Goal: Complete application form: Complete application form

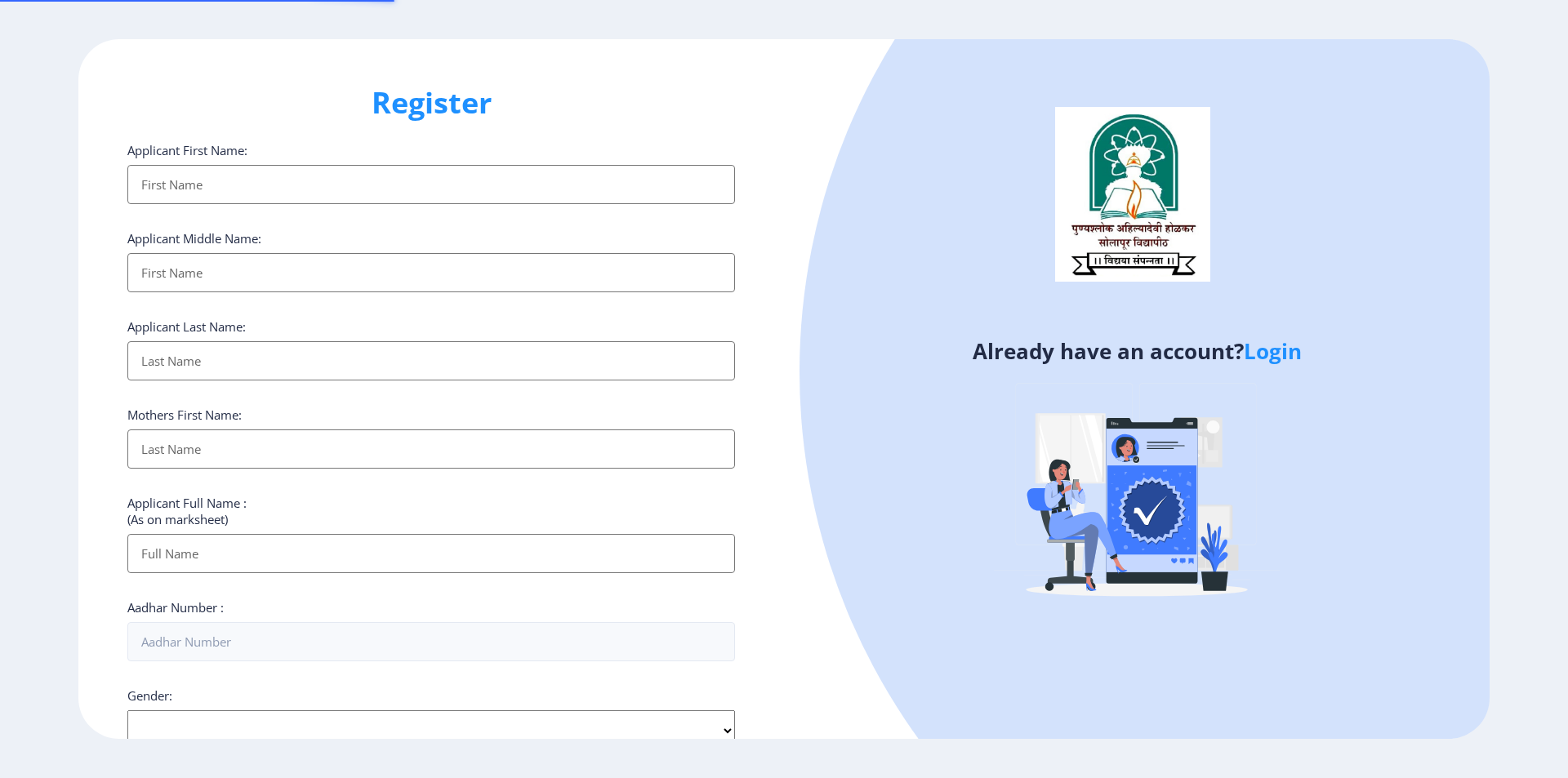
select select
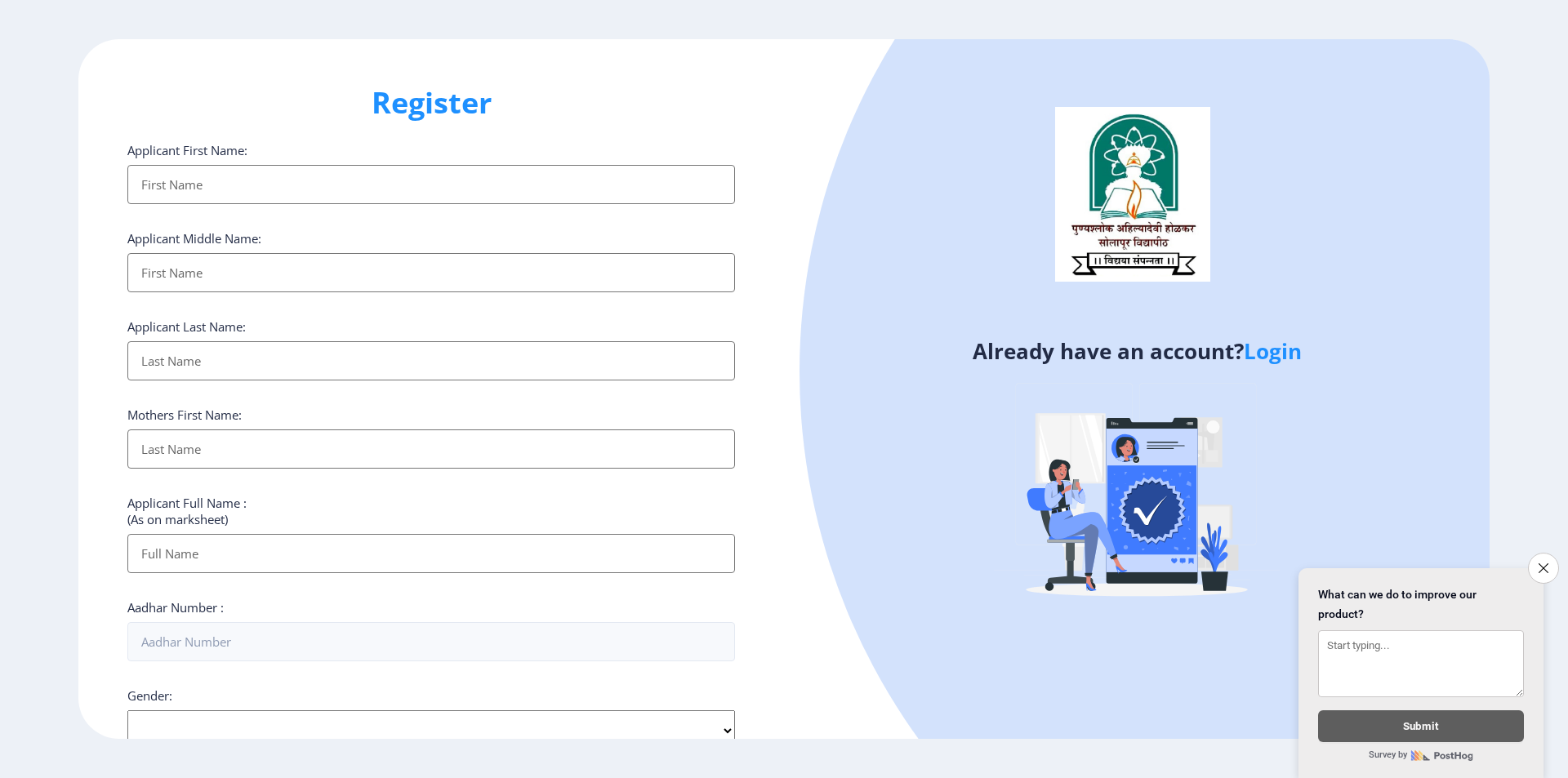
click at [485, 181] on input "Applicant First Name:" at bounding box center [431, 184] width 608 height 39
click at [525, 182] on input "Applicant First Name:" at bounding box center [431, 184] width 608 height 39
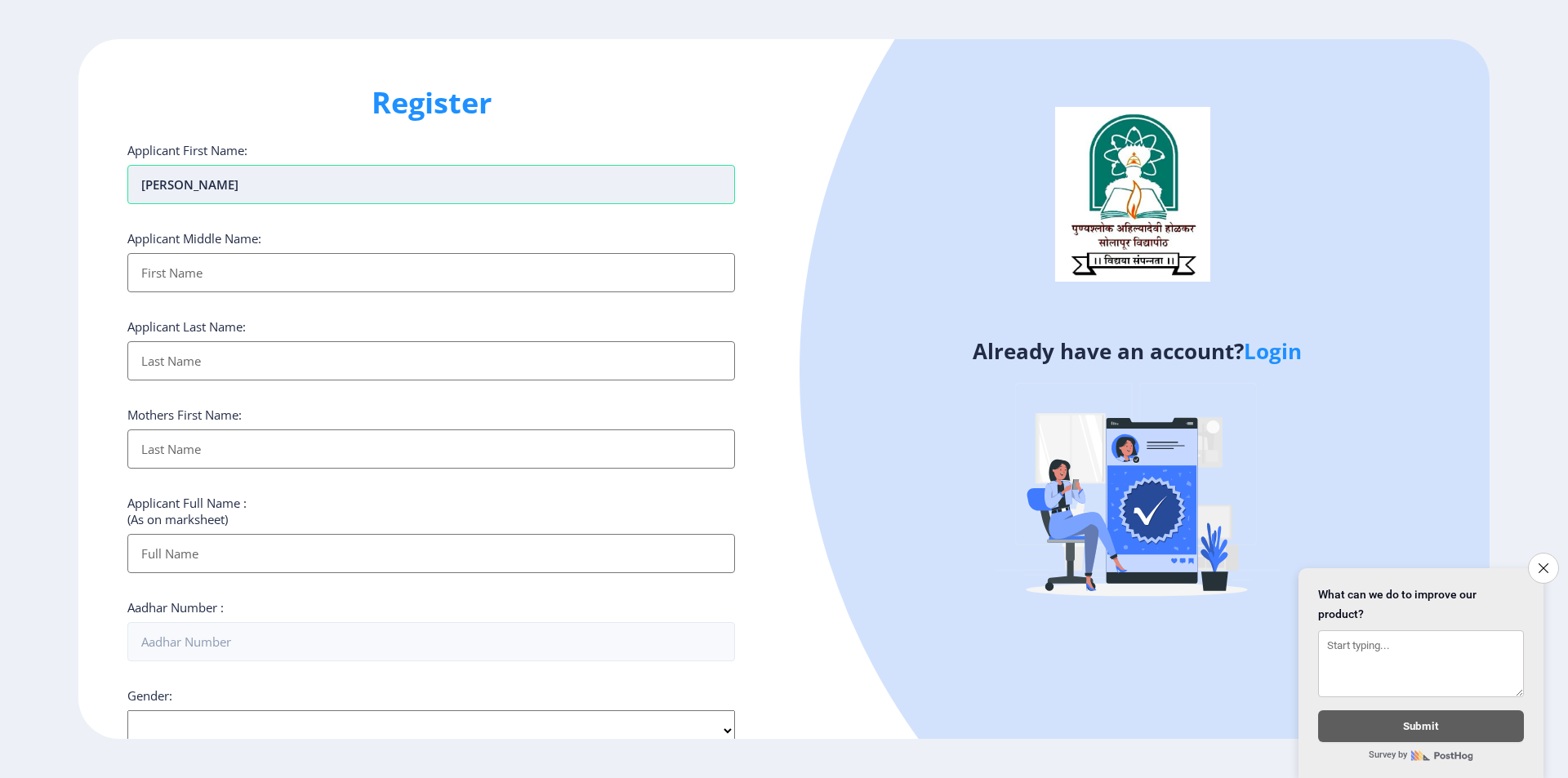
type input "[PERSON_NAME]"
type input "SURYAKANT"
type input "[PERSON_NAME]"
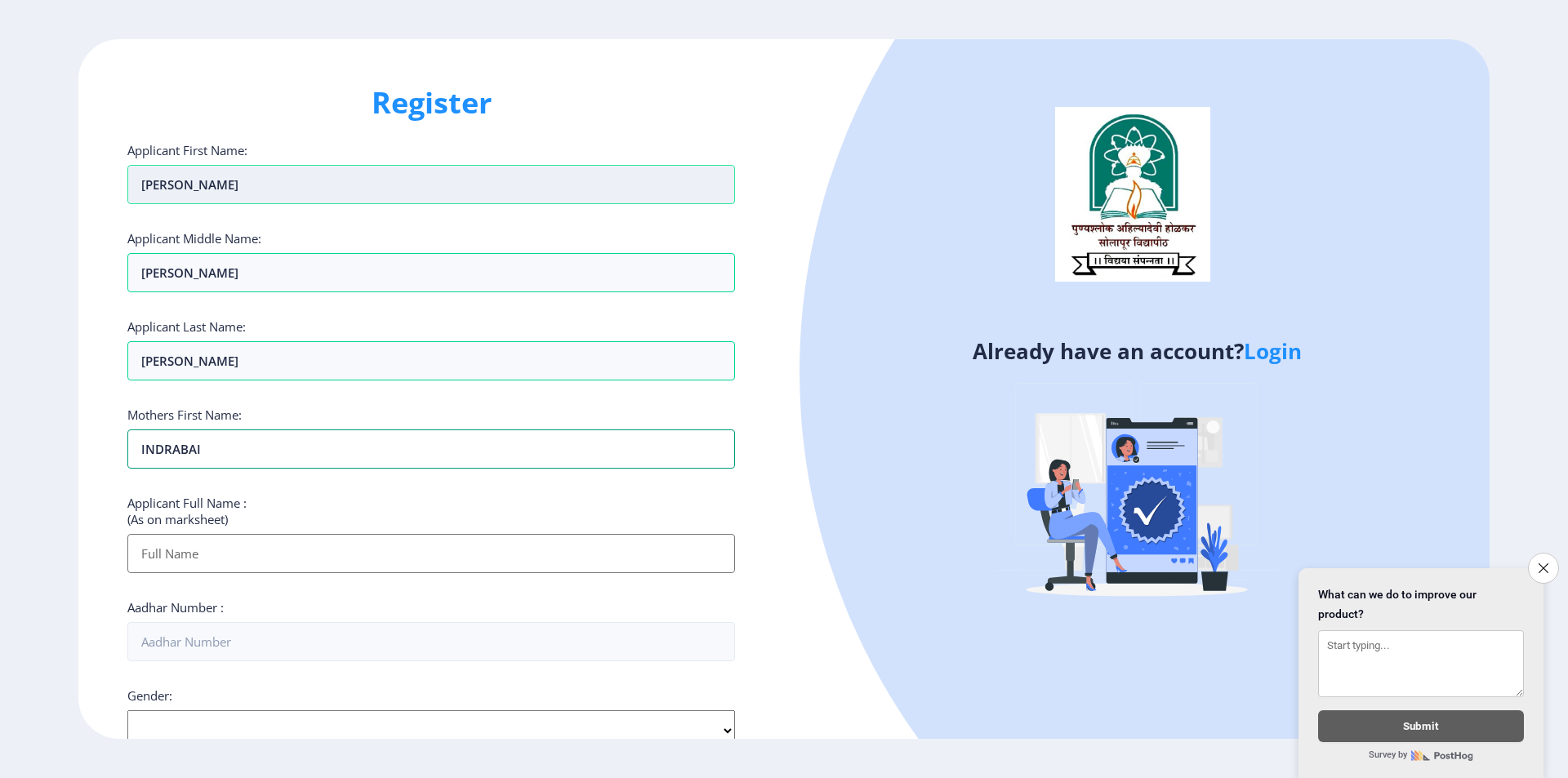
type input "INDRABAI"
type input "[PERSON_NAME] [PERSON_NAME]"
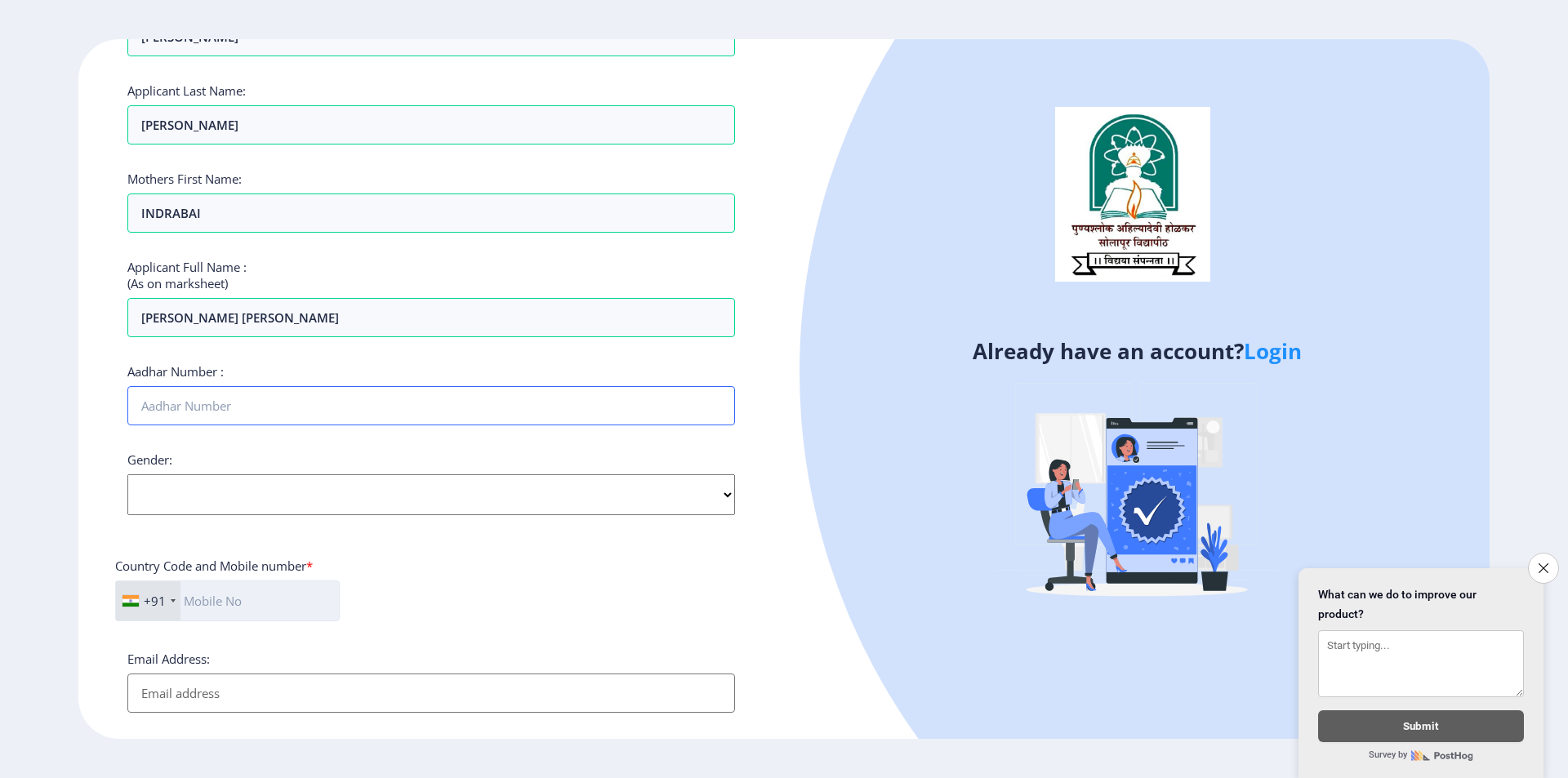
scroll to position [245, 0]
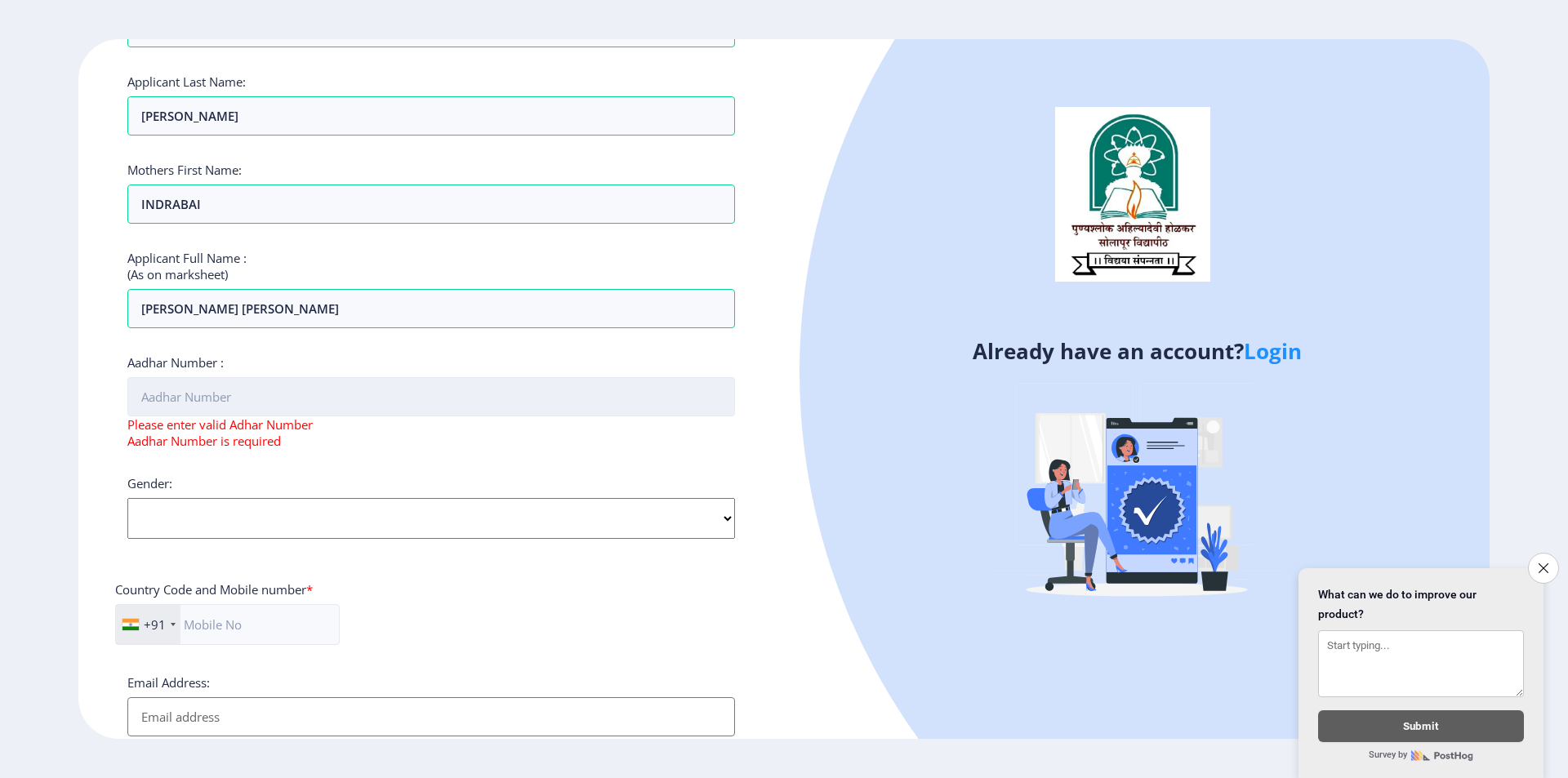
click at [304, 388] on input "Aadhar Number :" at bounding box center [431, 397] width 608 height 39
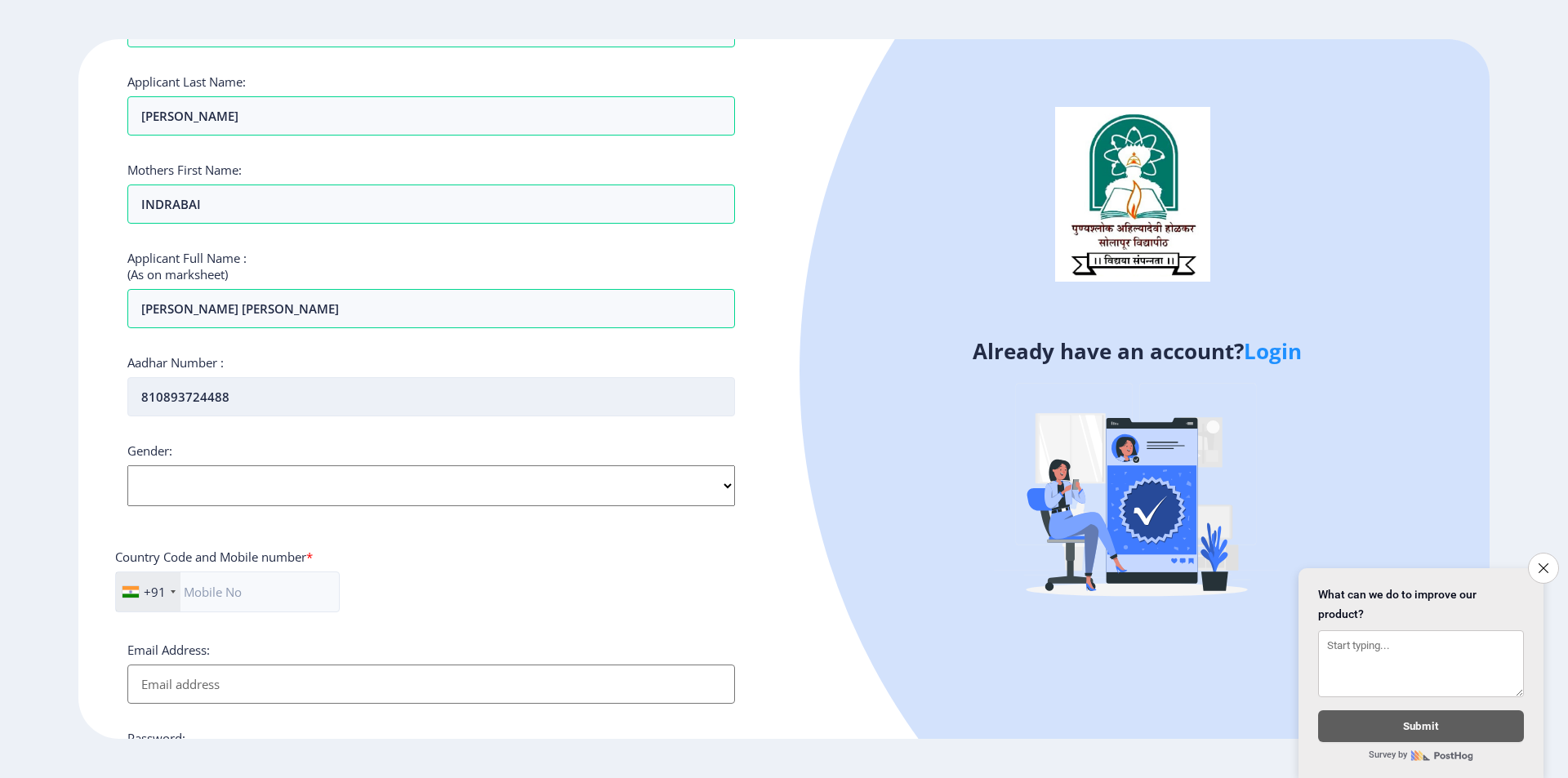
type input "810893724488"
click at [287, 470] on select "Select Gender Male Female Other" at bounding box center [431, 485] width 608 height 41
select select "[DEMOGRAPHIC_DATA]"
click at [127, 465] on select "Select Gender Male Female Other" at bounding box center [431, 485] width 608 height 41
click at [213, 602] on input "text" at bounding box center [228, 591] width 225 height 41
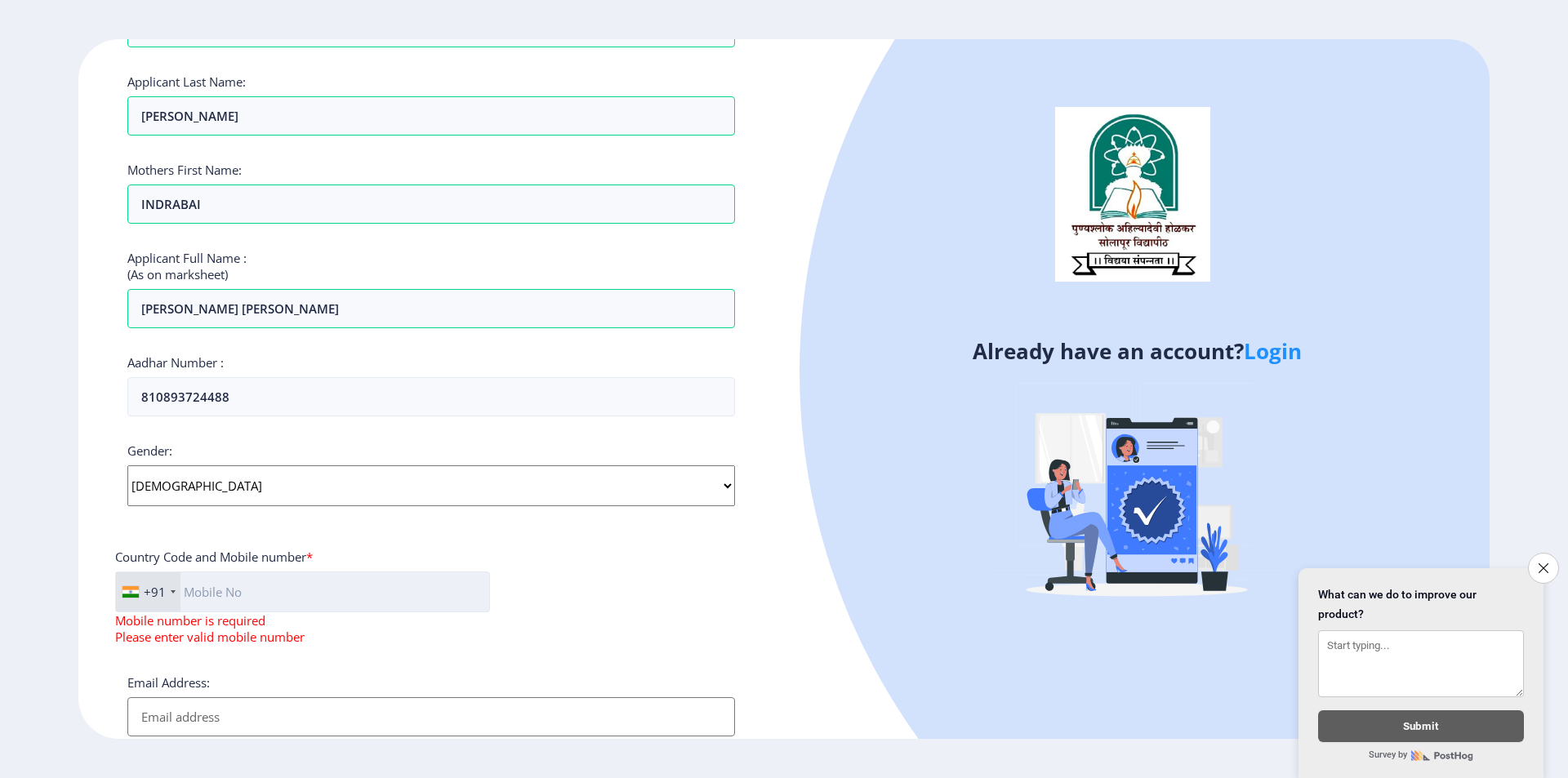
paste input "76663 55681"
click at [223, 597] on input "76663 55681" at bounding box center [303, 591] width 376 height 41
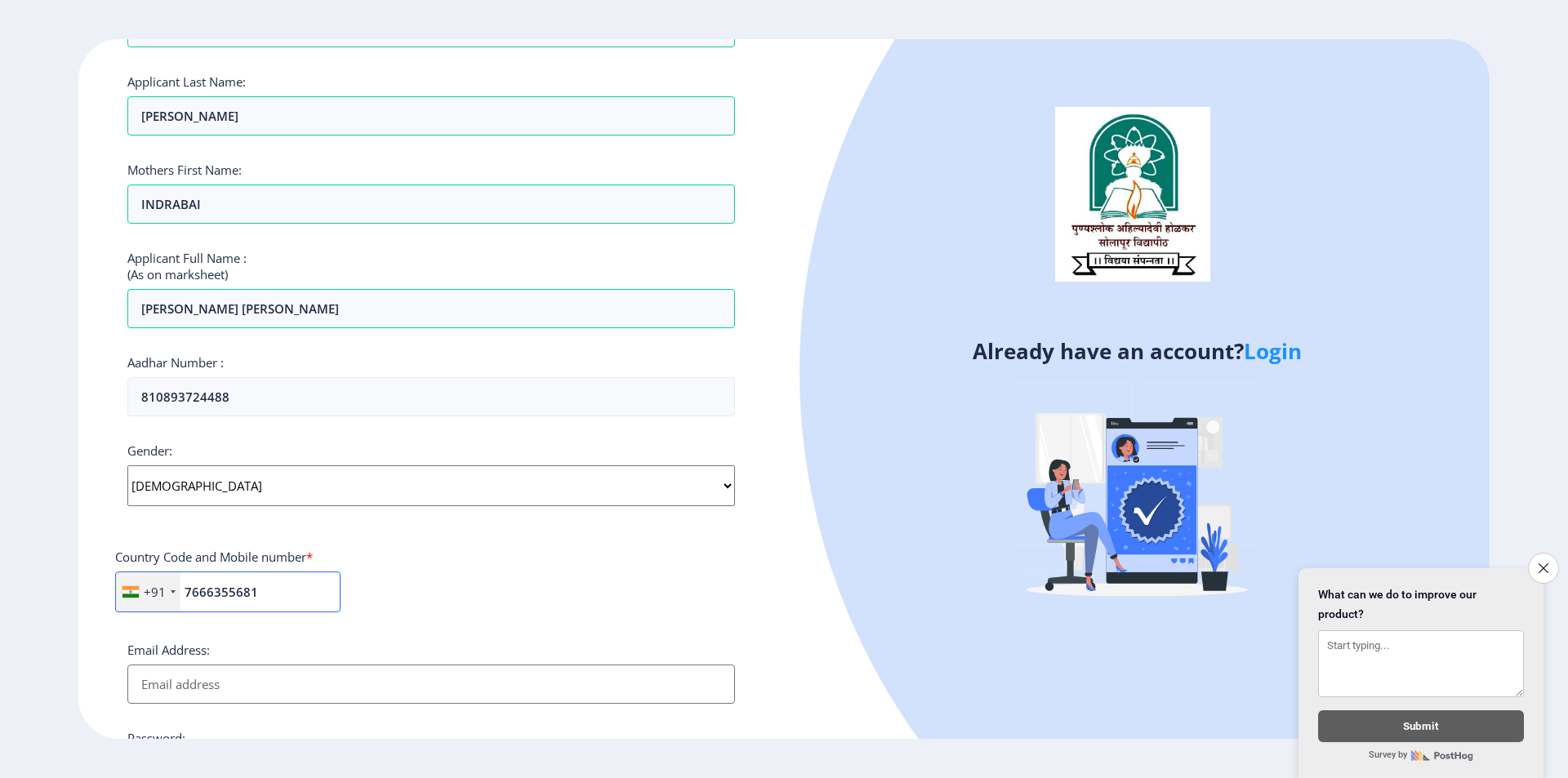
type input "7666355681"
click at [256, 673] on input "Email Address:" at bounding box center [431, 684] width 608 height 39
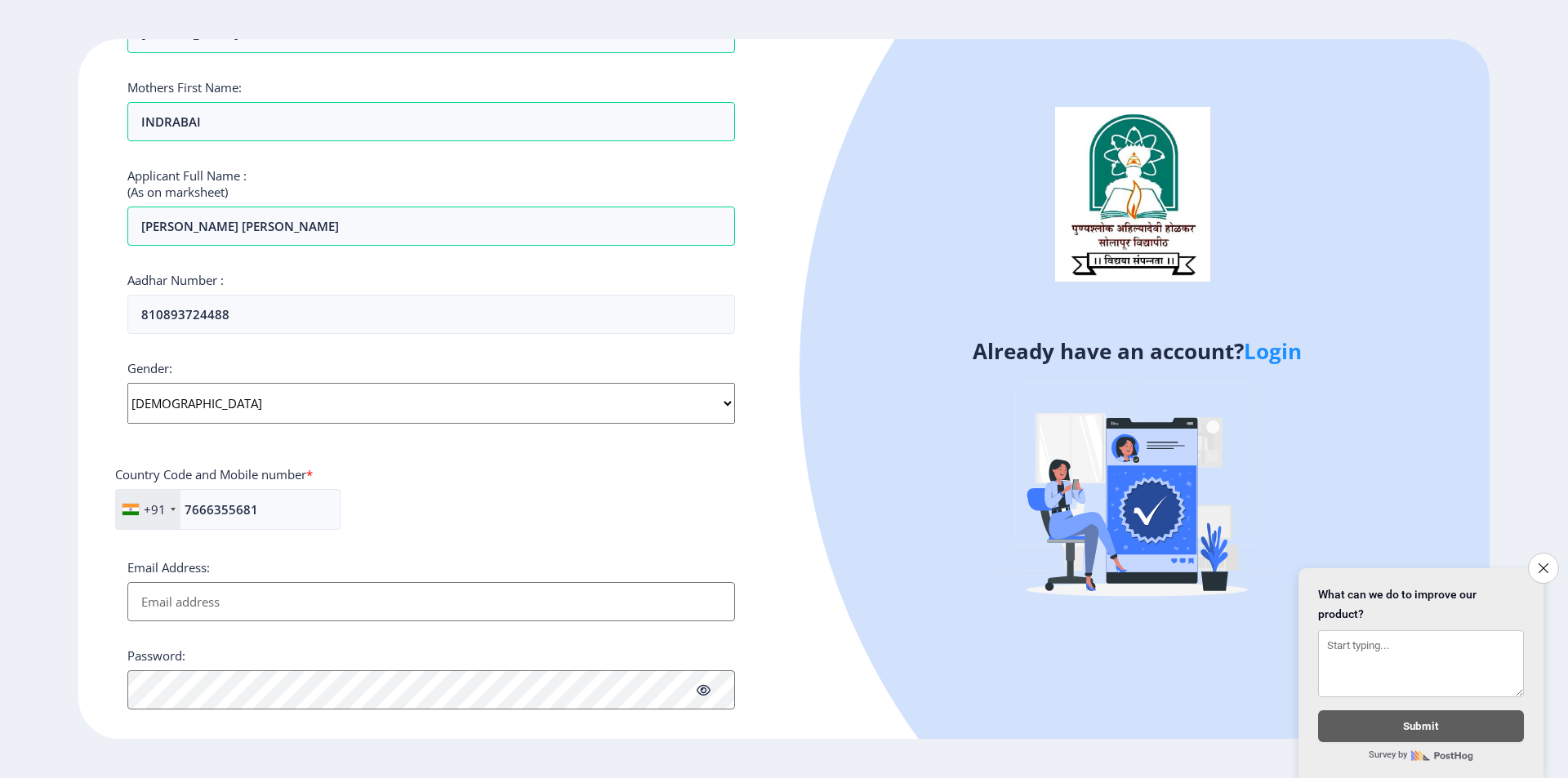
scroll to position [436, 0]
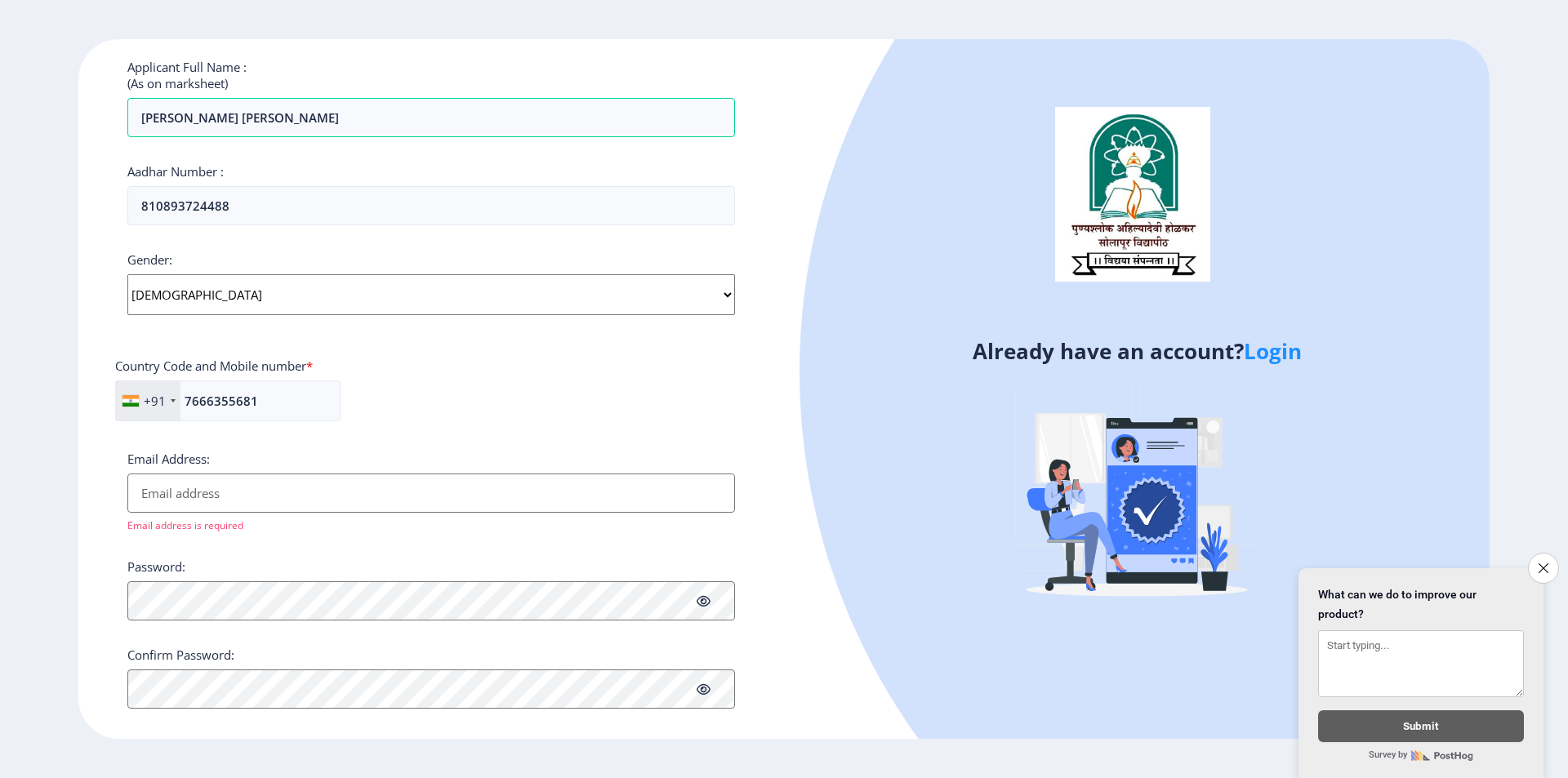
paste input "[EMAIL_ADDRESS][DOMAIN_NAME]"
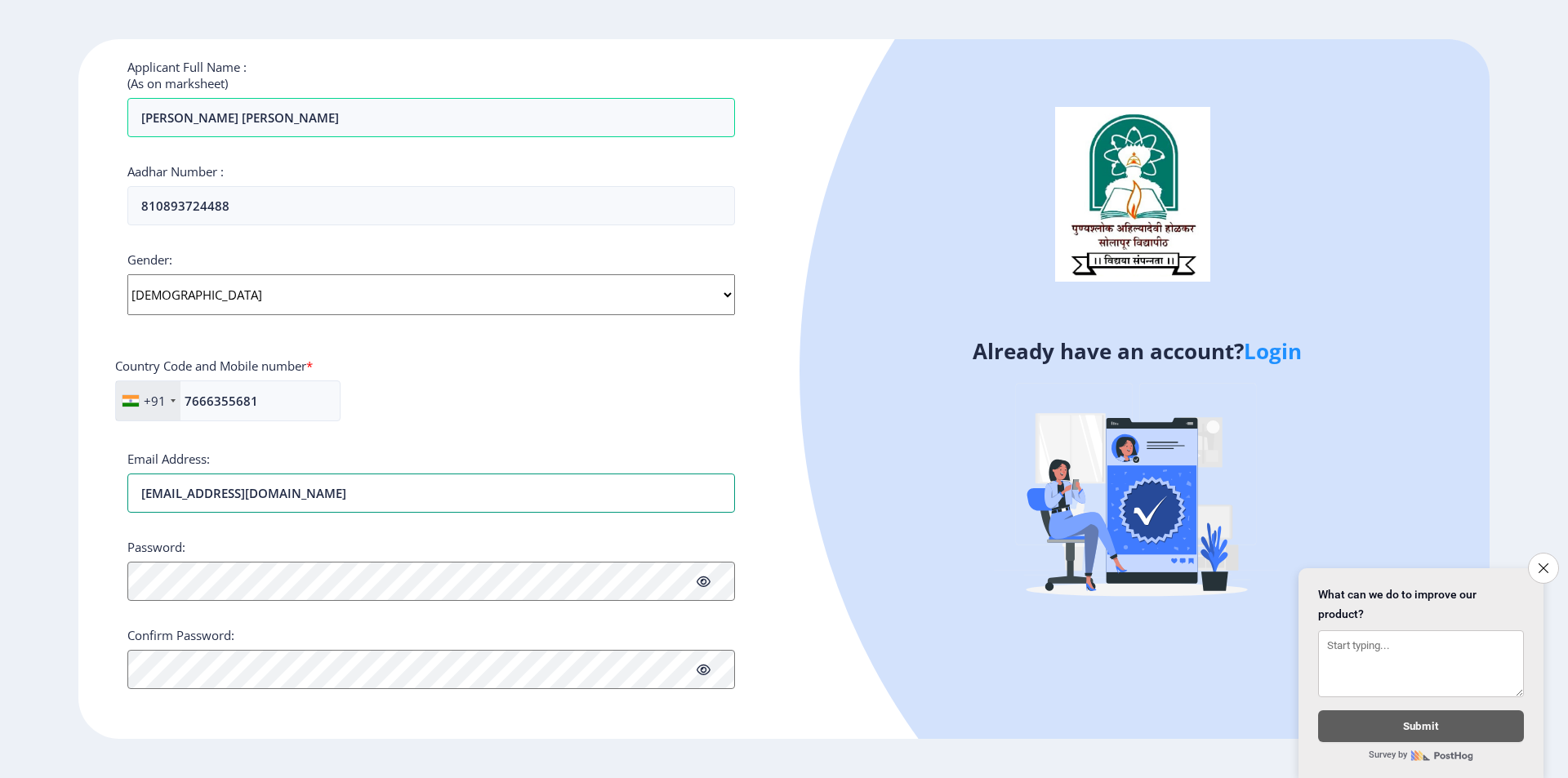
type input "[EMAIL_ADDRESS][DOMAIN_NAME]"
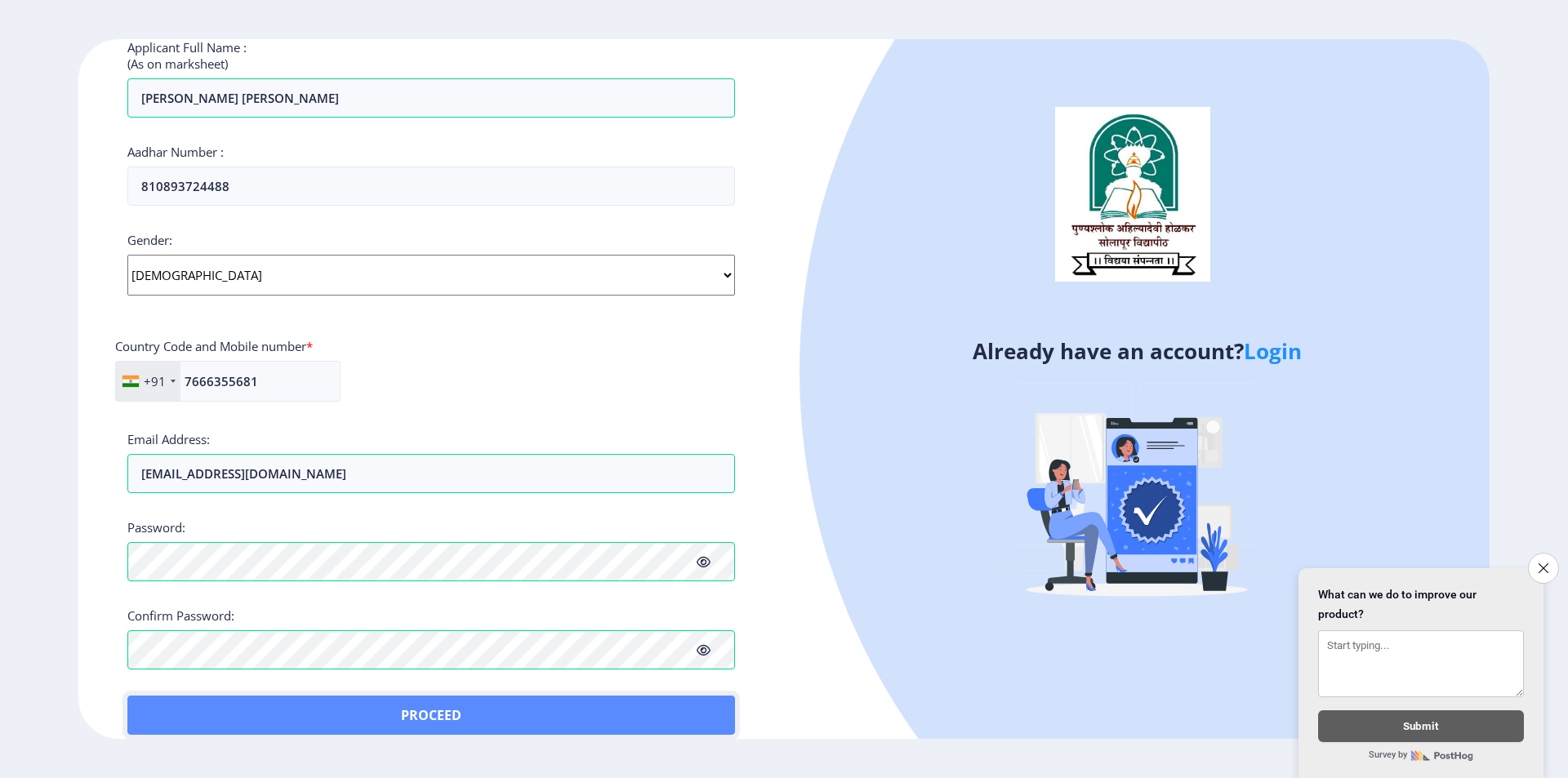
click at [172, 697] on button "Proceed" at bounding box center [431, 715] width 608 height 39
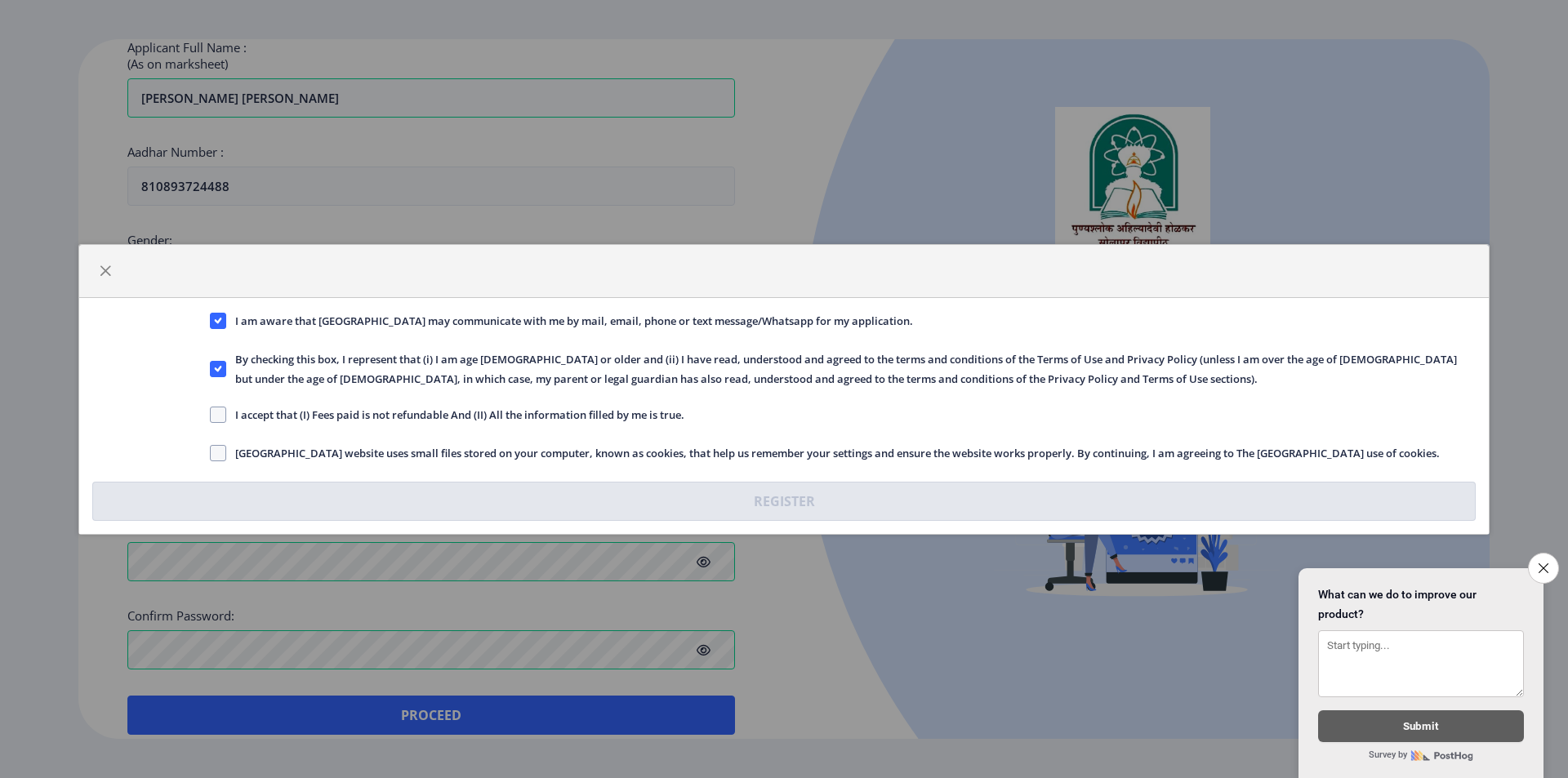
click at [257, 419] on span "I accept that (I) Fees paid is not refundable And (II) All the information fill…" at bounding box center [454, 414] width 458 height 19
click at [210, 415] on input "I accept that (I) Fees paid is not refundable And (II) All the information fill…" at bounding box center [210, 414] width 1 height 1
checkbox input "true"
click at [219, 454] on span at bounding box center [219, 453] width 16 height 16
click at [210, 453] on input "Solapur University website uses small files stored on your computer, known as c…" at bounding box center [210, 453] width 1 height 1
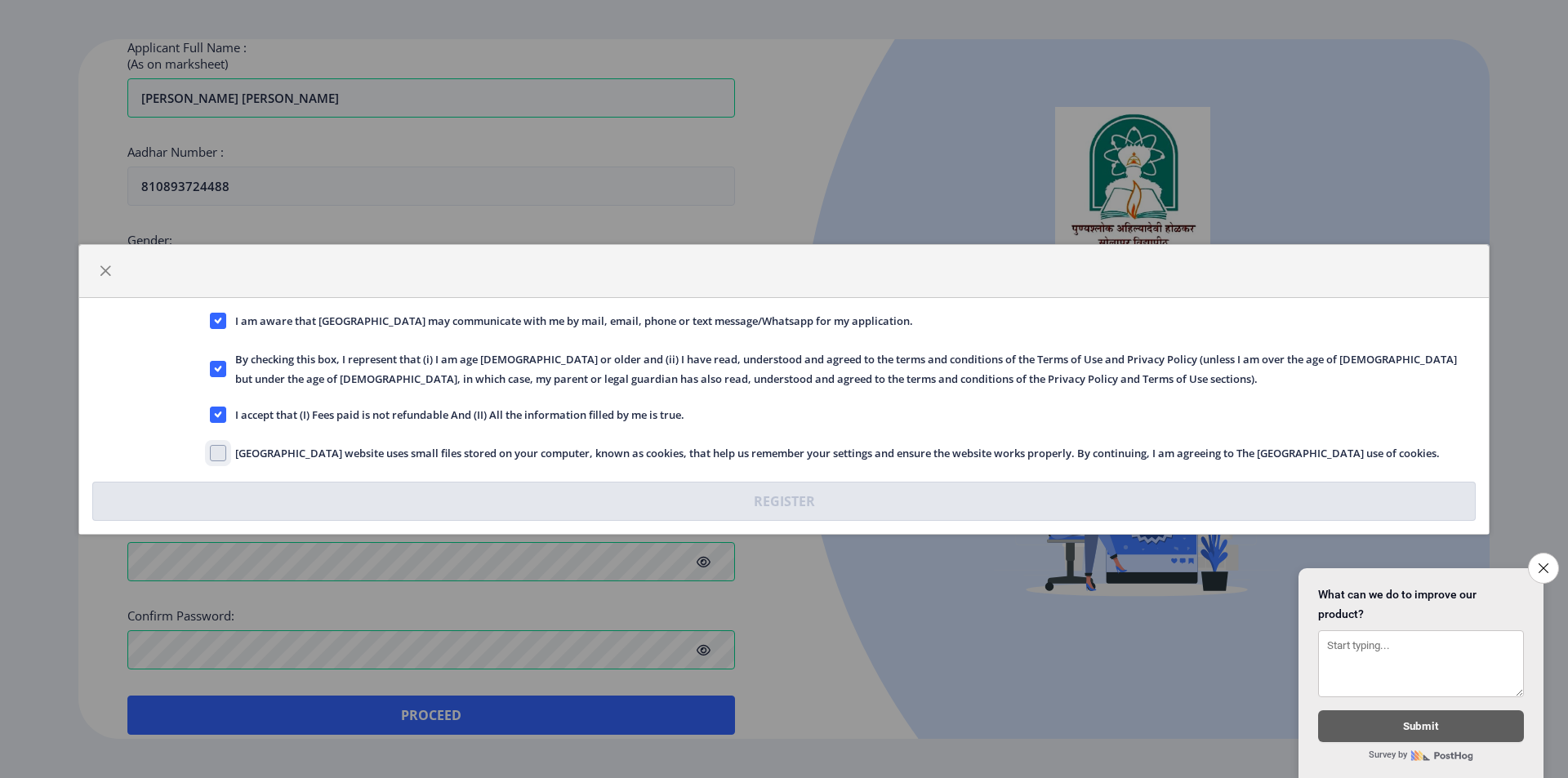
checkbox input "true"
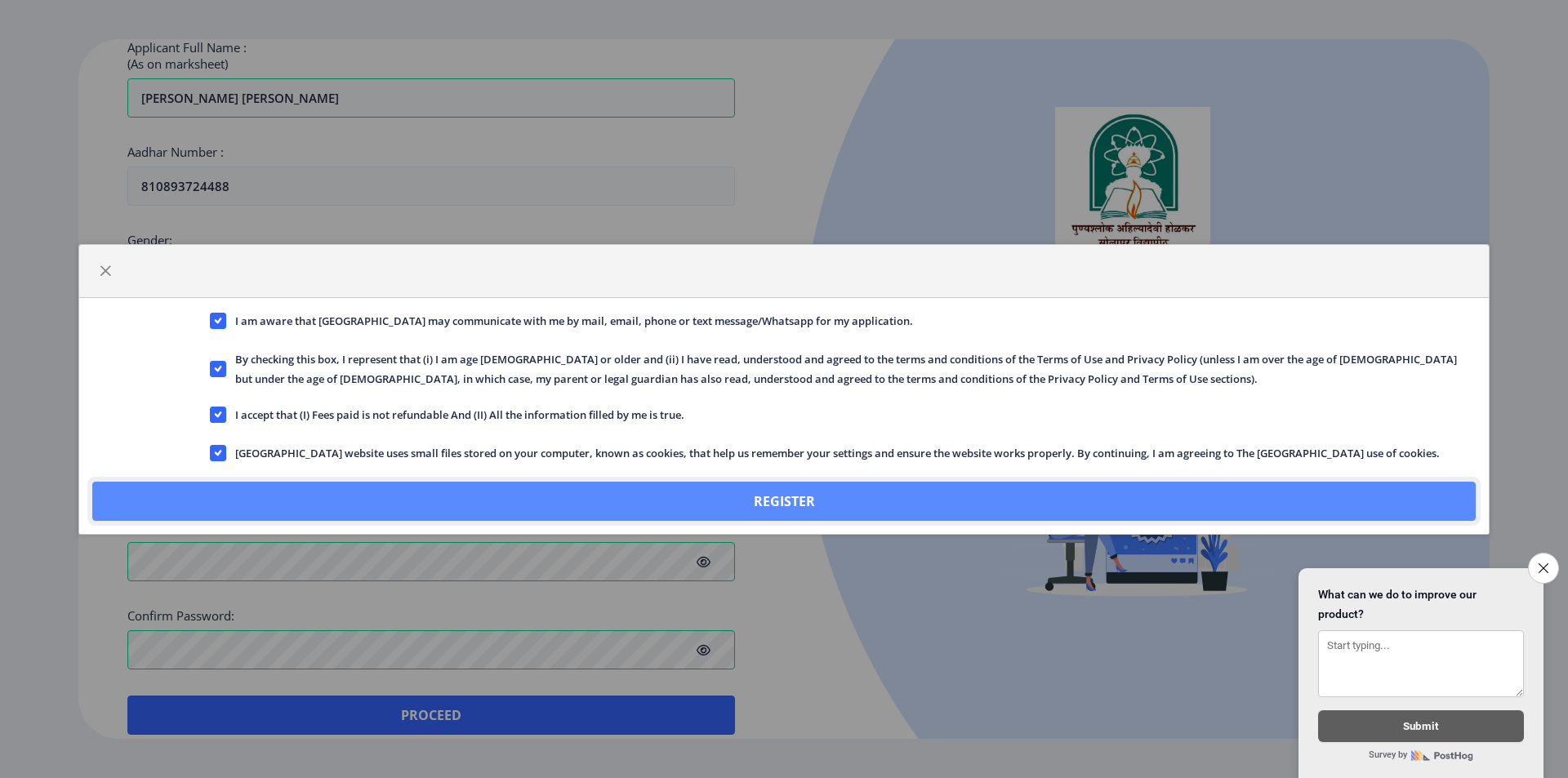
click at [299, 490] on button "Register" at bounding box center [784, 501] width 1383 height 39
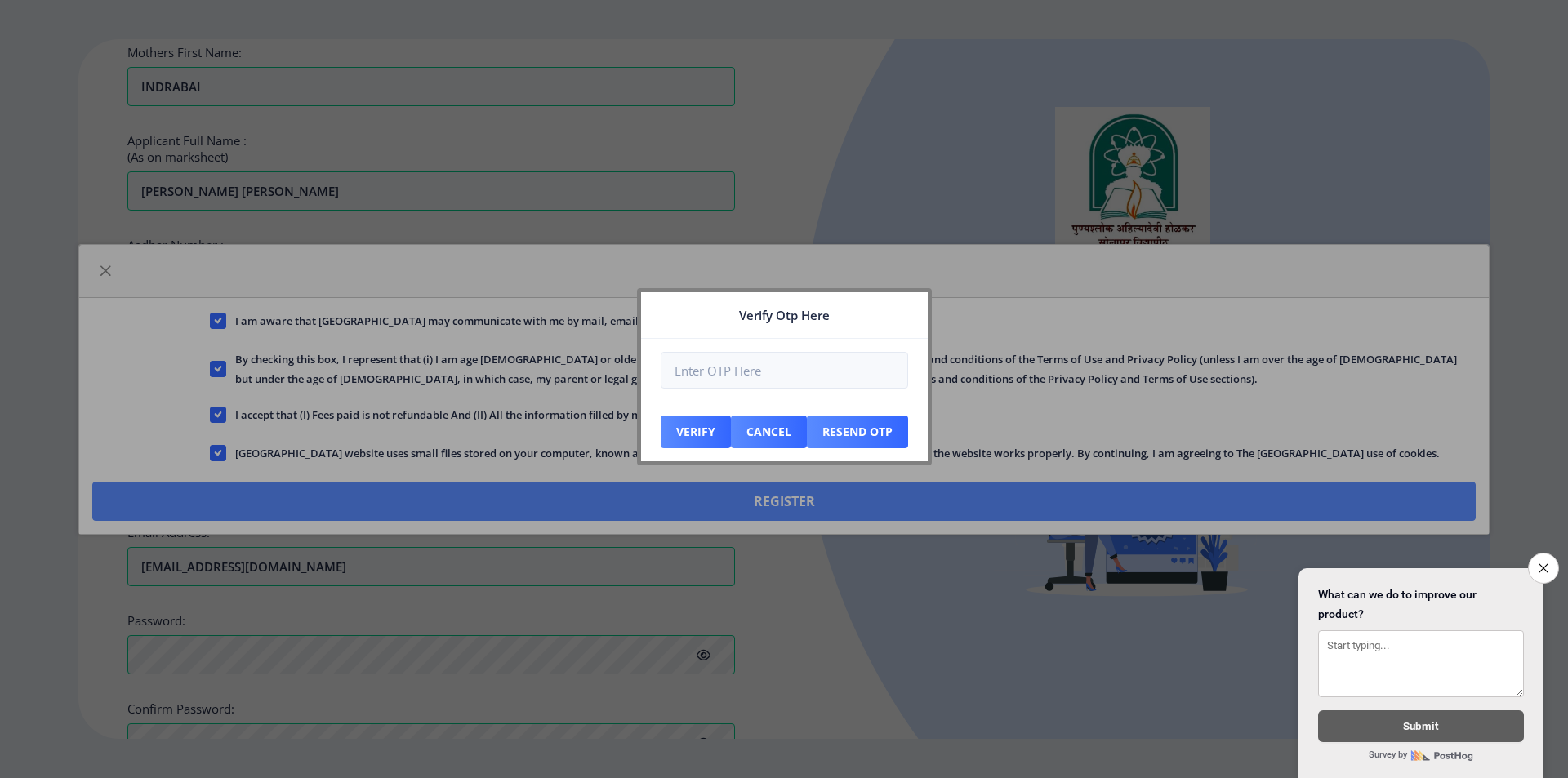
scroll to position [549, 0]
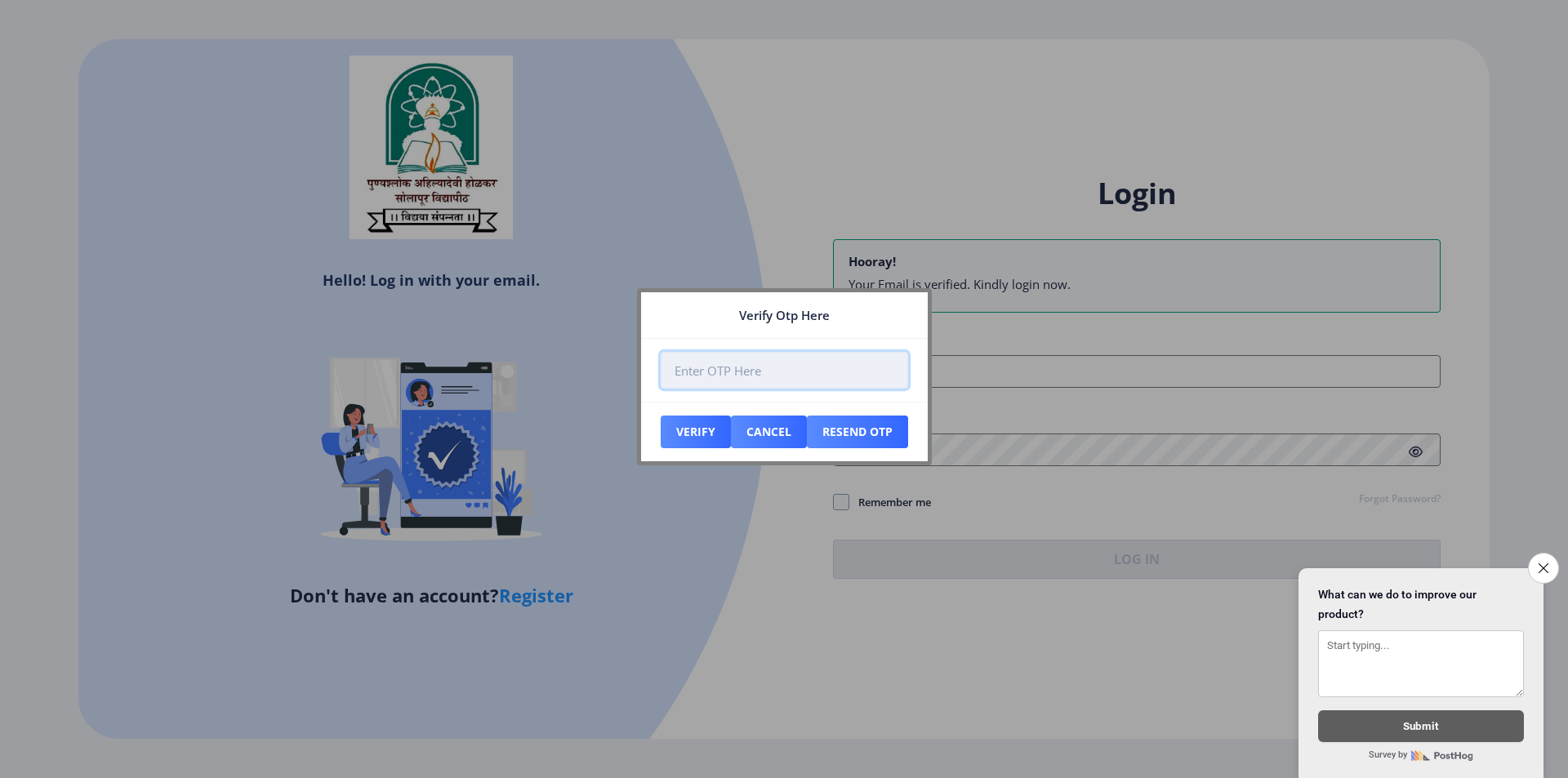
click at [712, 372] on input "number" at bounding box center [784, 370] width 248 height 37
click at [740, 376] on input "number" at bounding box center [784, 370] width 248 height 37
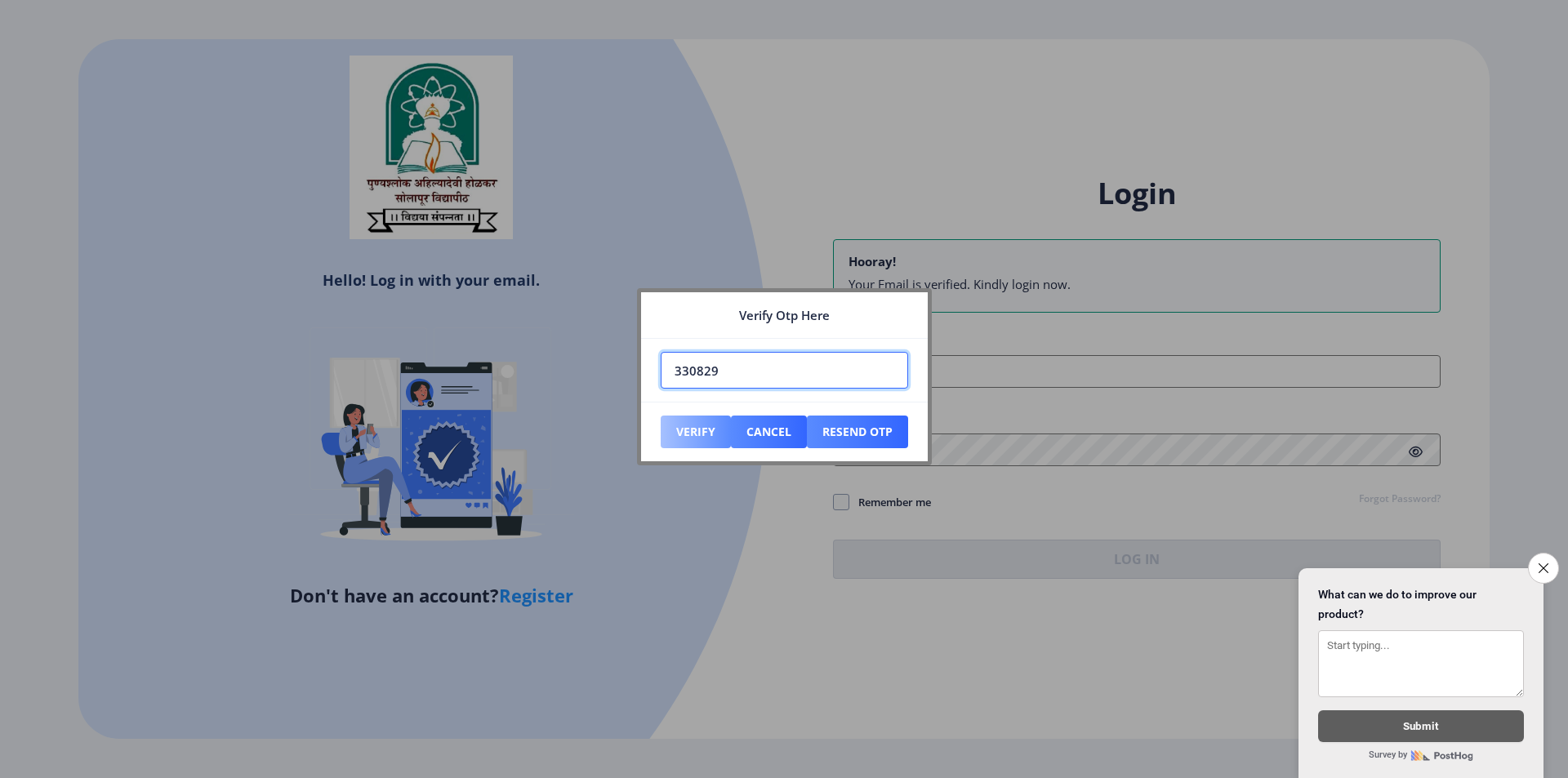
type input "330829"
click at [688, 416] on button "Verify" at bounding box center [696, 432] width 70 height 33
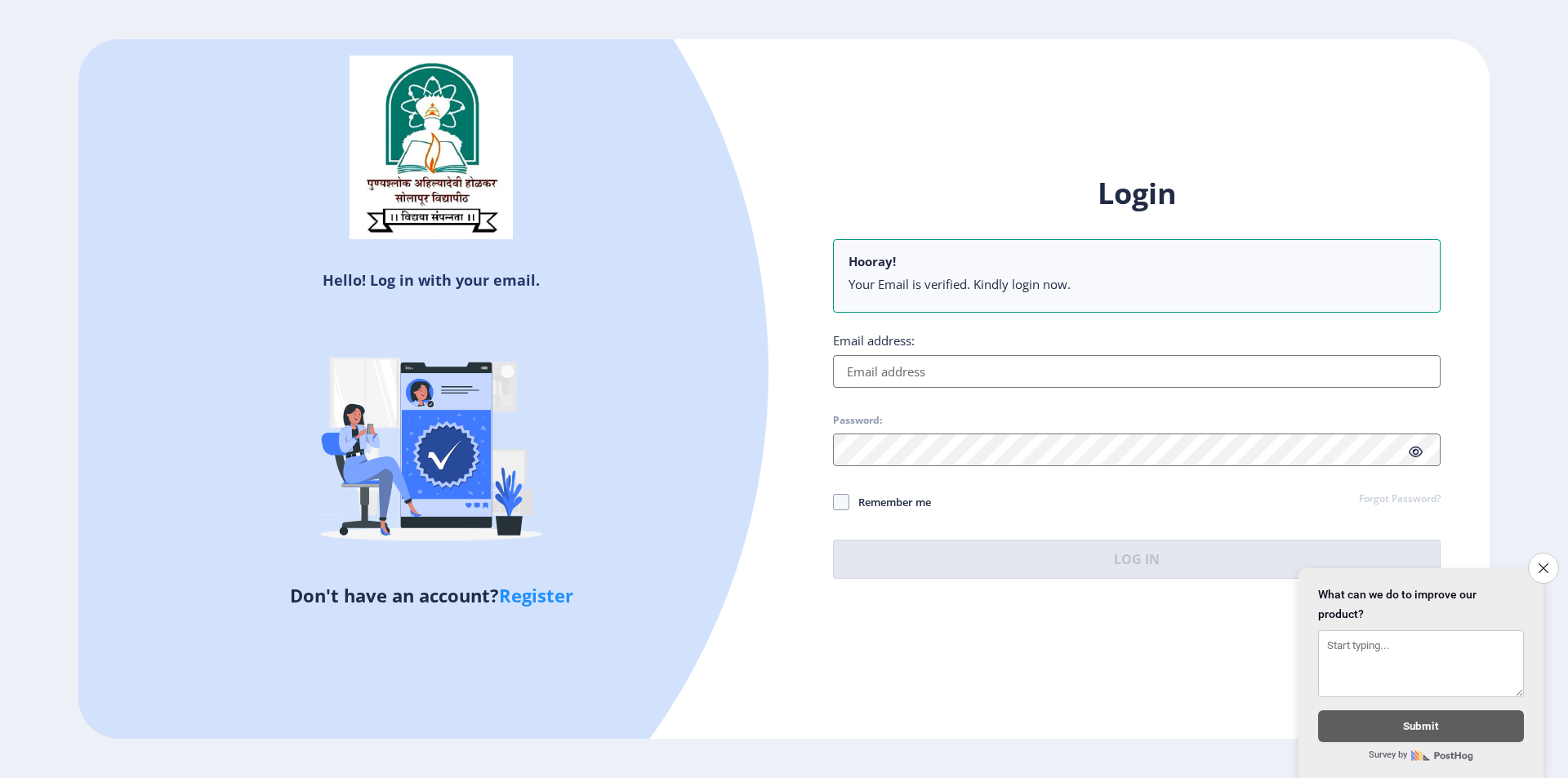
click at [869, 369] on input "Email address:" at bounding box center [1136, 372] width 608 height 33
paste input "[EMAIL_ADDRESS][DOMAIN_NAME]"
type input "[EMAIL_ADDRESS][DOMAIN_NAME]"
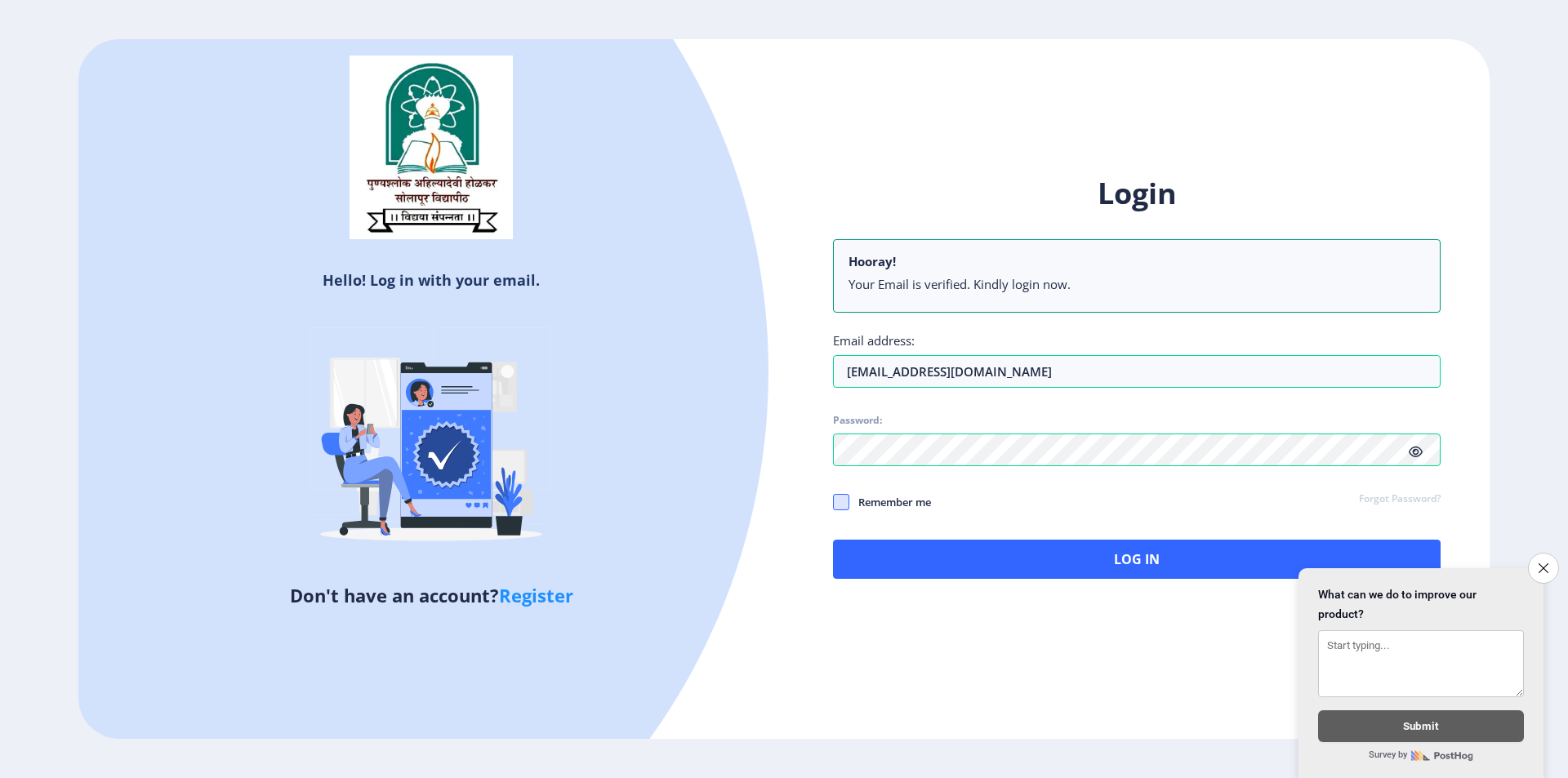
click at [847, 500] on span at bounding box center [841, 503] width 16 height 16
click at [834, 502] on input "Remember me" at bounding box center [833, 502] width 1 height 1
checkbox input "true"
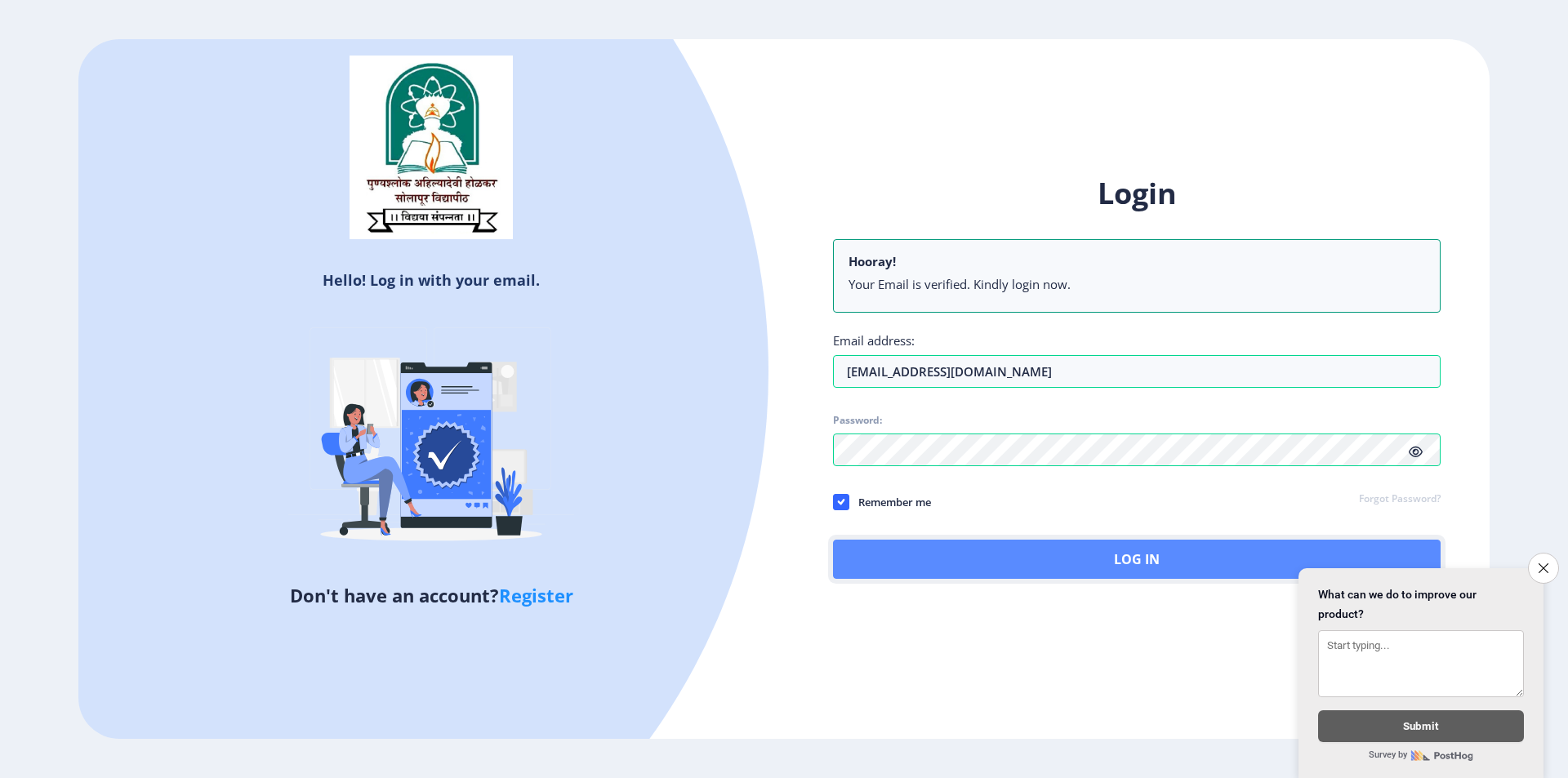
click at [1107, 549] on button "Log In" at bounding box center [1136, 560] width 608 height 39
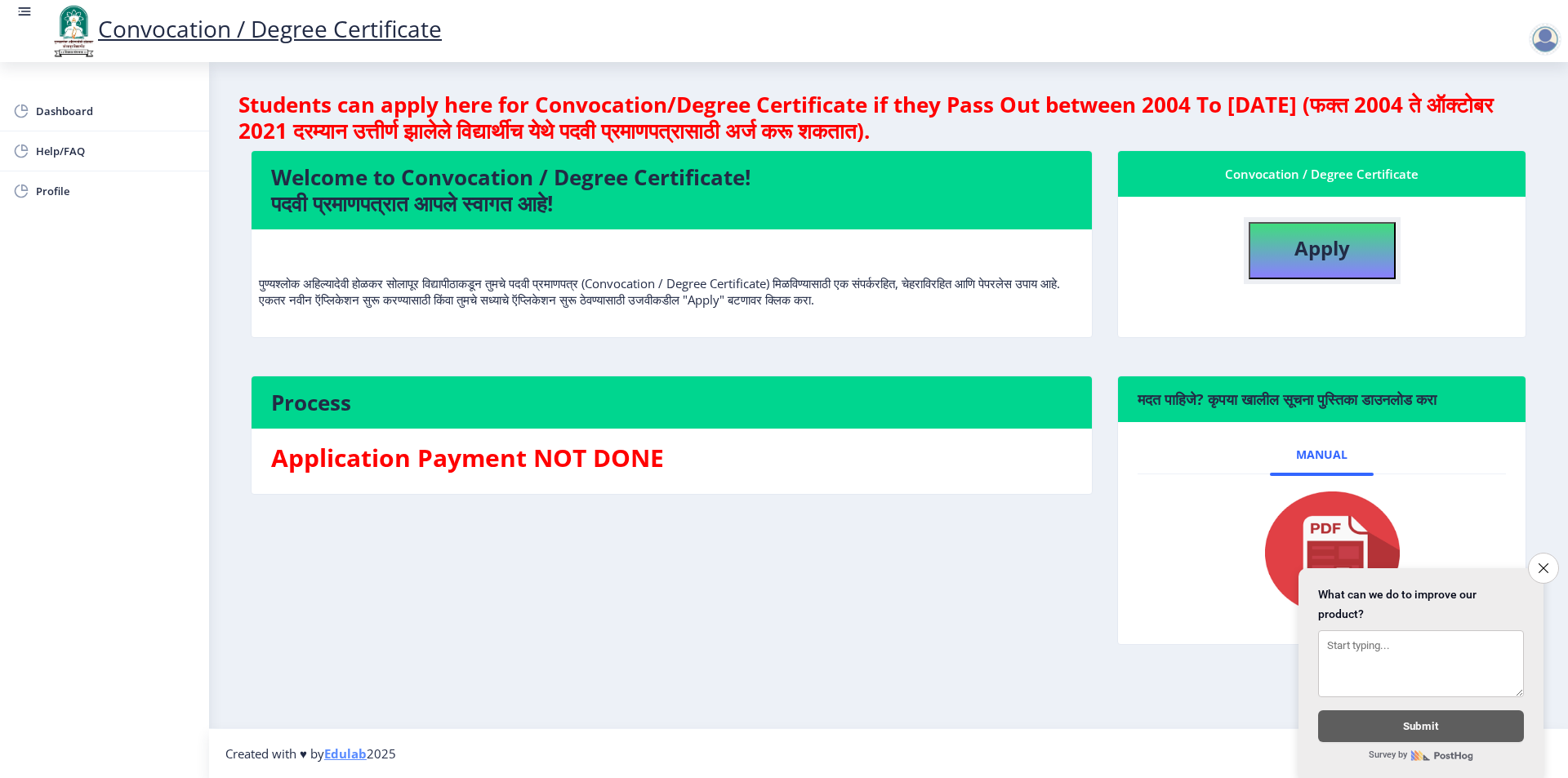
click at [1318, 253] on b "Apply" at bounding box center [1322, 247] width 56 height 27
select select
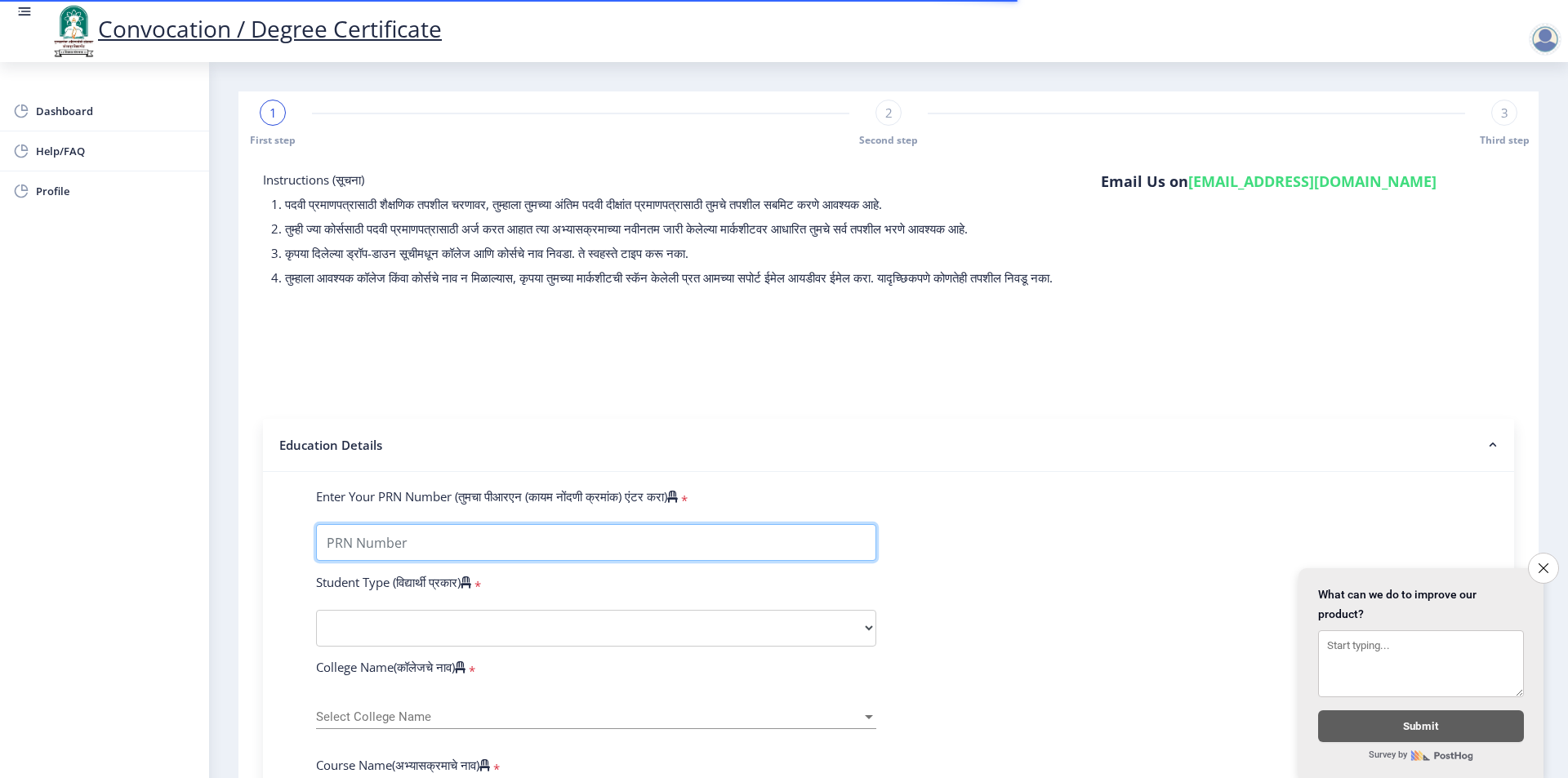
click at [393, 561] on input "Enter Your PRN Number (तुमचा पीआरएन (कायम नोंदणी क्रमांक) एंटर करा)" at bounding box center [596, 543] width 560 height 37
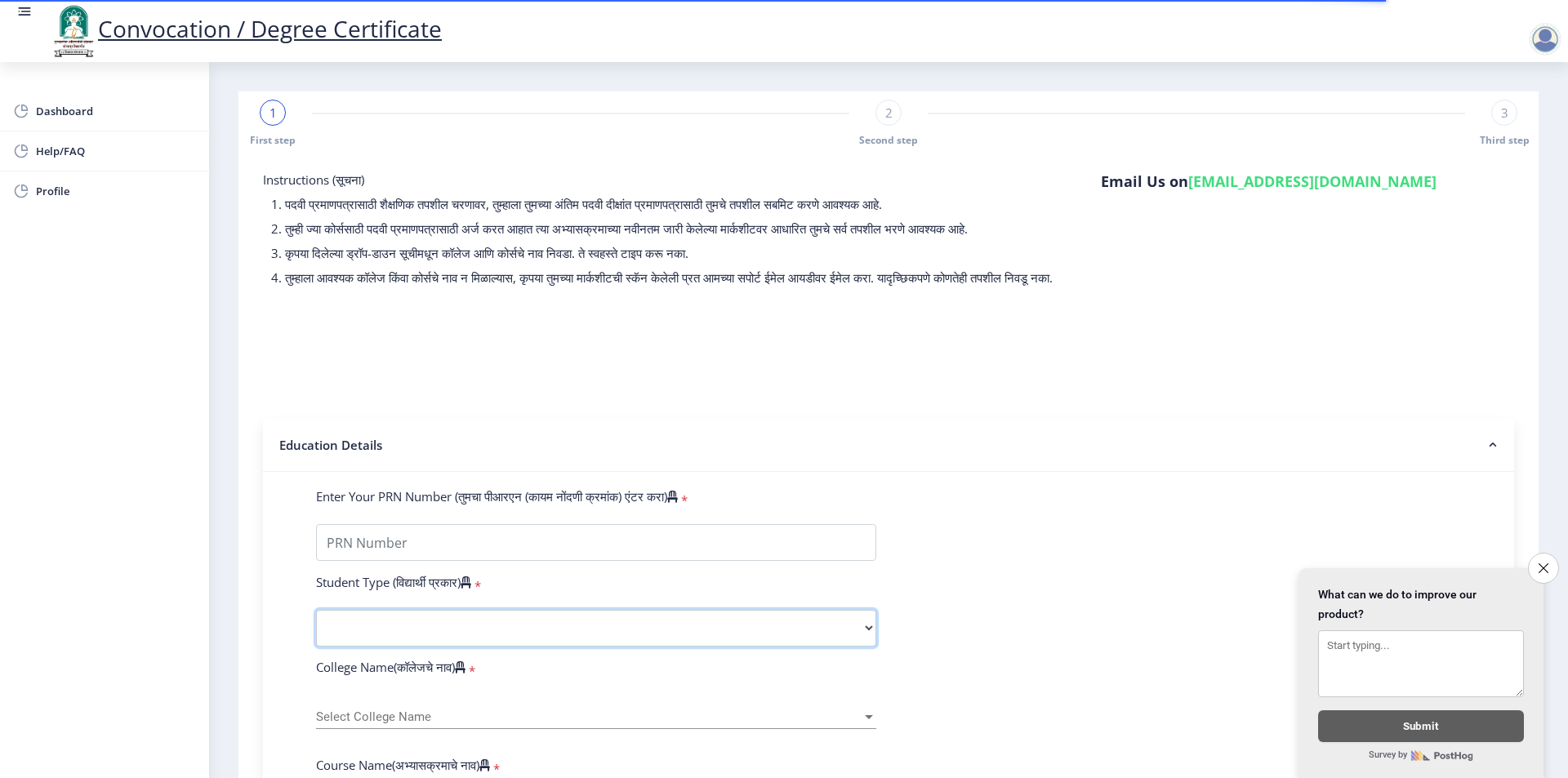
click at [428, 647] on select "Select Student Type Regular External" at bounding box center [596, 628] width 560 height 37
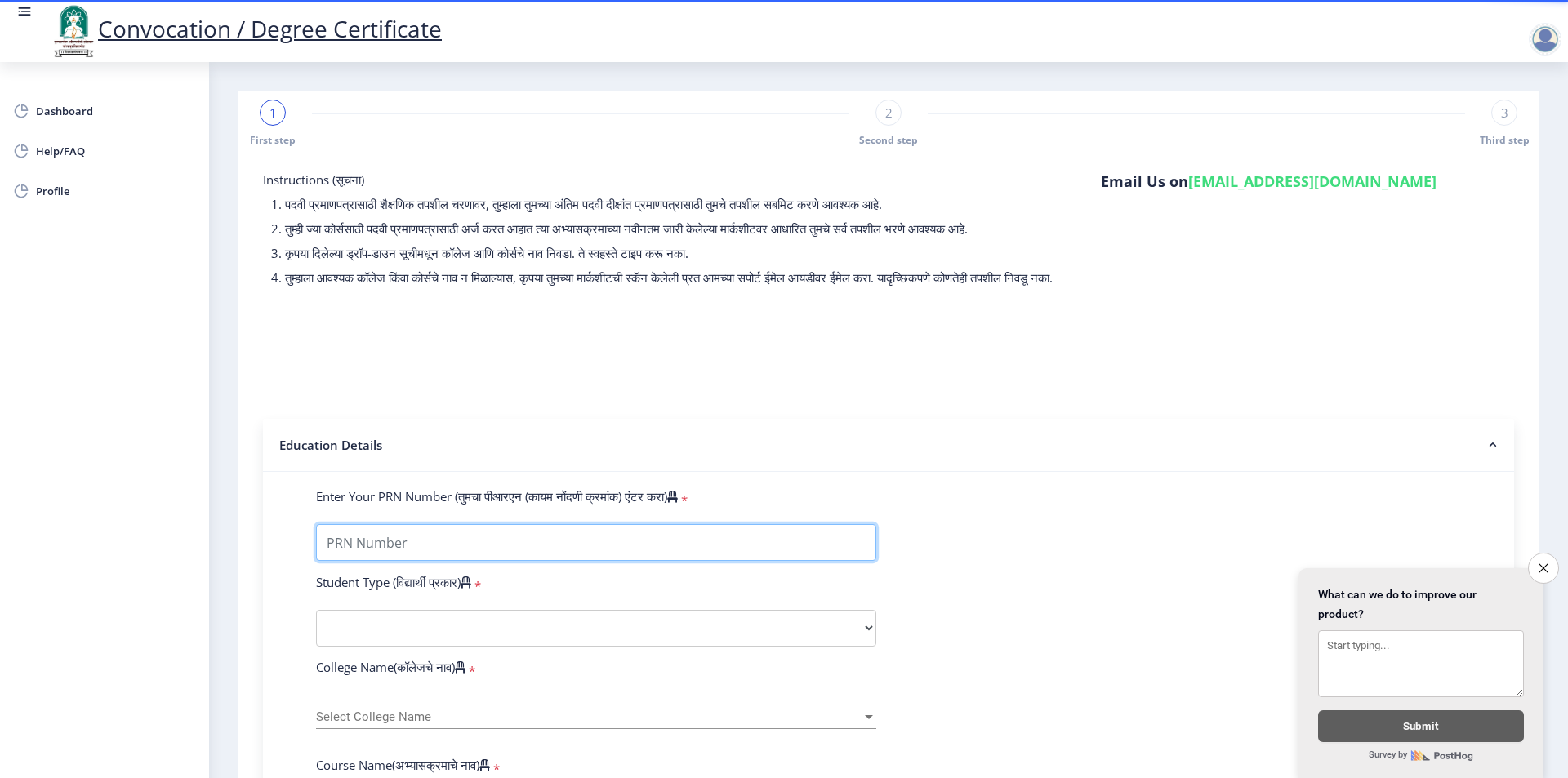
click at [400, 561] on input "Enter Your PRN Number (तुमचा पीआरएन (कायम नोंदणी क्रमांक) एंटर करा)" at bounding box center [596, 543] width 560 height 37
type input "2015032500167642"
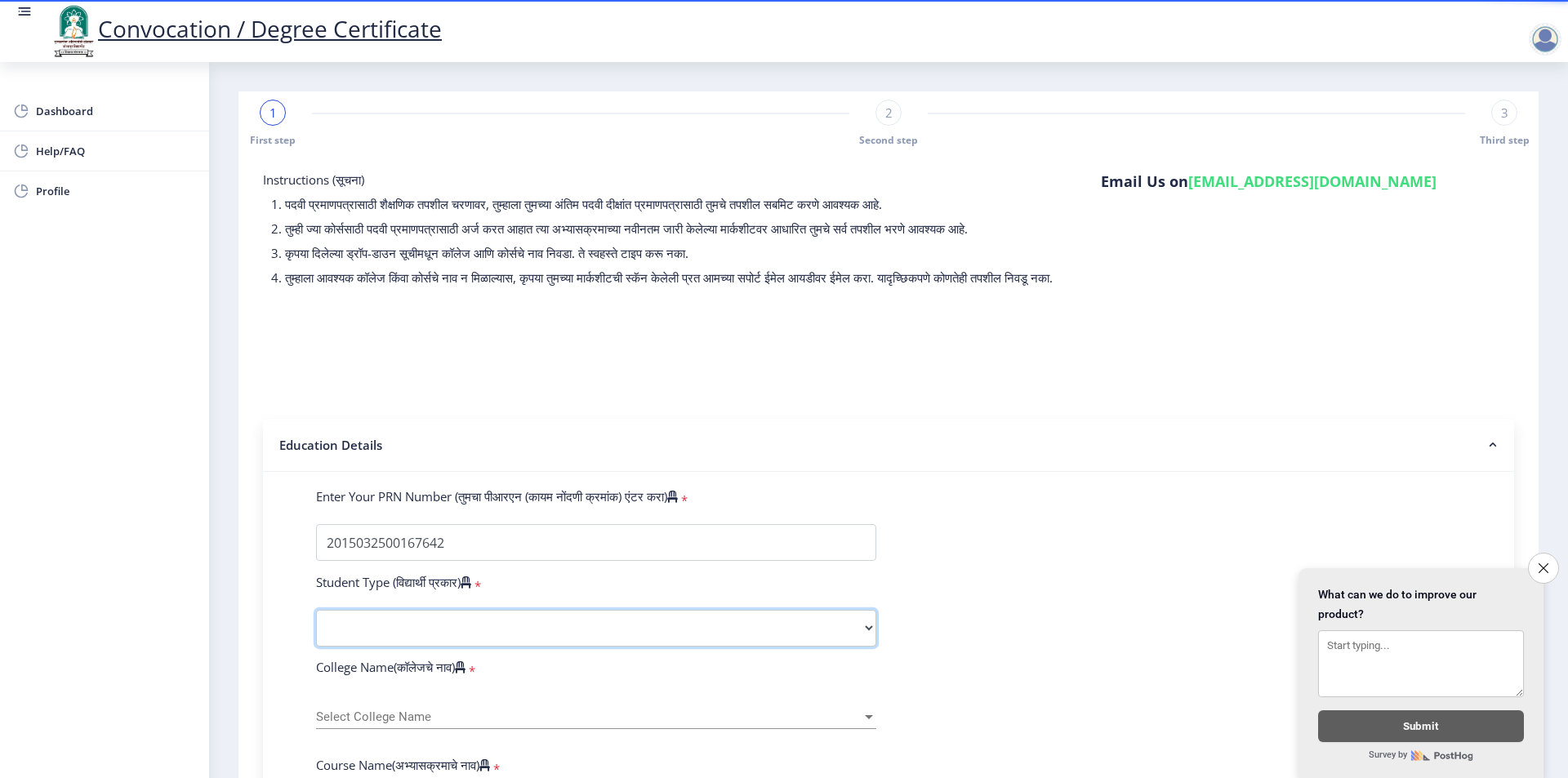
select select "Regular"
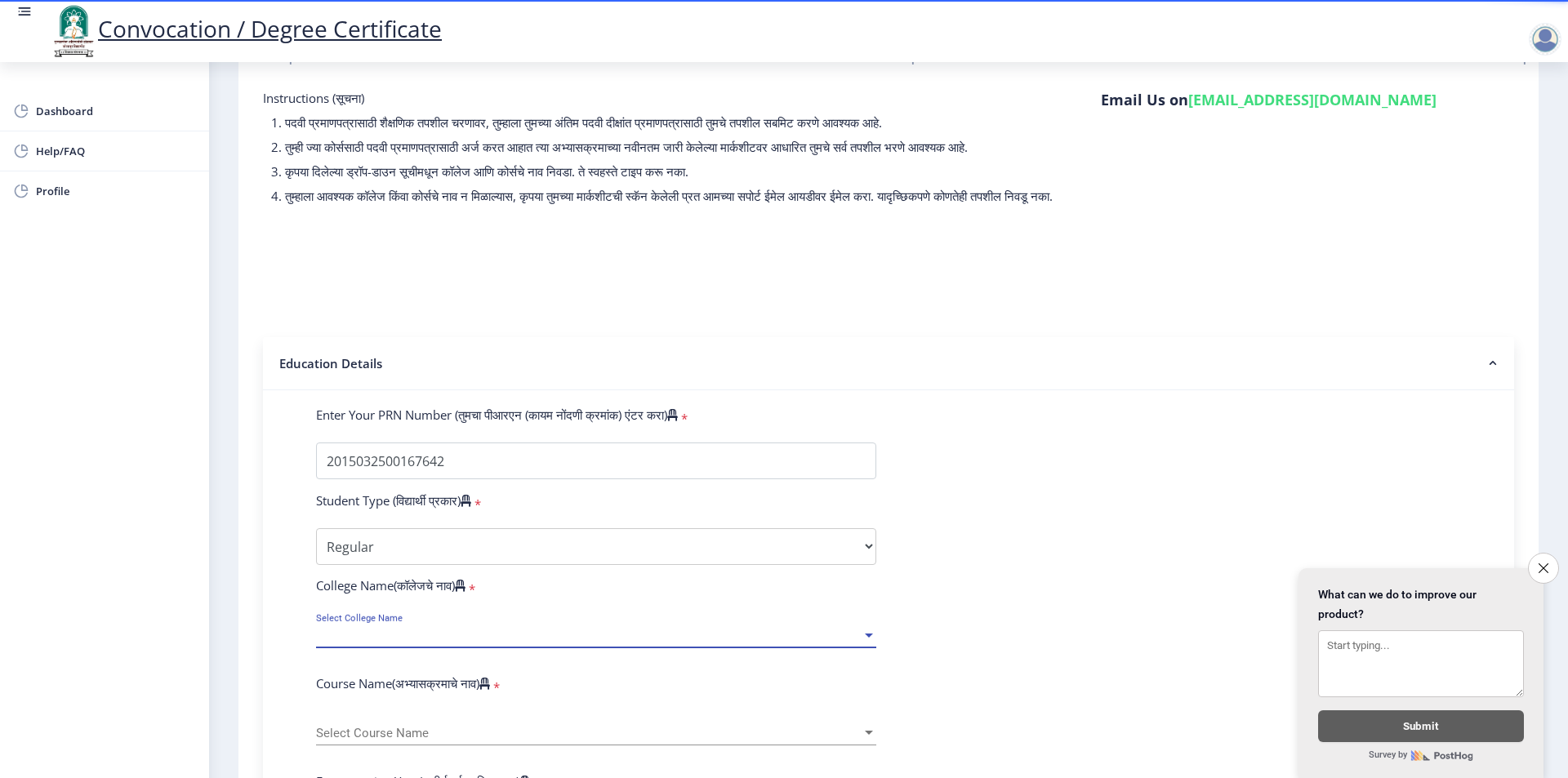
scroll to position [164, 0]
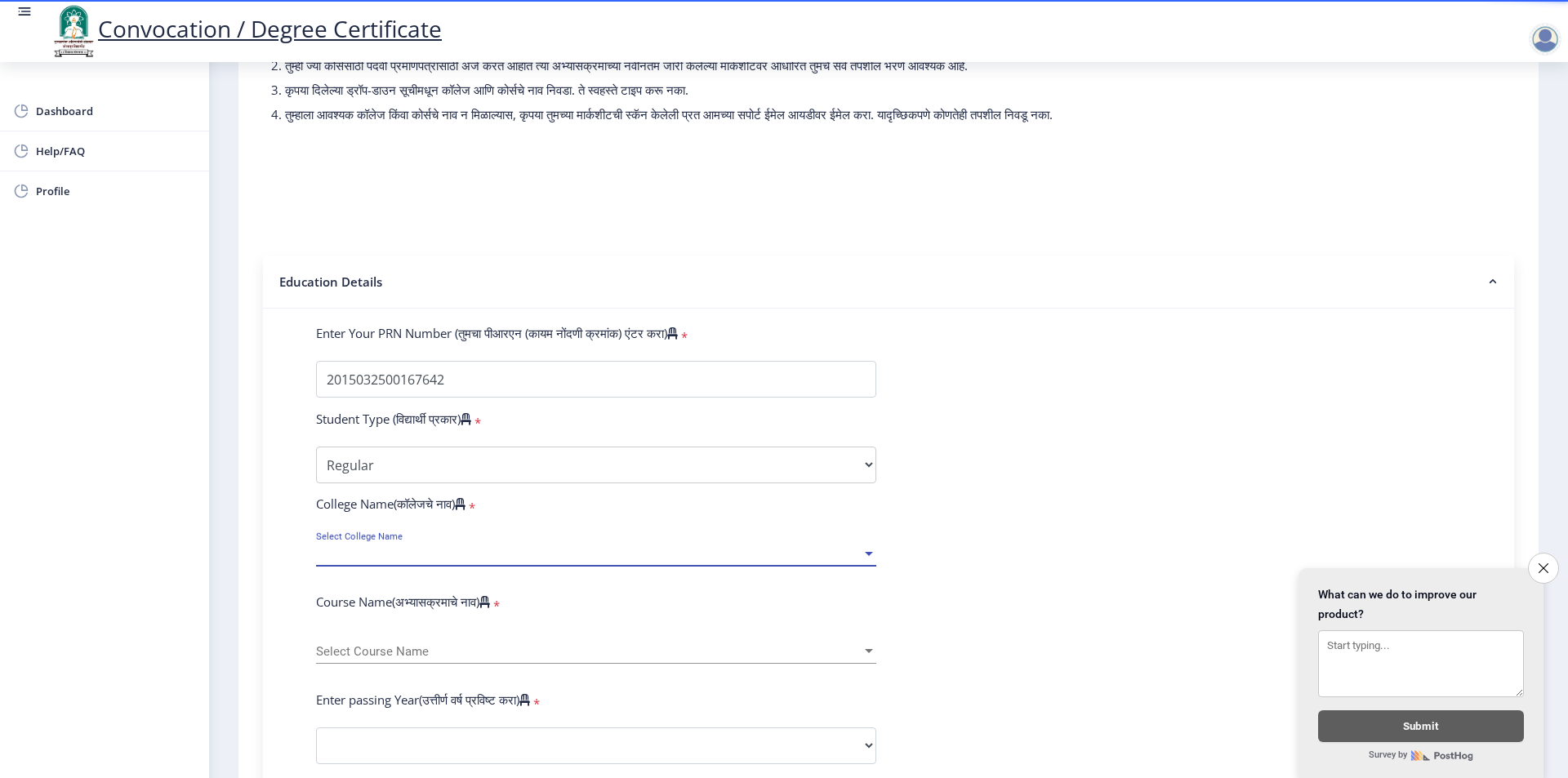
click at [348, 561] on span "Select College Name" at bounding box center [589, 554] width 546 height 14
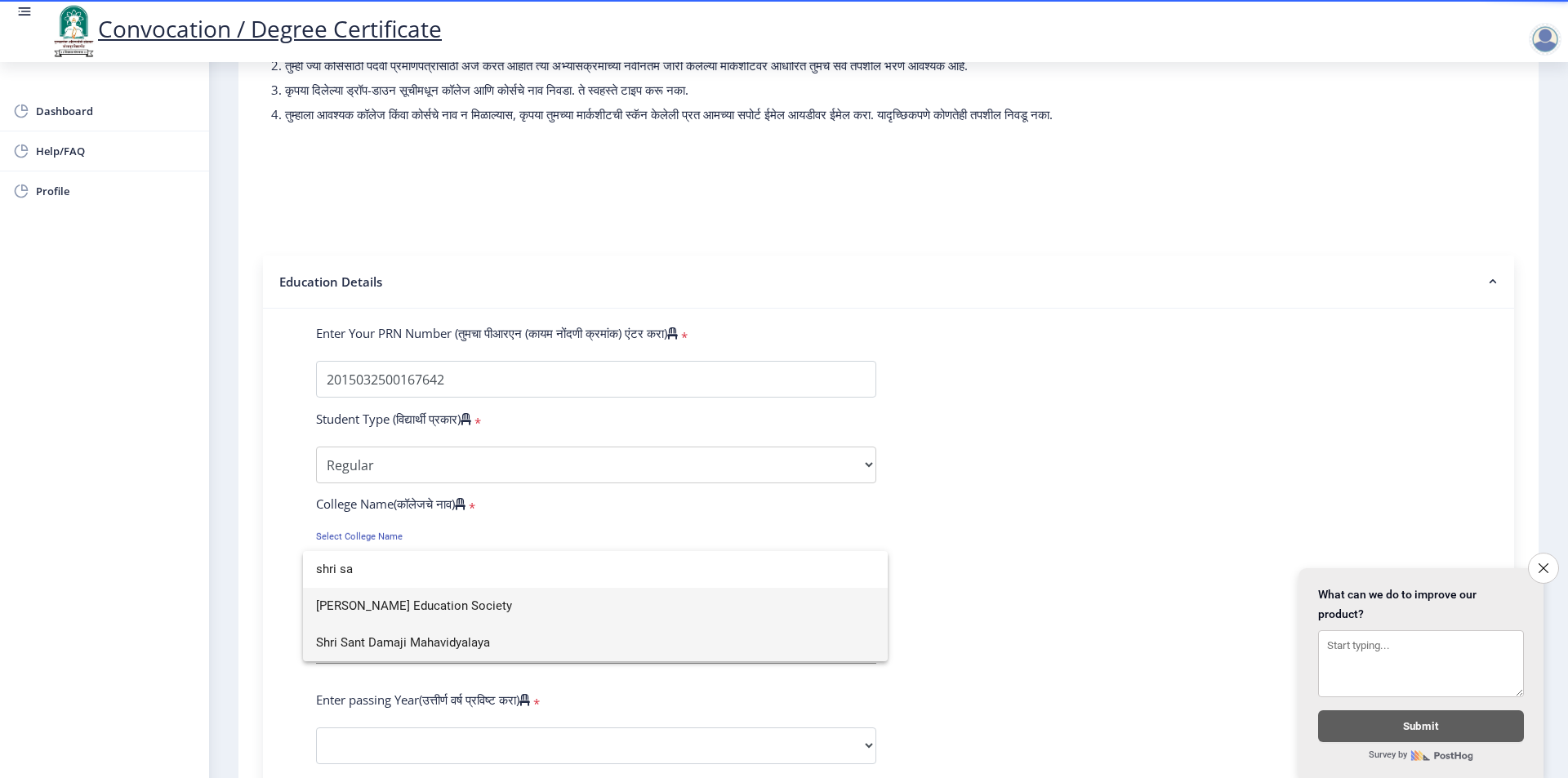
type input "shri sa"
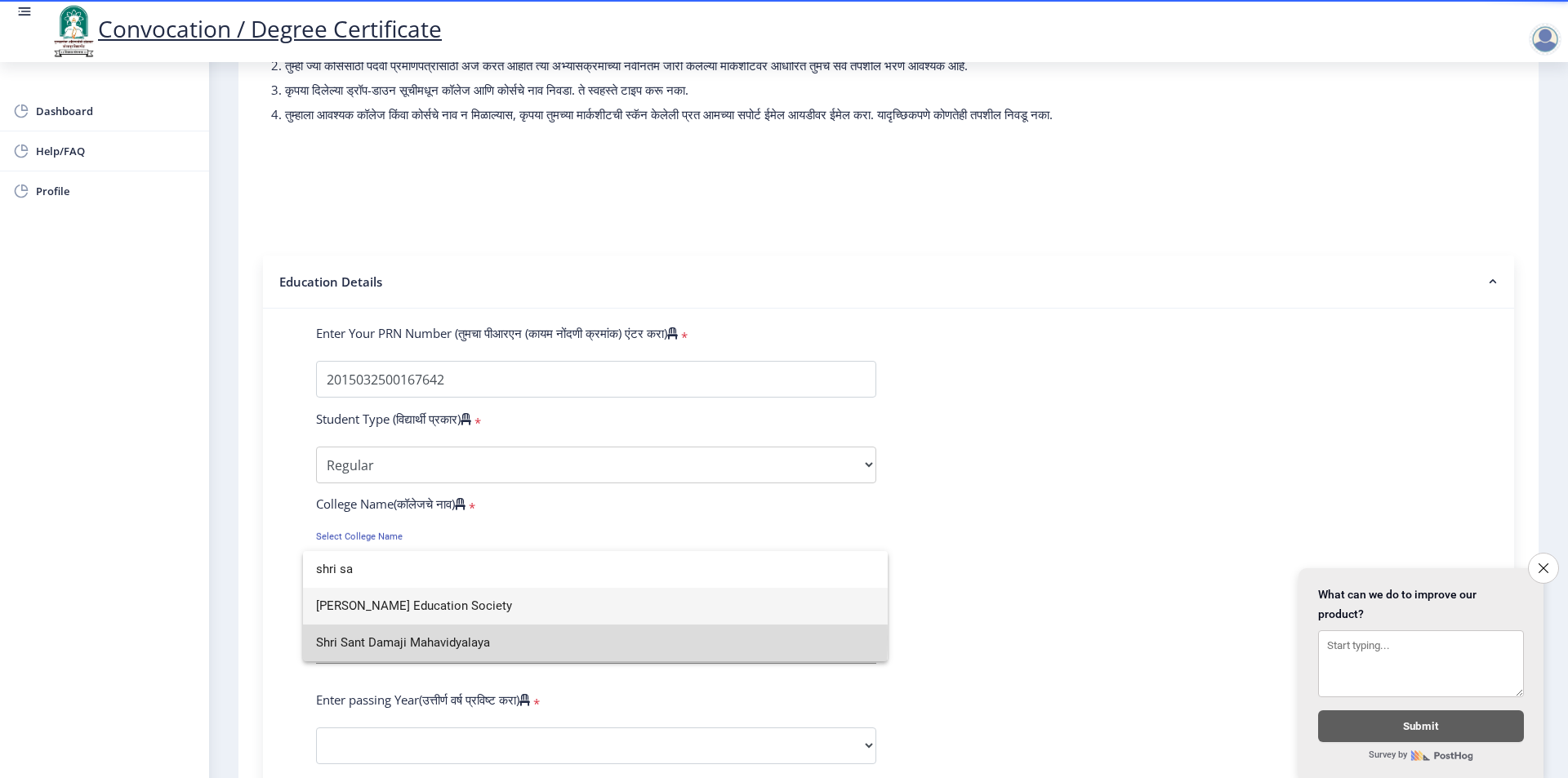
click at [370, 639] on span "Shri Sant Damaji Mahavidyalaya" at bounding box center [595, 643] width 559 height 37
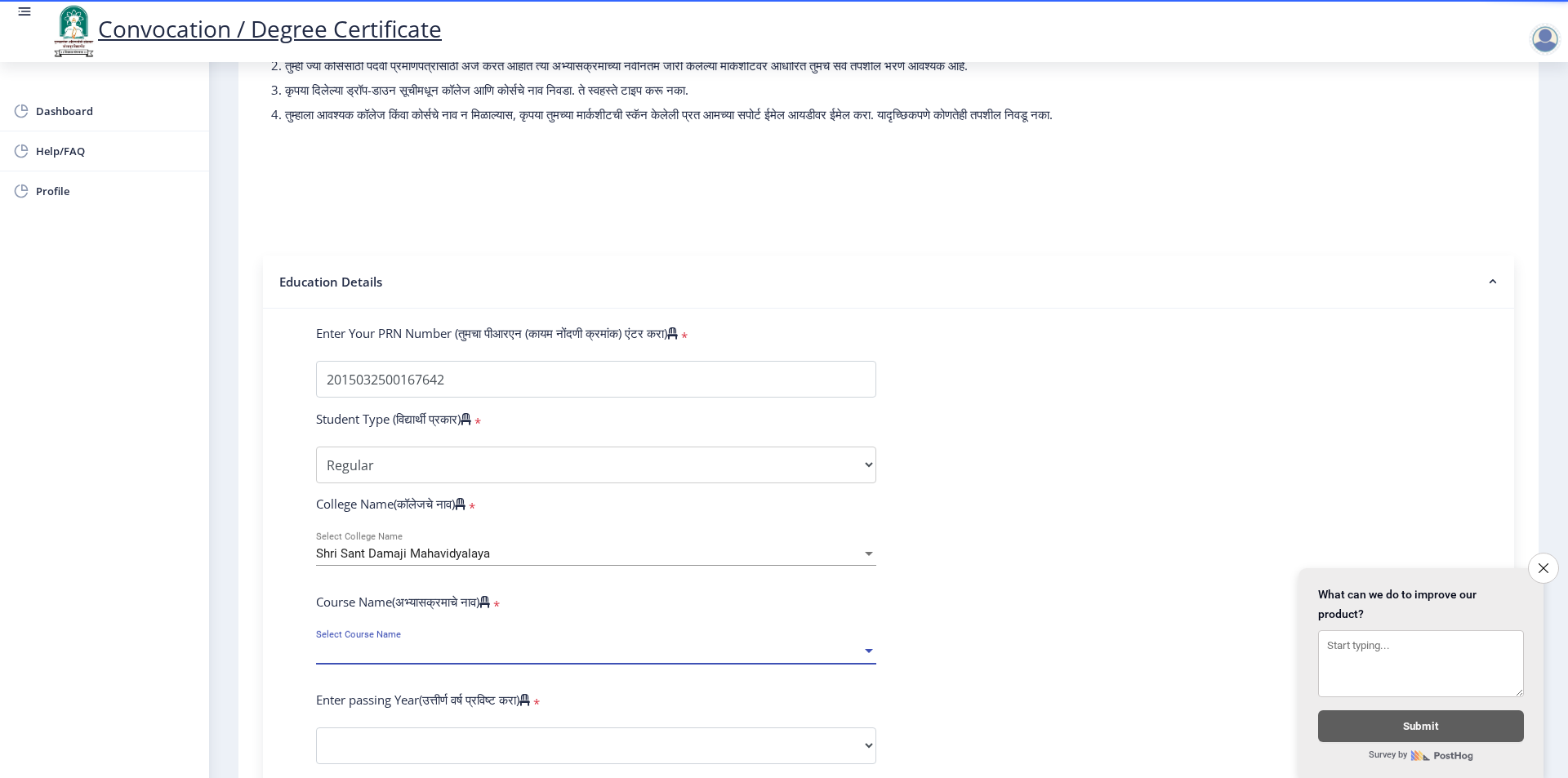
click at [392, 659] on span "Select Course Name" at bounding box center [589, 652] width 546 height 14
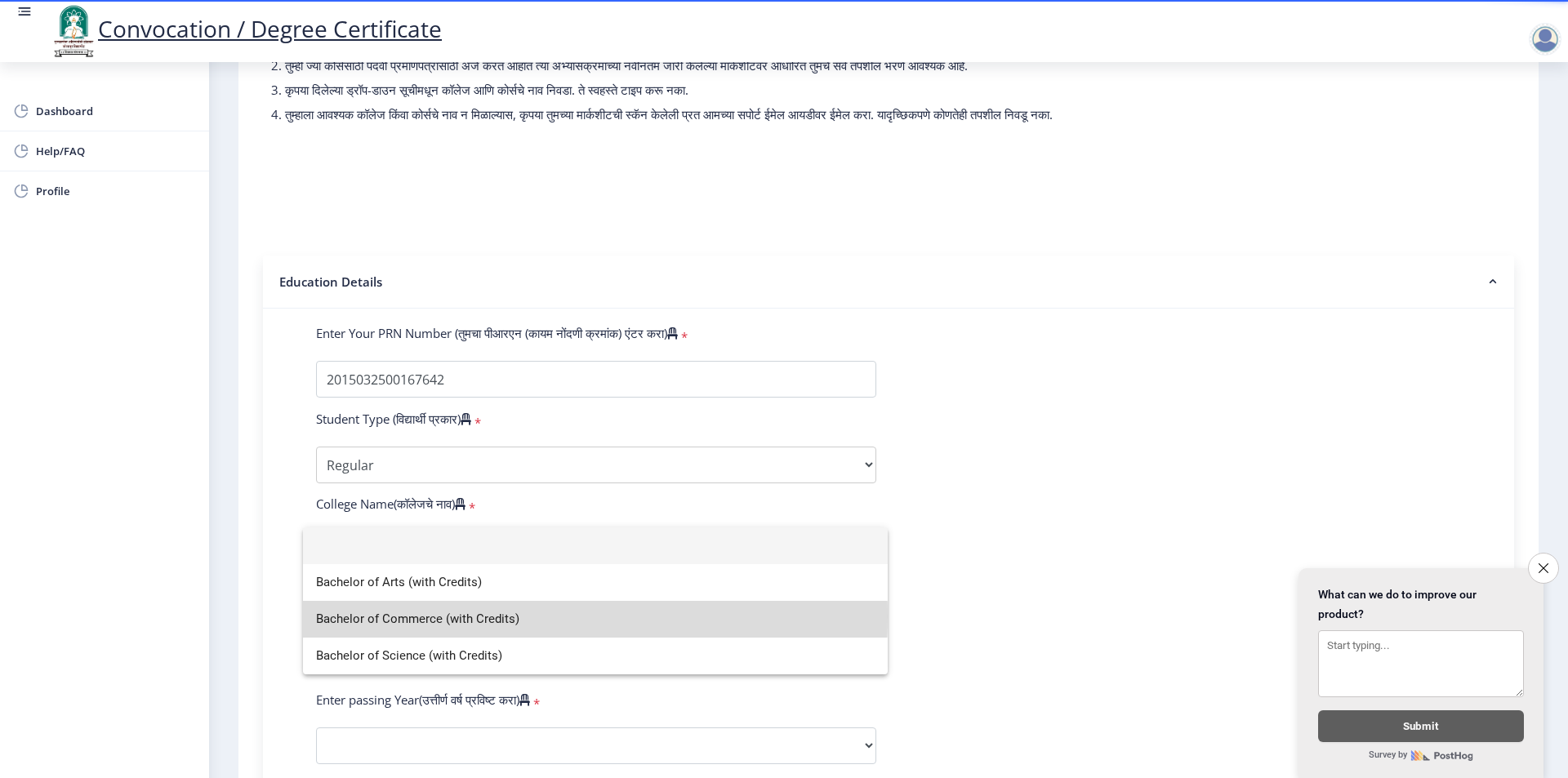
click at [428, 617] on span "Bachelor of Commerce (with Credits)" at bounding box center [595, 620] width 559 height 37
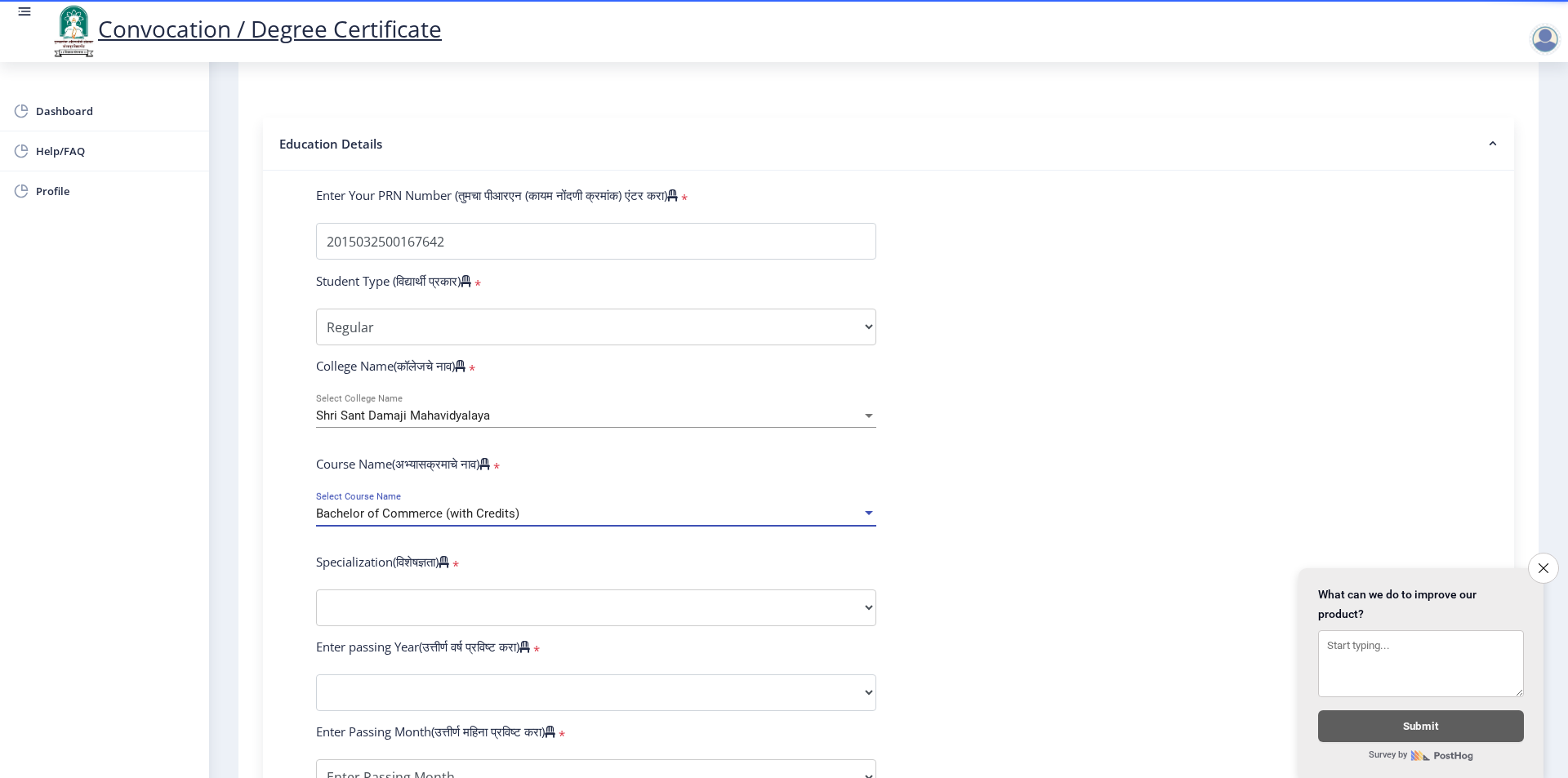
scroll to position [326, 0]
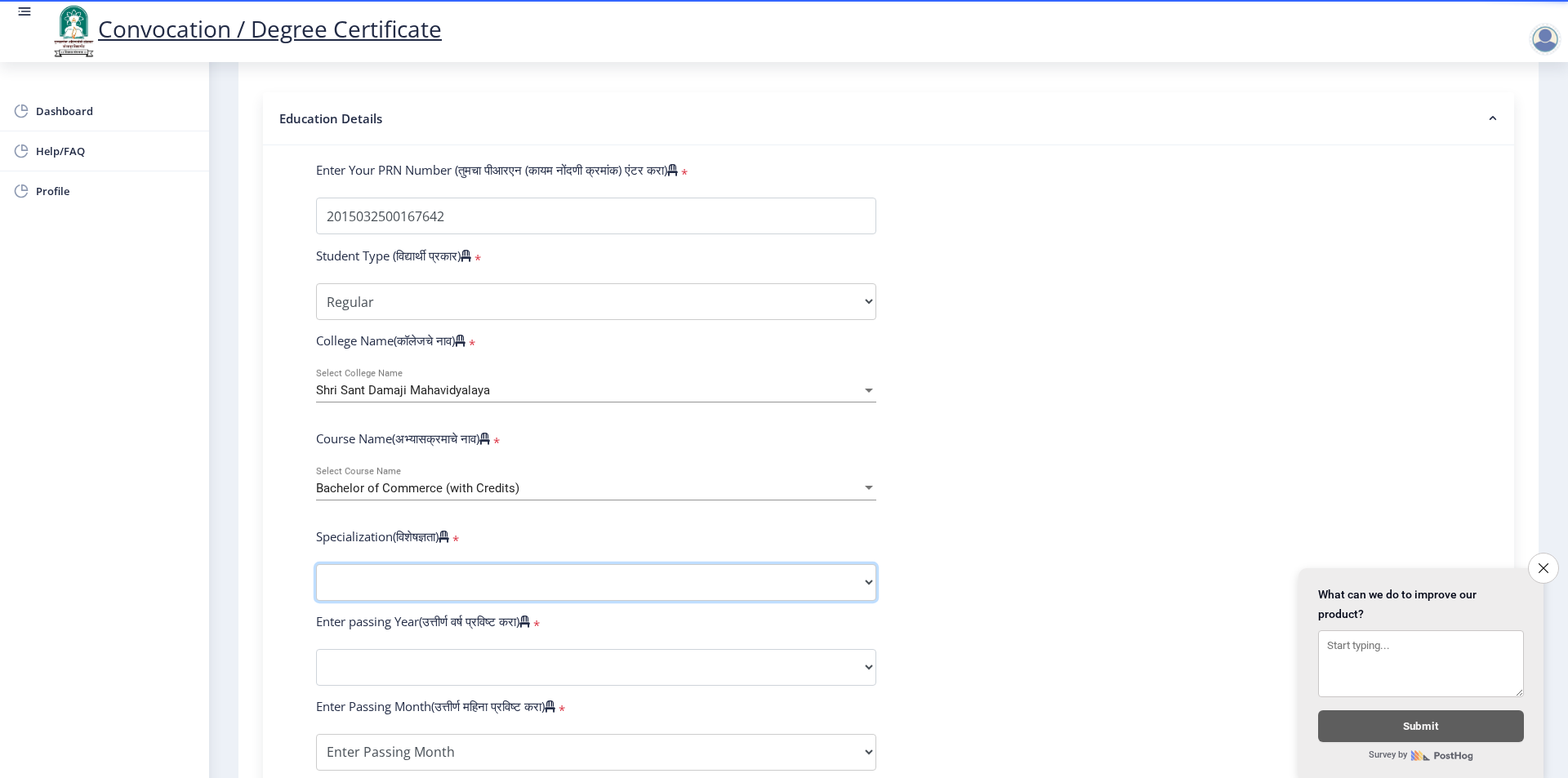
click at [406, 594] on select "Specialization Banking Advanced Accountancy Advanced Banking Advanced Cost Acco…" at bounding box center [596, 582] width 560 height 37
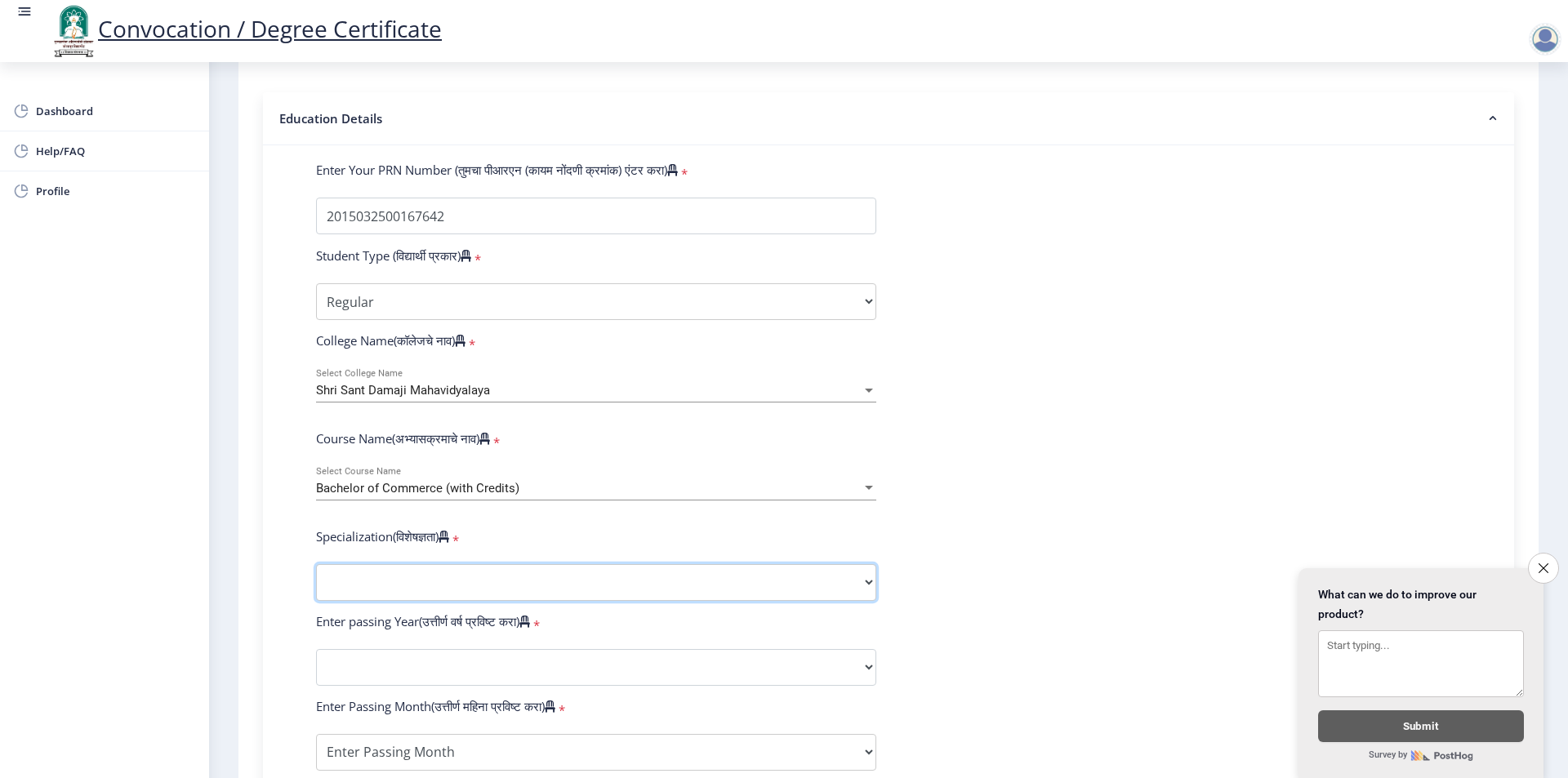
click at [400, 602] on select "Specialization Banking Advanced Accountancy Advanced Banking Advanced Cost Acco…" at bounding box center [596, 582] width 560 height 37
select select "Advanced Accountancy"
click at [316, 580] on select "Specialization Banking Advanced Accountancy Advanced Banking Advanced Cost Acco…" at bounding box center [596, 582] width 560 height 37
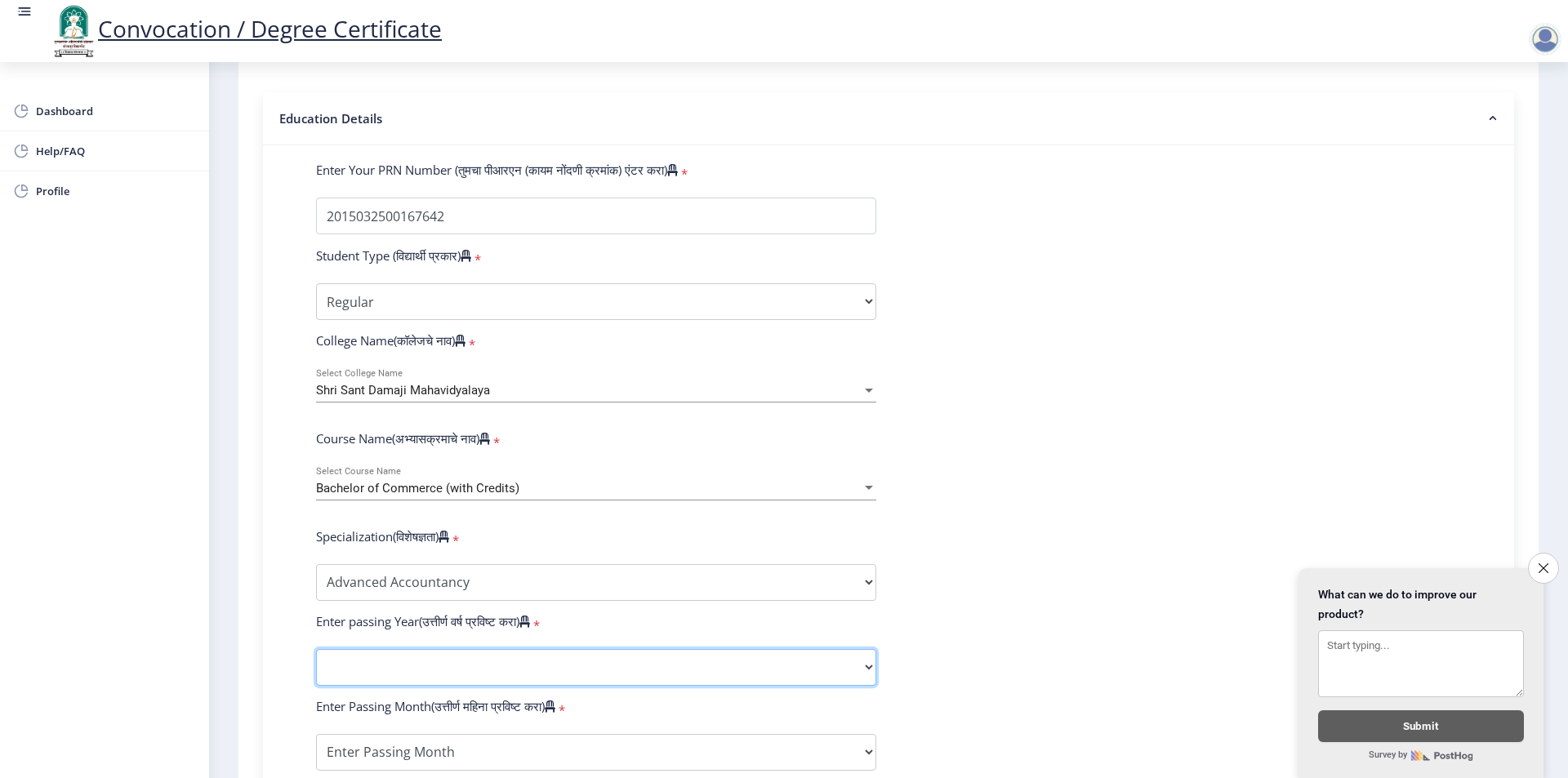
click at [434, 668] on select "2025 2024 2023 2022 2021 2020 2019 2018 2017 2016 2015 2014 2013 2012 2011 2010…" at bounding box center [596, 667] width 560 height 37
select select "2018"
click at [316, 665] on select "2025 2024 2023 2022 2021 2020 2019 2018 2017 2016 2015 2014 2013 2012 2011 2010…" at bounding box center [596, 667] width 560 height 37
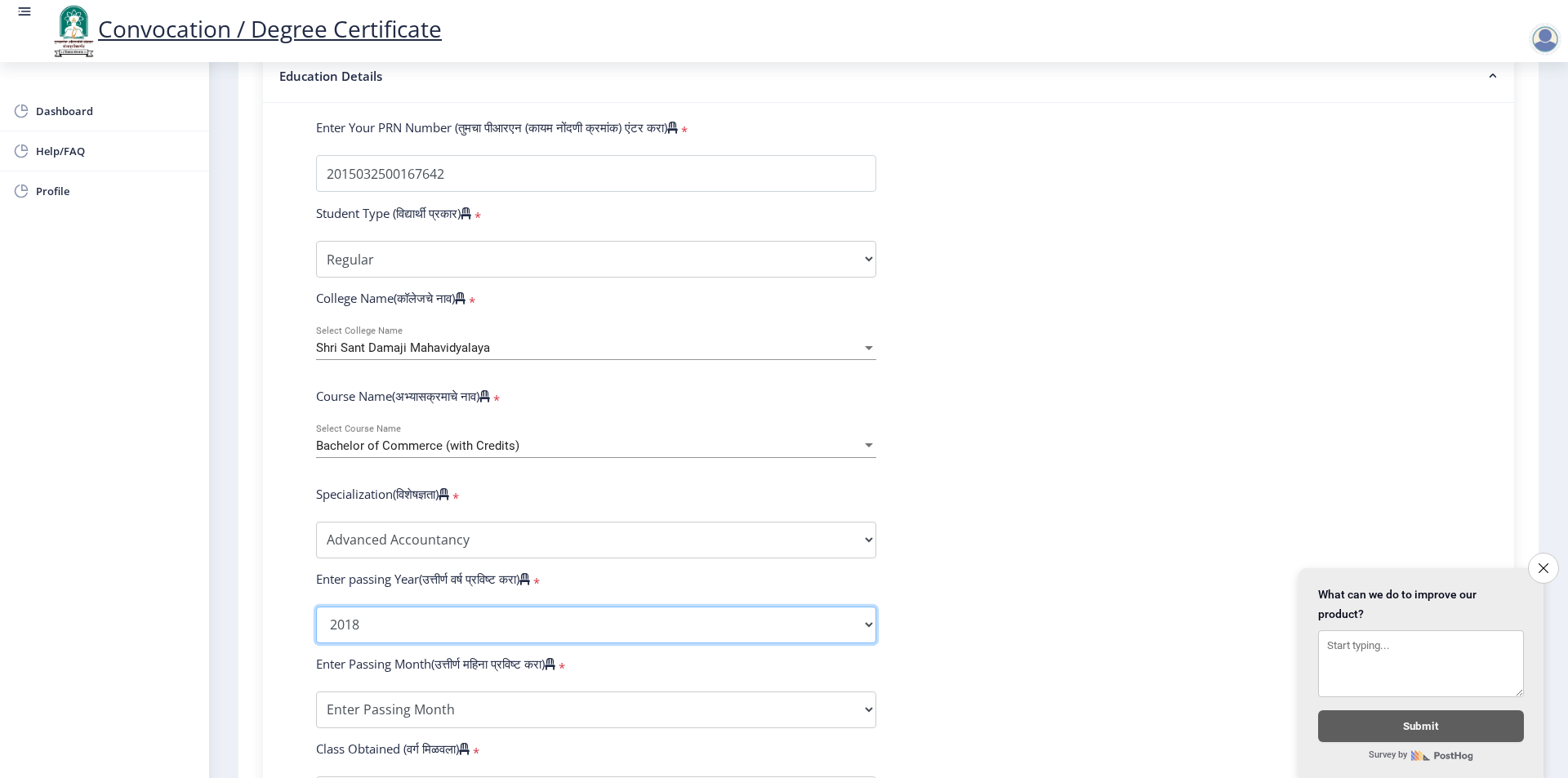
scroll to position [409, 0]
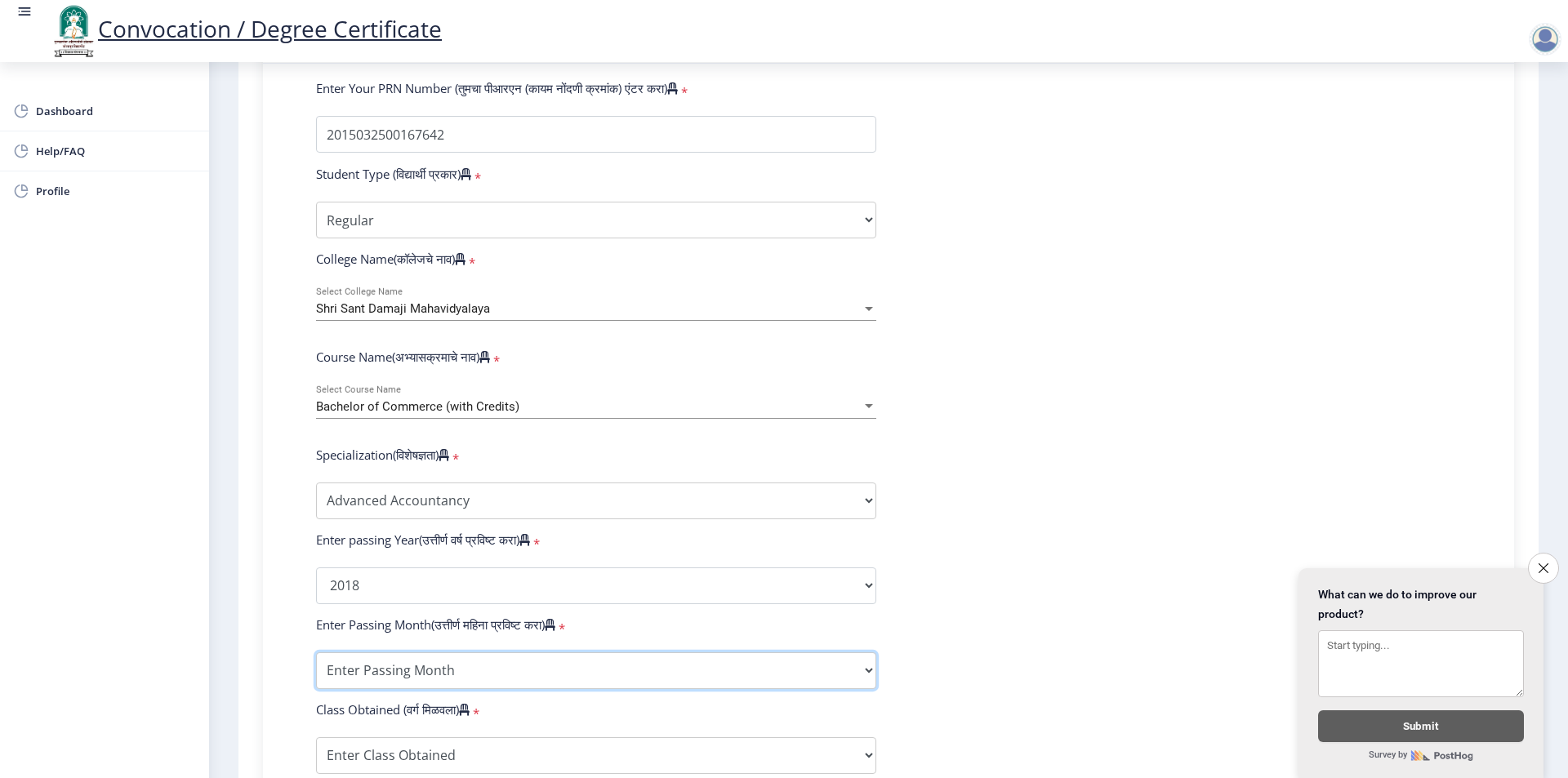
click at [492, 677] on select "Enter Passing Month March April May October November December" at bounding box center [596, 671] width 560 height 37
select select "March"
click at [316, 668] on select "Enter Passing Month March April May October November December" at bounding box center [596, 671] width 560 height 37
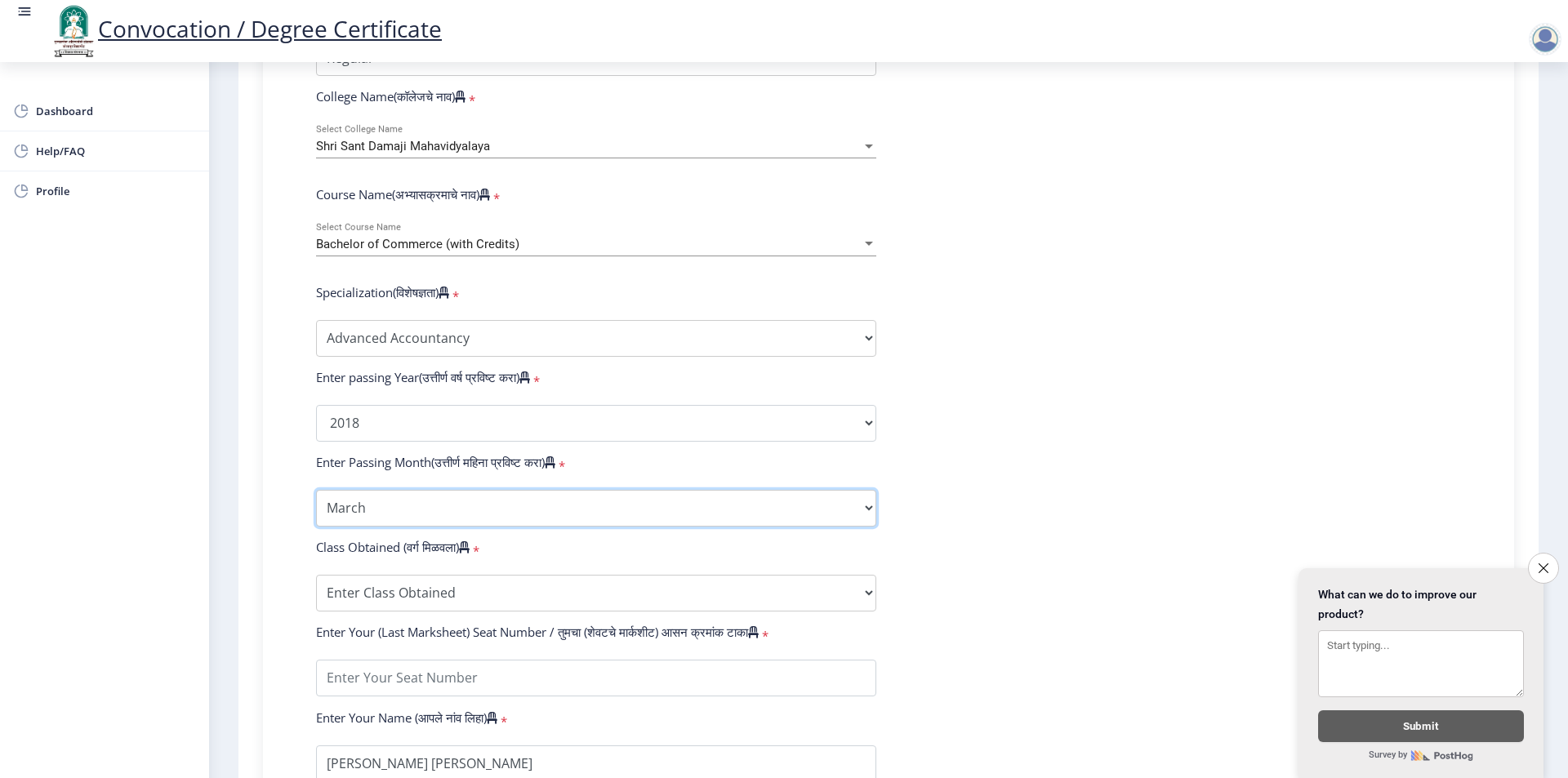
scroll to position [571, 0]
click at [403, 607] on select "Enter Class Obtained FIRST CLASS WITH DISTINCTION FIRST CLASS HIGHER SECOND CLA…" at bounding box center [596, 592] width 560 height 37
select select "Grade A"
click at [316, 590] on select "Enter Class Obtained FIRST CLASS WITH DISTINCTION FIRST CLASS HIGHER SECOND CLA…" at bounding box center [596, 592] width 560 height 37
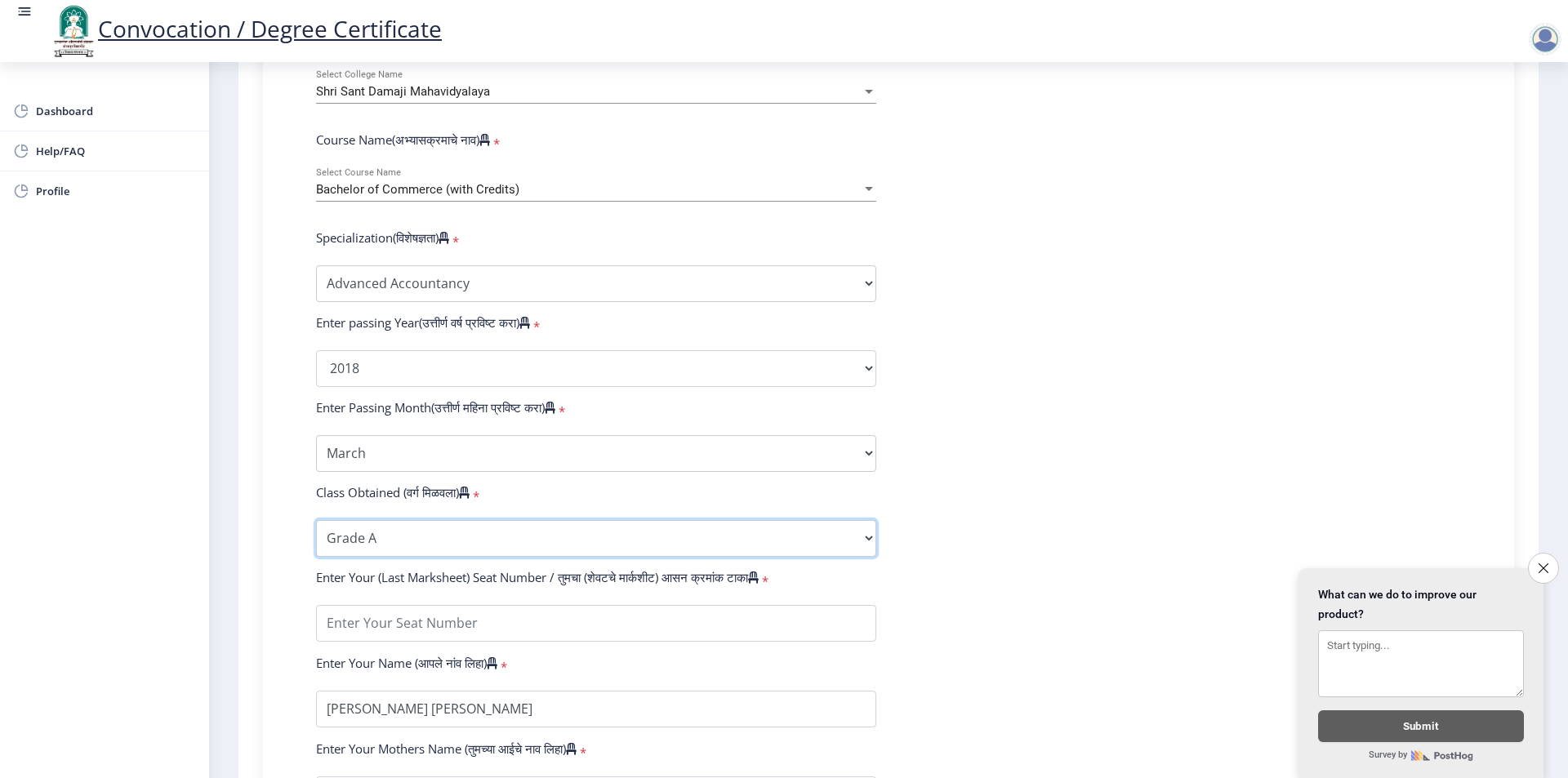
scroll to position [735, 0]
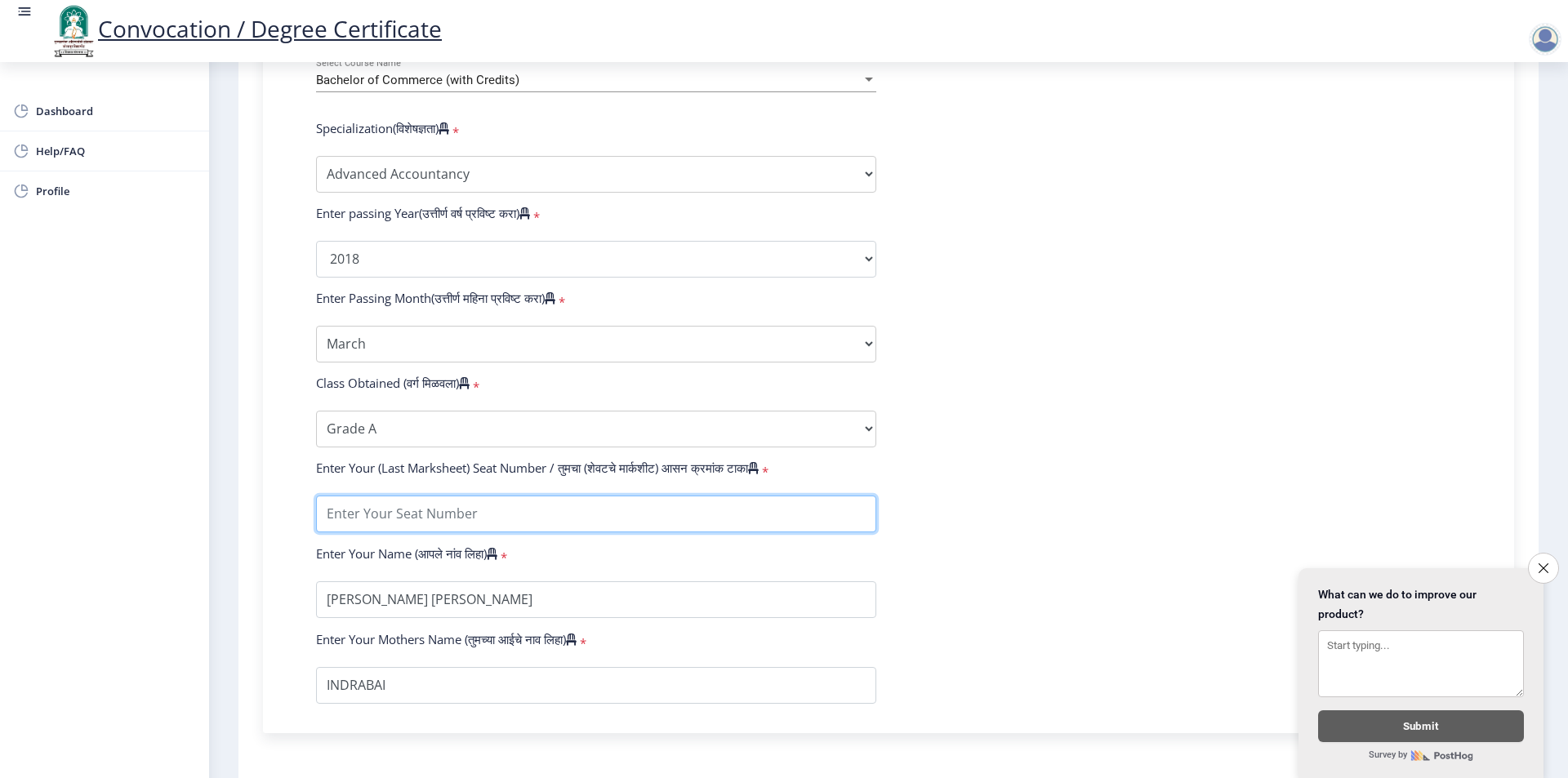
click at [425, 528] on input "textarea" at bounding box center [596, 514] width 560 height 37
type input "579370"
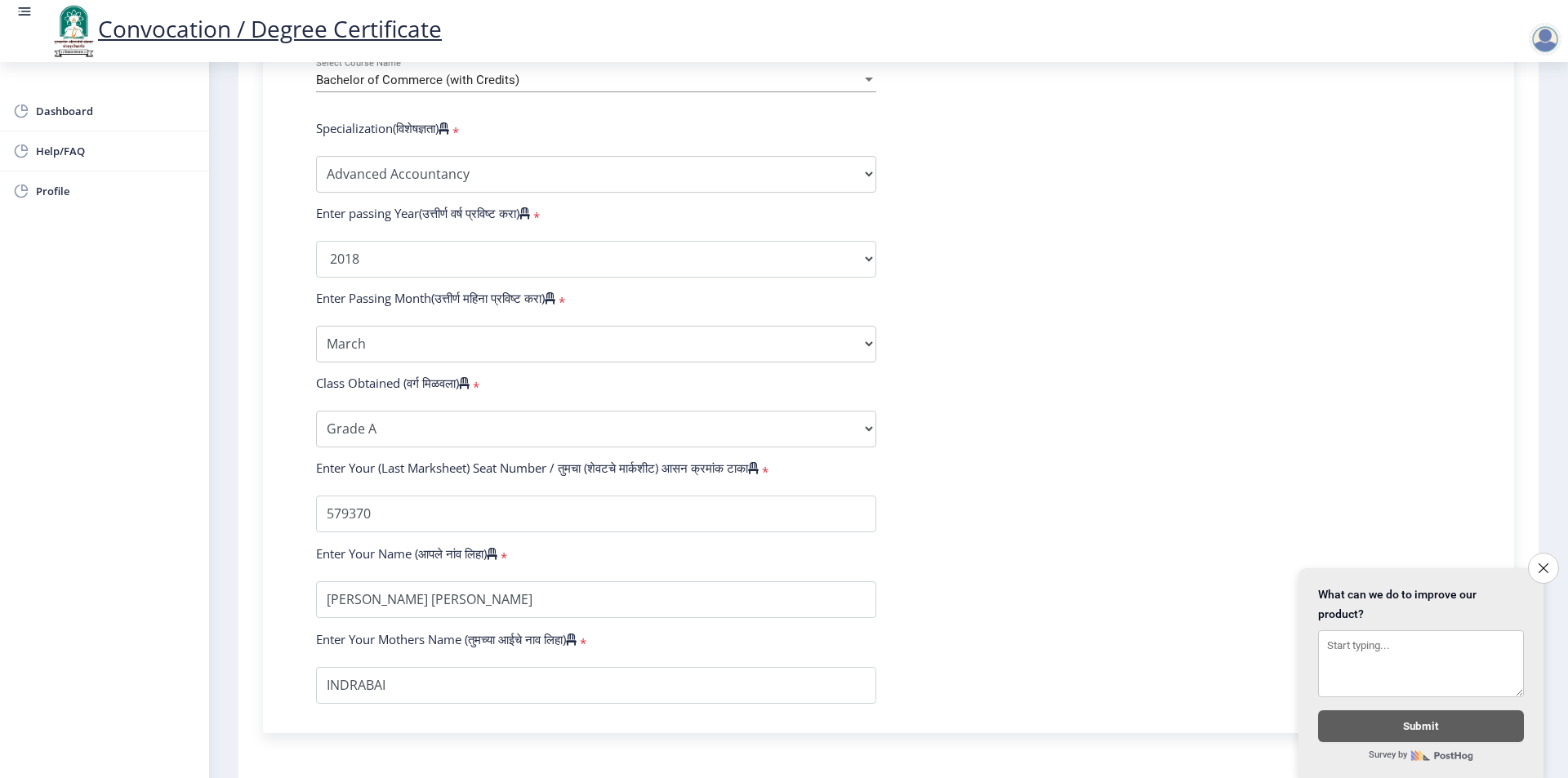
scroll to position [886, 0]
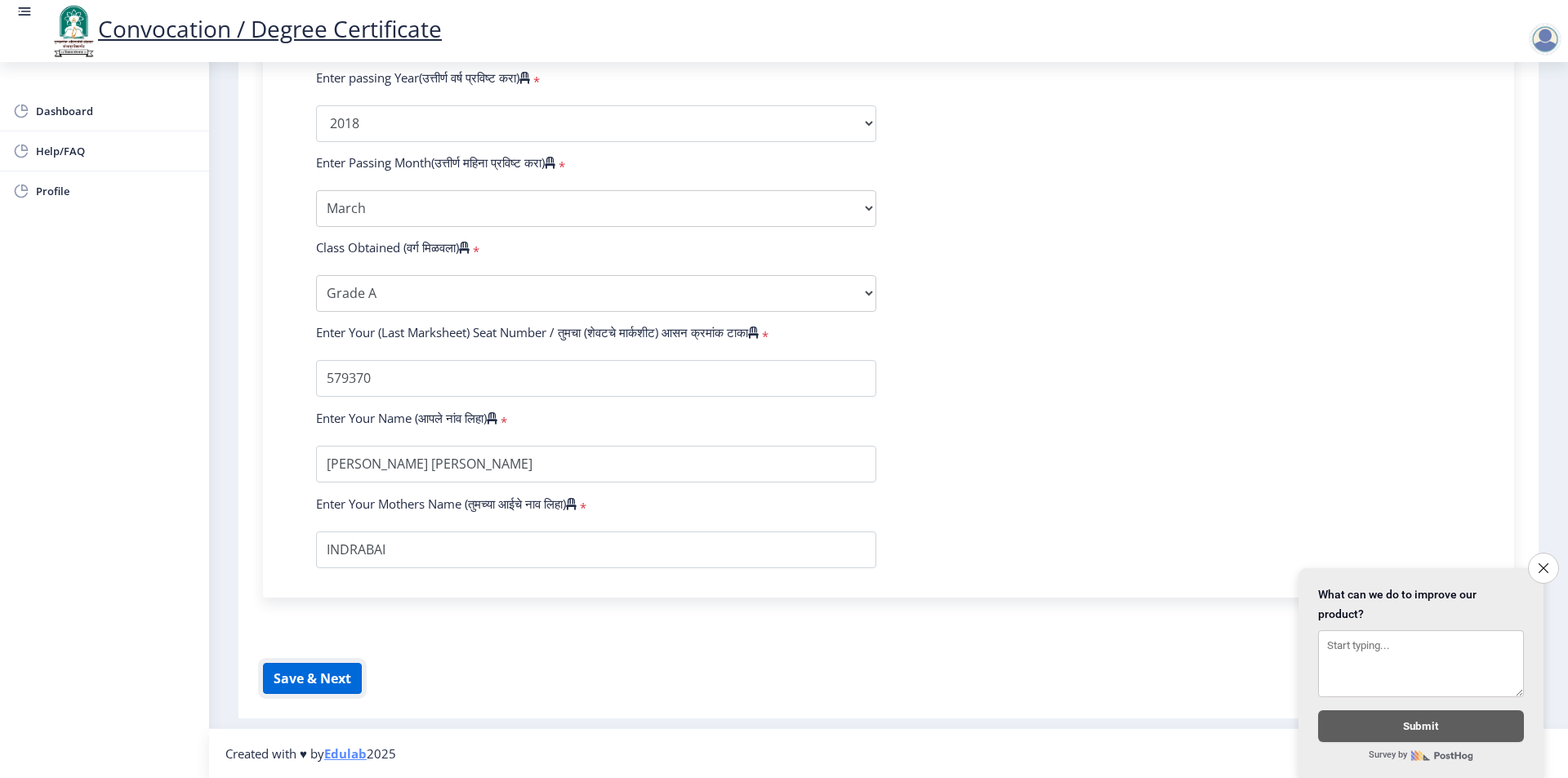
click at [318, 682] on button "Save & Next" at bounding box center [313, 678] width 99 height 31
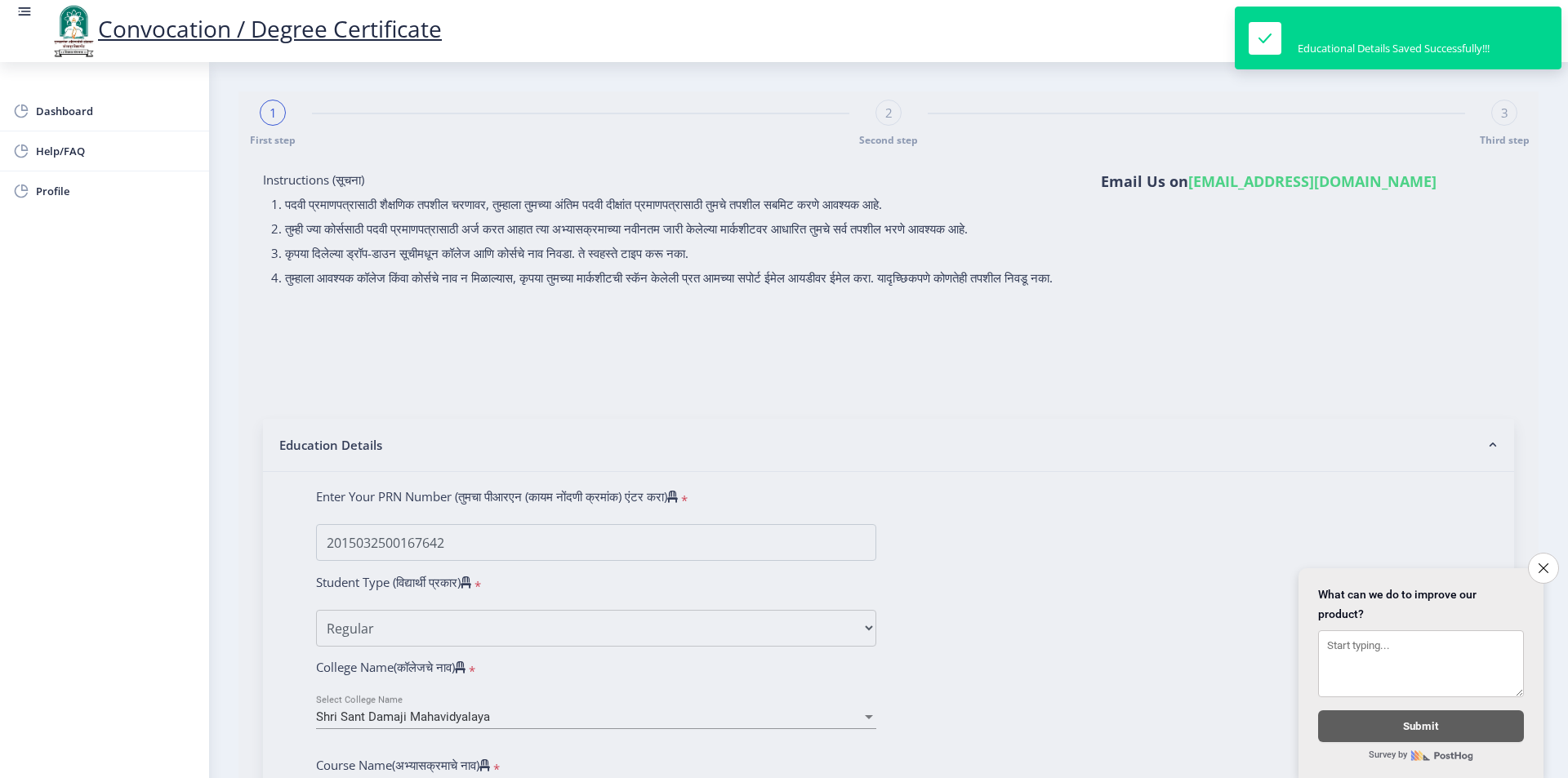
select select
type input "2015032500167642"
select select "Regular"
select select "2018"
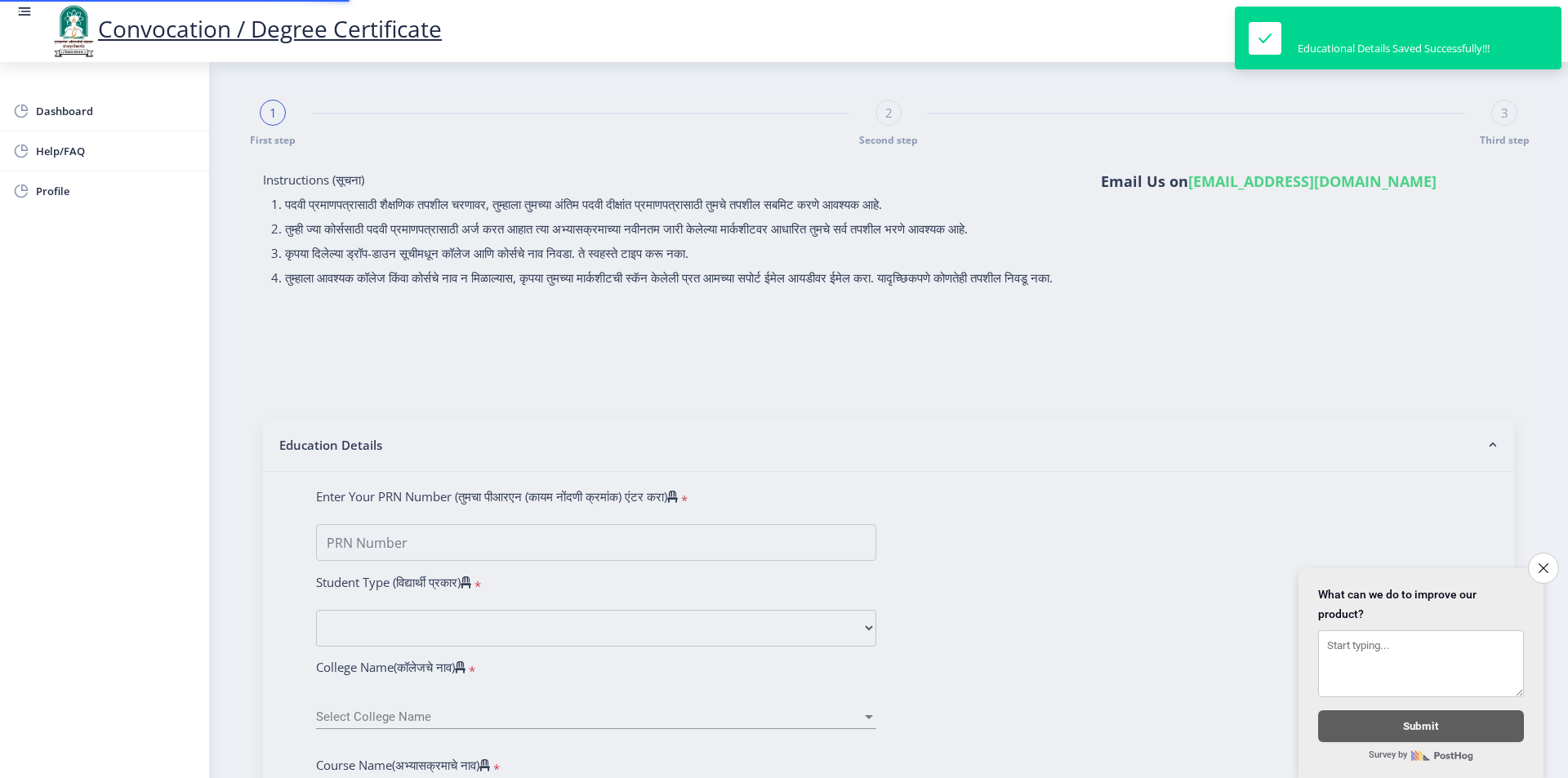
select select "March"
select select "Grade A"
type input "579370"
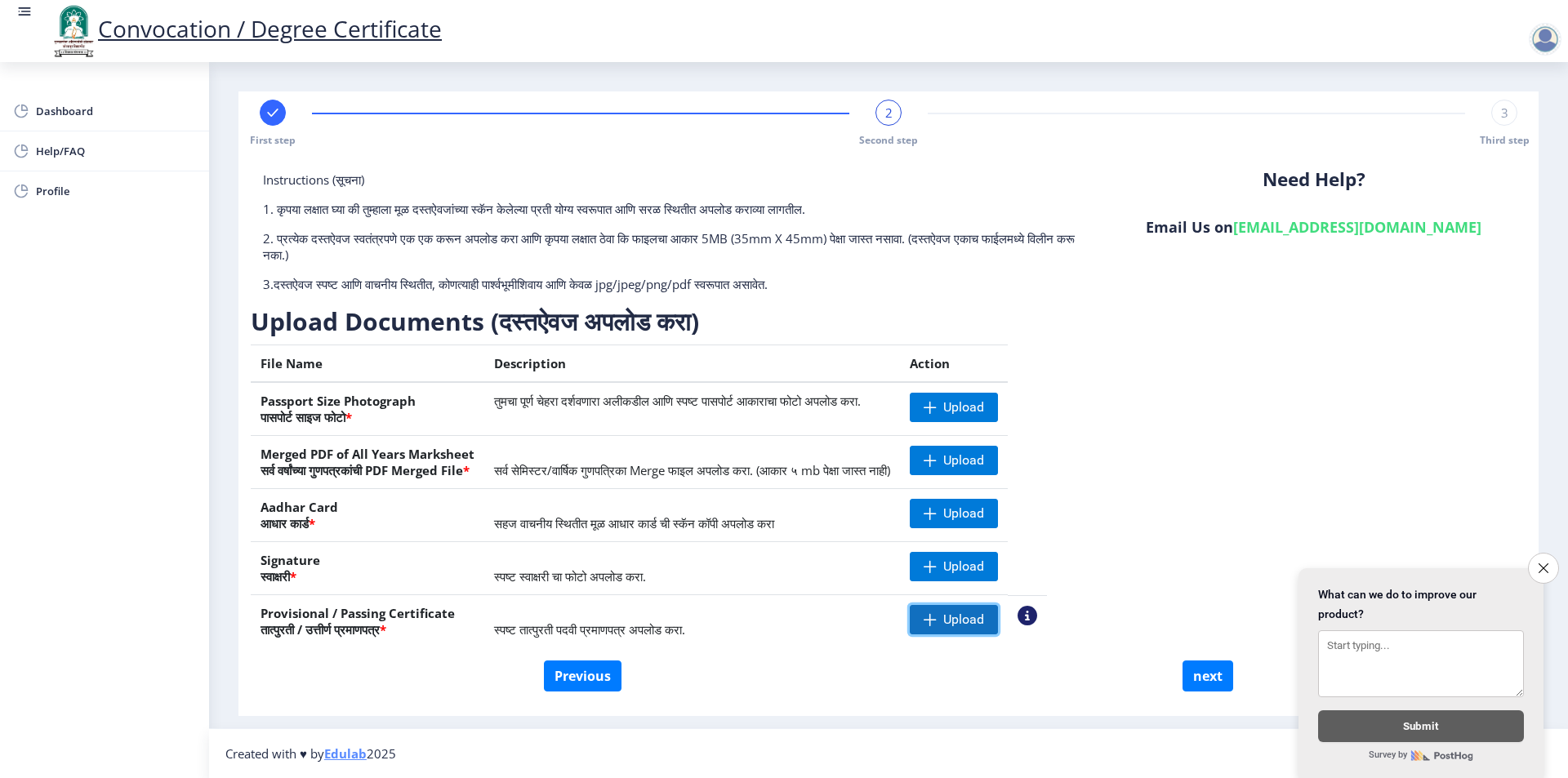
click at [985, 624] on span "Upload" at bounding box center [964, 620] width 41 height 16
click at [985, 564] on span "Upload" at bounding box center [964, 567] width 41 height 16
click at [979, 517] on span "Upload" at bounding box center [954, 514] width 88 height 29
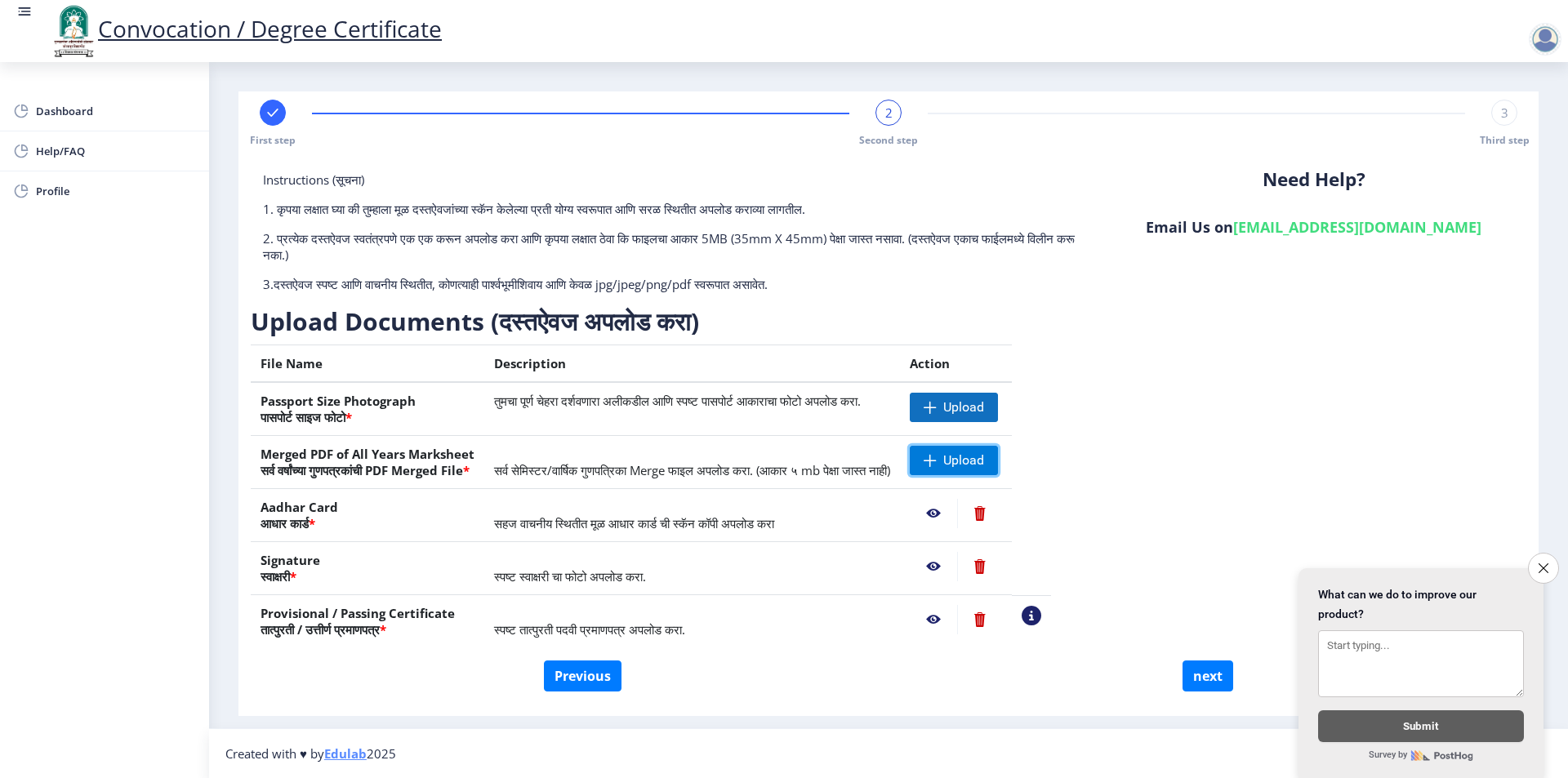
drag, startPoint x: 966, startPoint y: 461, endPoint x: 985, endPoint y: 420, distance: 45.2
click at [911, 466] on tr "Merged PDF of All Years Marksheet सर्व वर्षांच्या गुणपत्रकांची PDF Merged File …" at bounding box center [651, 463] width 801 height 53
click at [985, 407] on span "Upload" at bounding box center [964, 408] width 41 height 16
click at [995, 453] on span "Upload" at bounding box center [954, 461] width 88 height 29
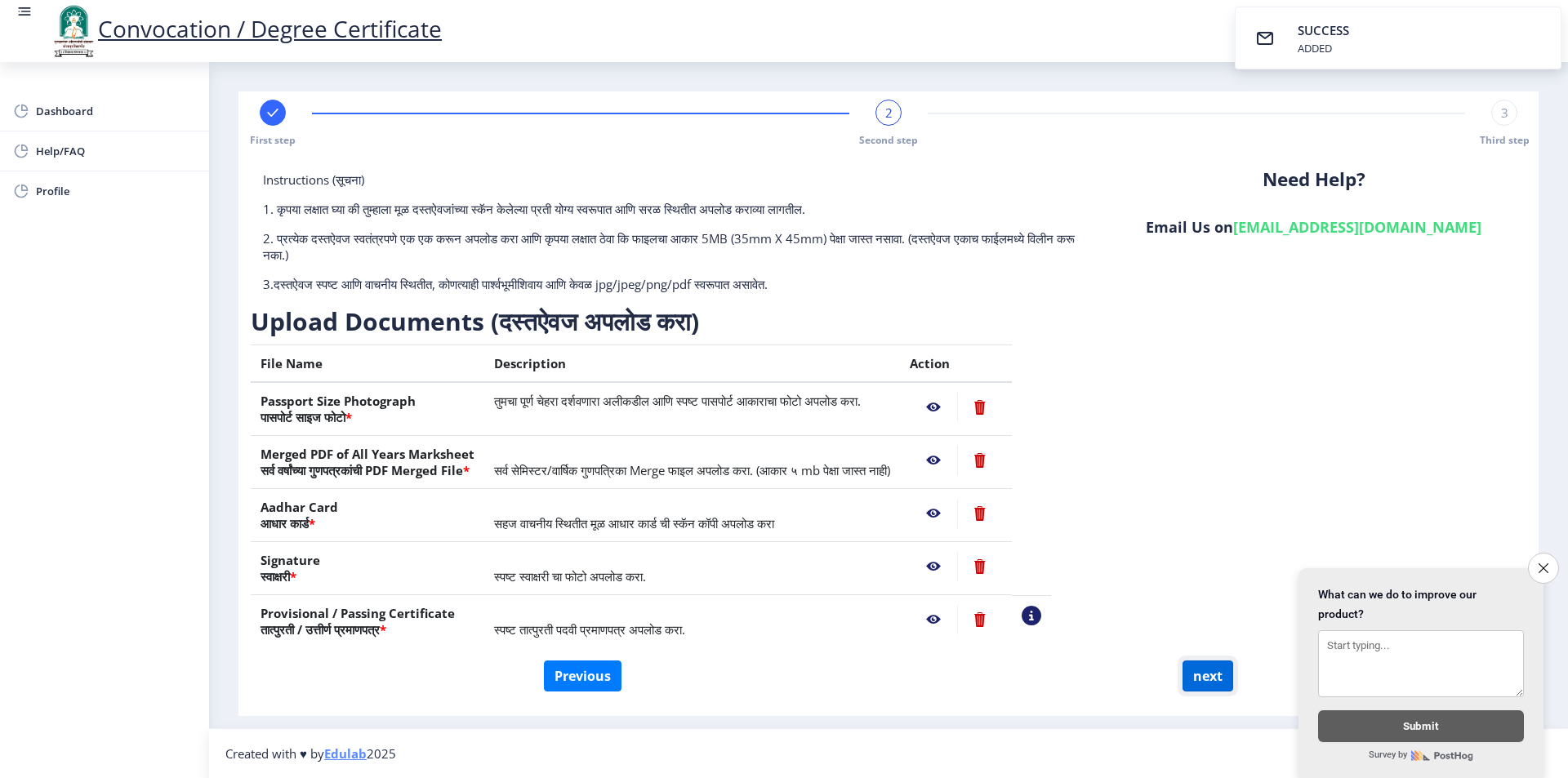
click at [1205, 676] on button "next" at bounding box center [1208, 677] width 50 height 31
select select
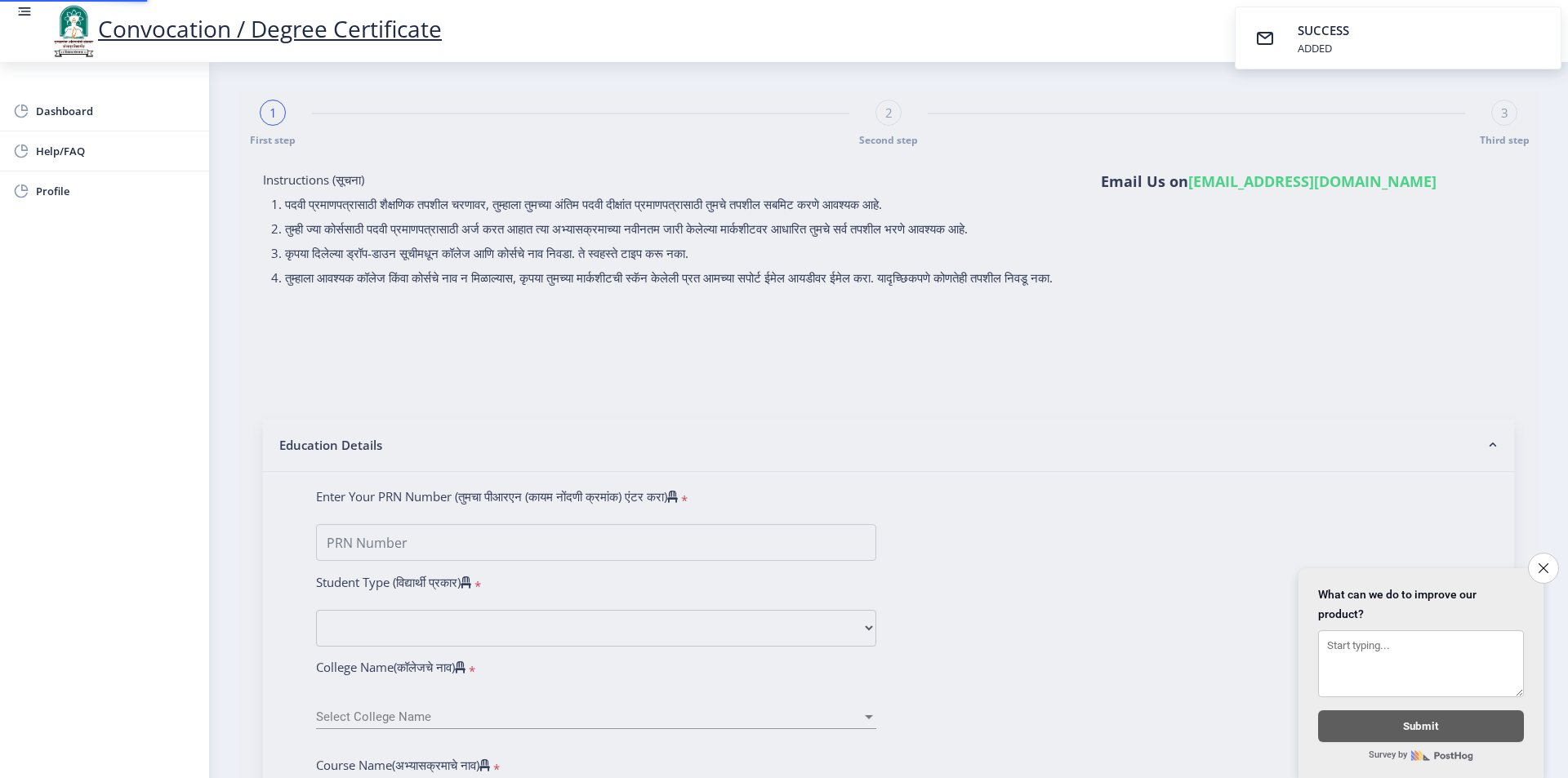
select select
type input "2015032500167642"
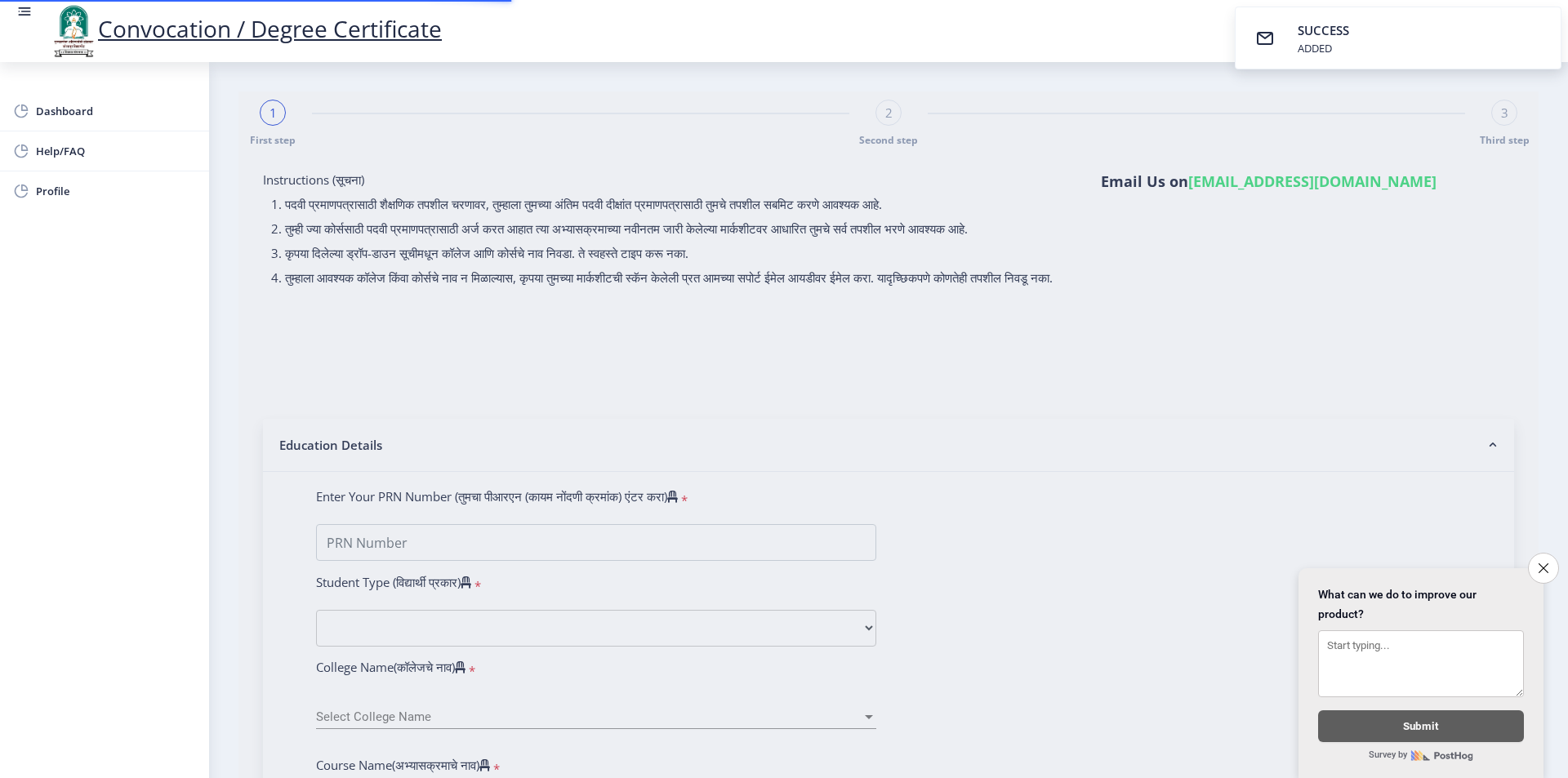
select select "Regular"
select select "2018"
select select "March"
select select "Grade A"
type input "579370"
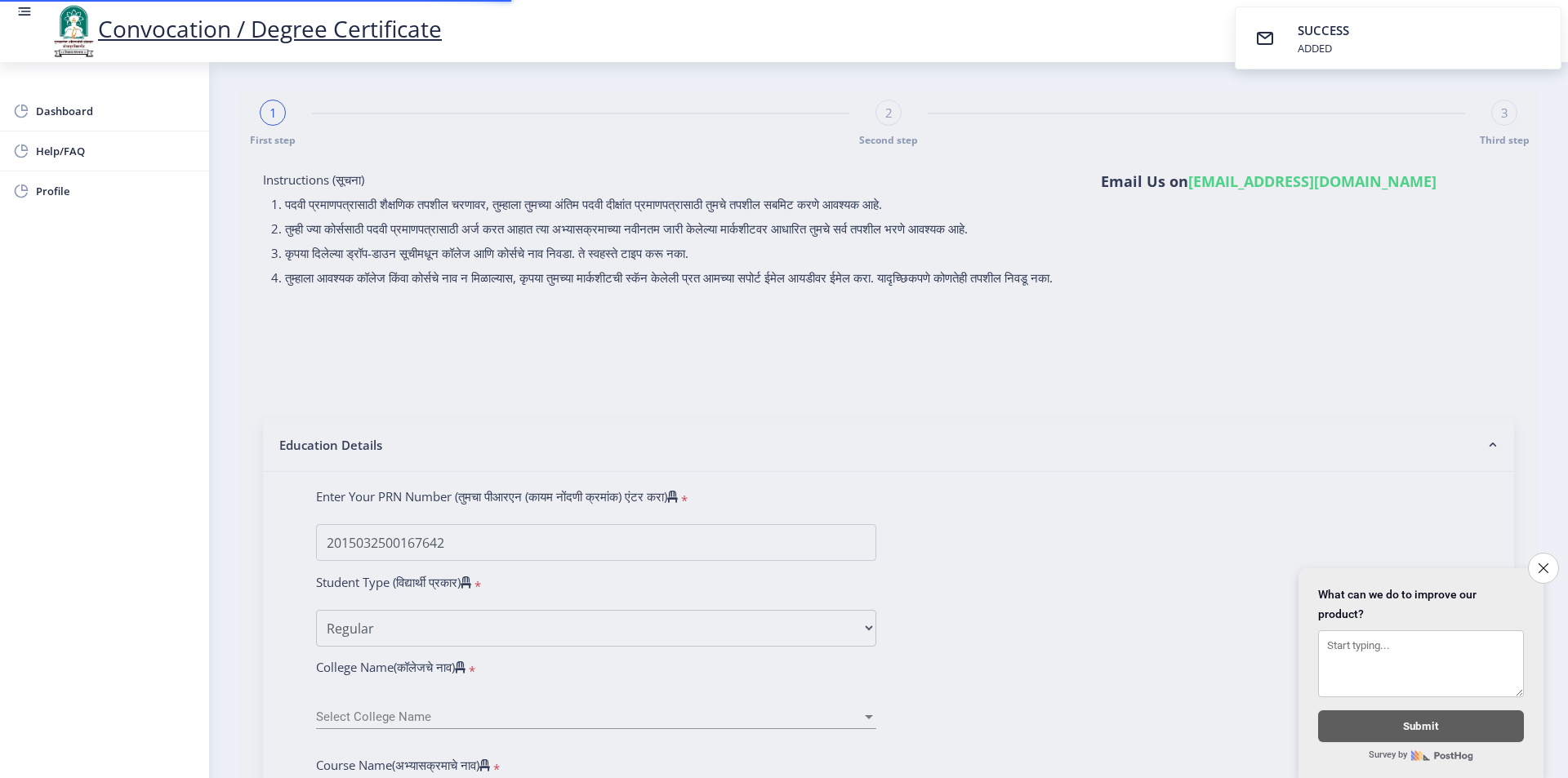
select select "Advanced Accountancy"
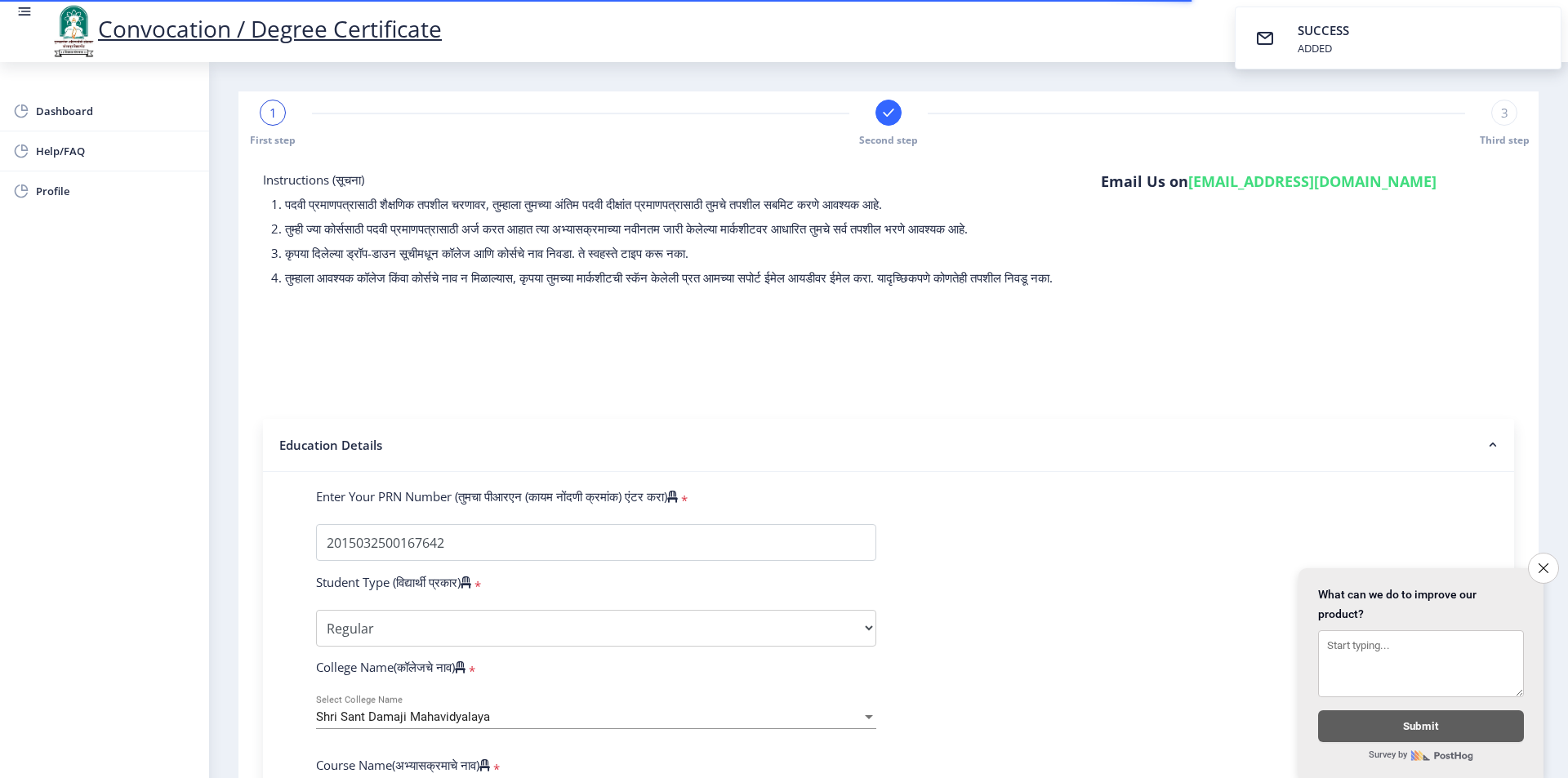
select select
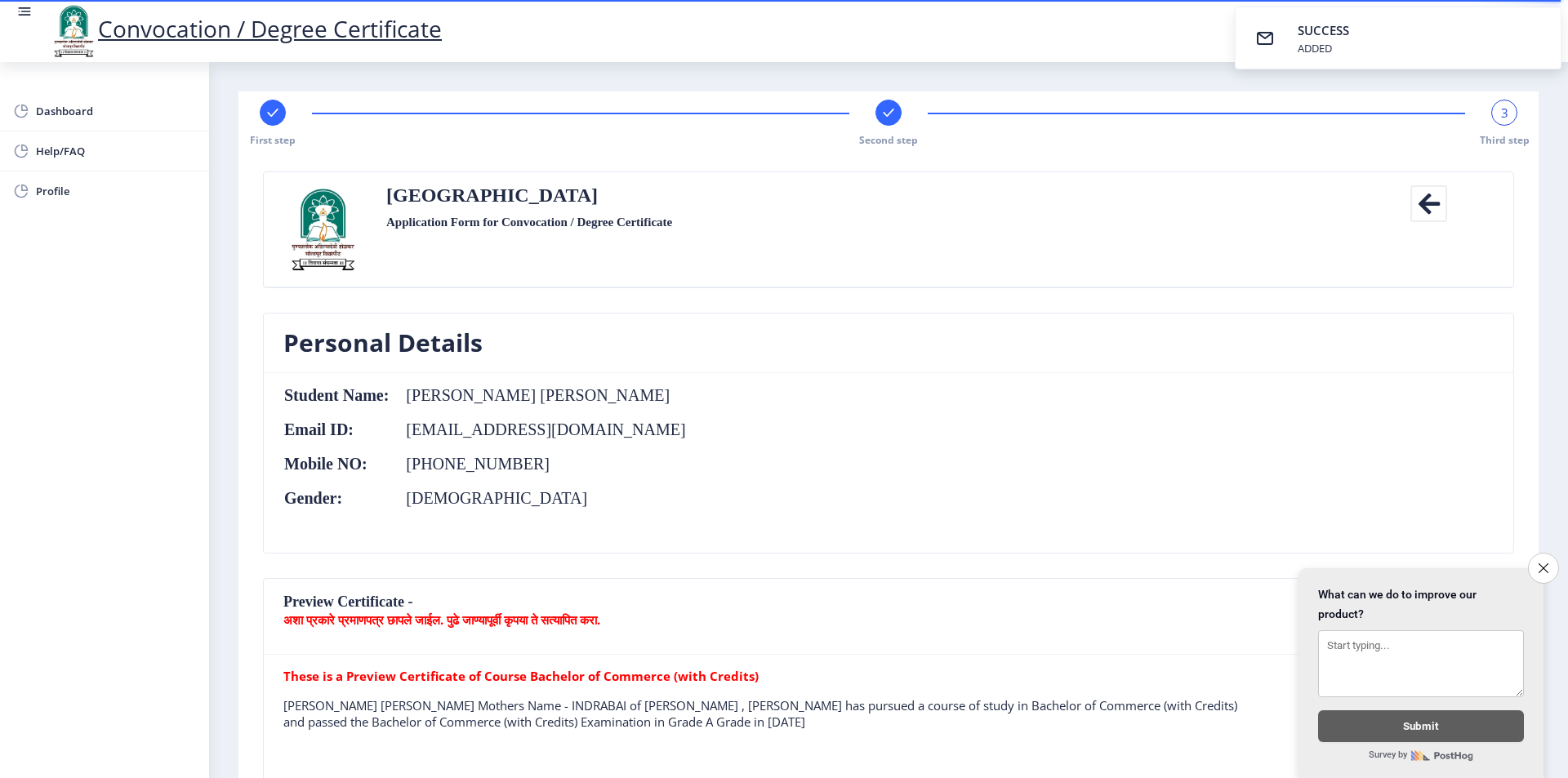
scroll to position [164, 0]
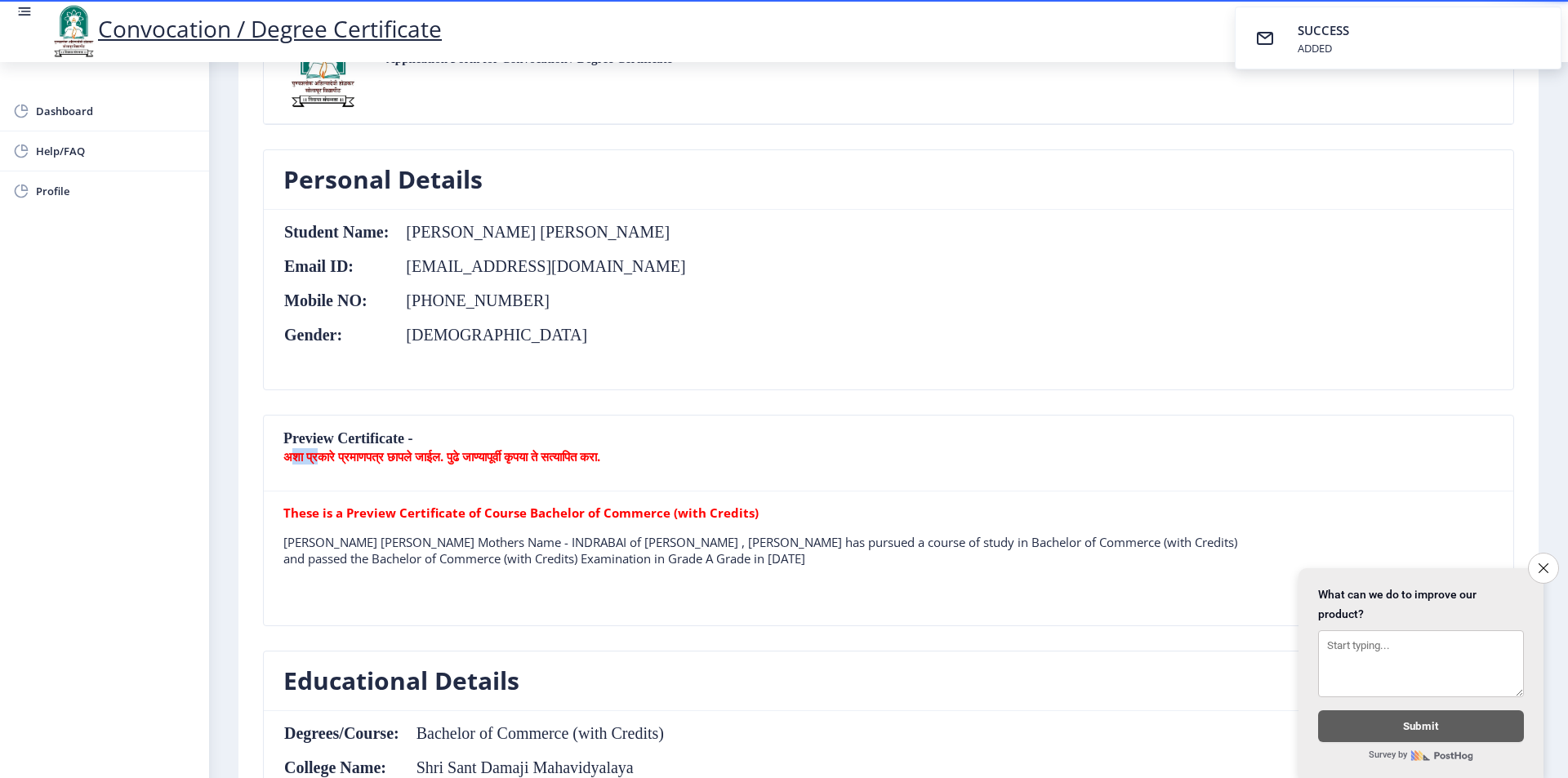
drag, startPoint x: 291, startPoint y: 457, endPoint x: 318, endPoint y: 456, distance: 27.0
click at [318, 456] on b "अशा प्रकारे प्रमाणपत्र छापले जाईल. पुढे जाण्यापूर्वी कृपया ते सत्यापित करा." at bounding box center [442, 456] width 317 height 16
click at [392, 471] on nb-card-header "Preview Certificate - अशा प्रकारे प्रमाणपत्र छापले जाईल. पुढे जाण्यापूर्वी कृपय…" at bounding box center [889, 453] width 1250 height 76
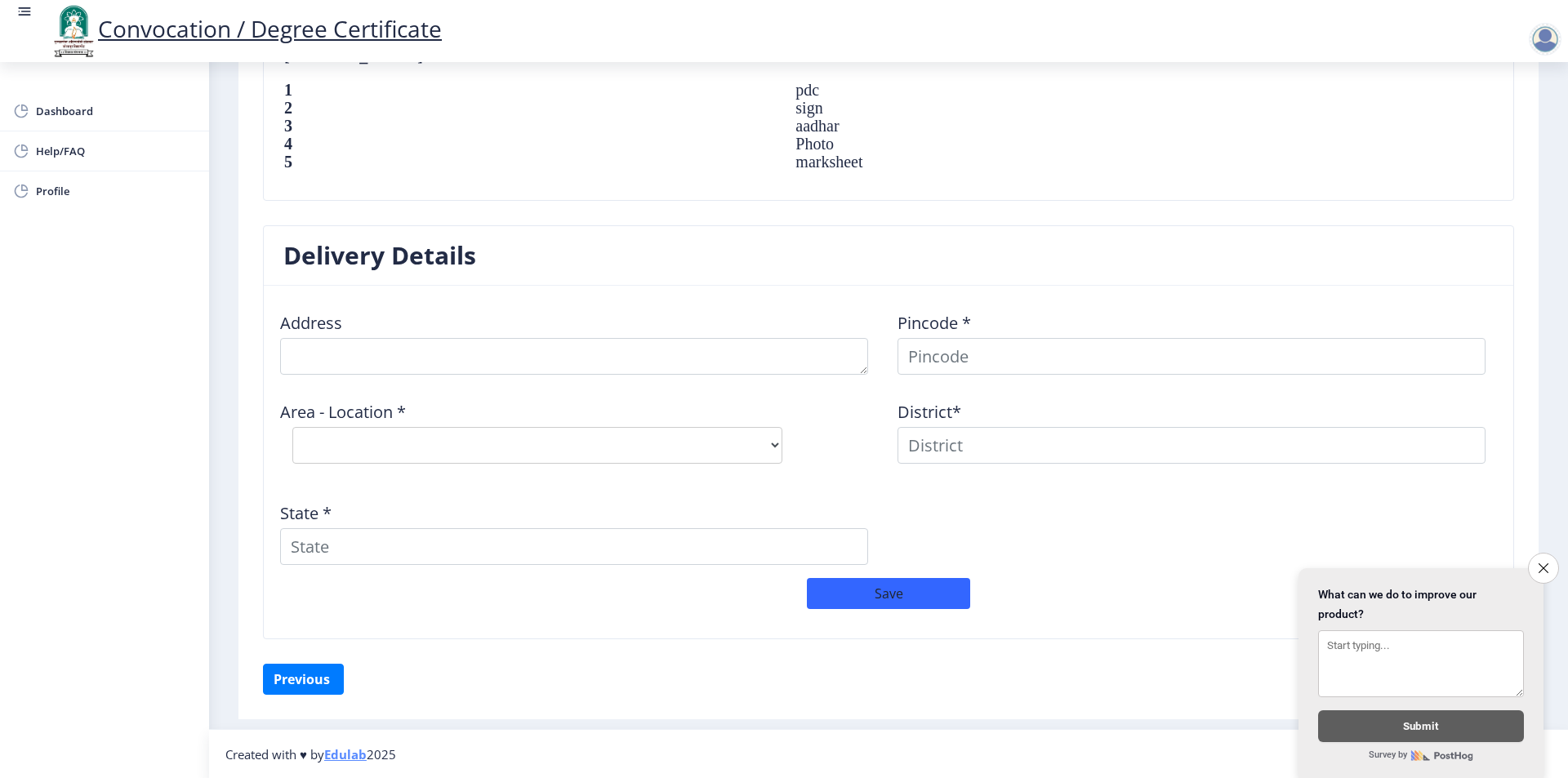
scroll to position [1160, 0]
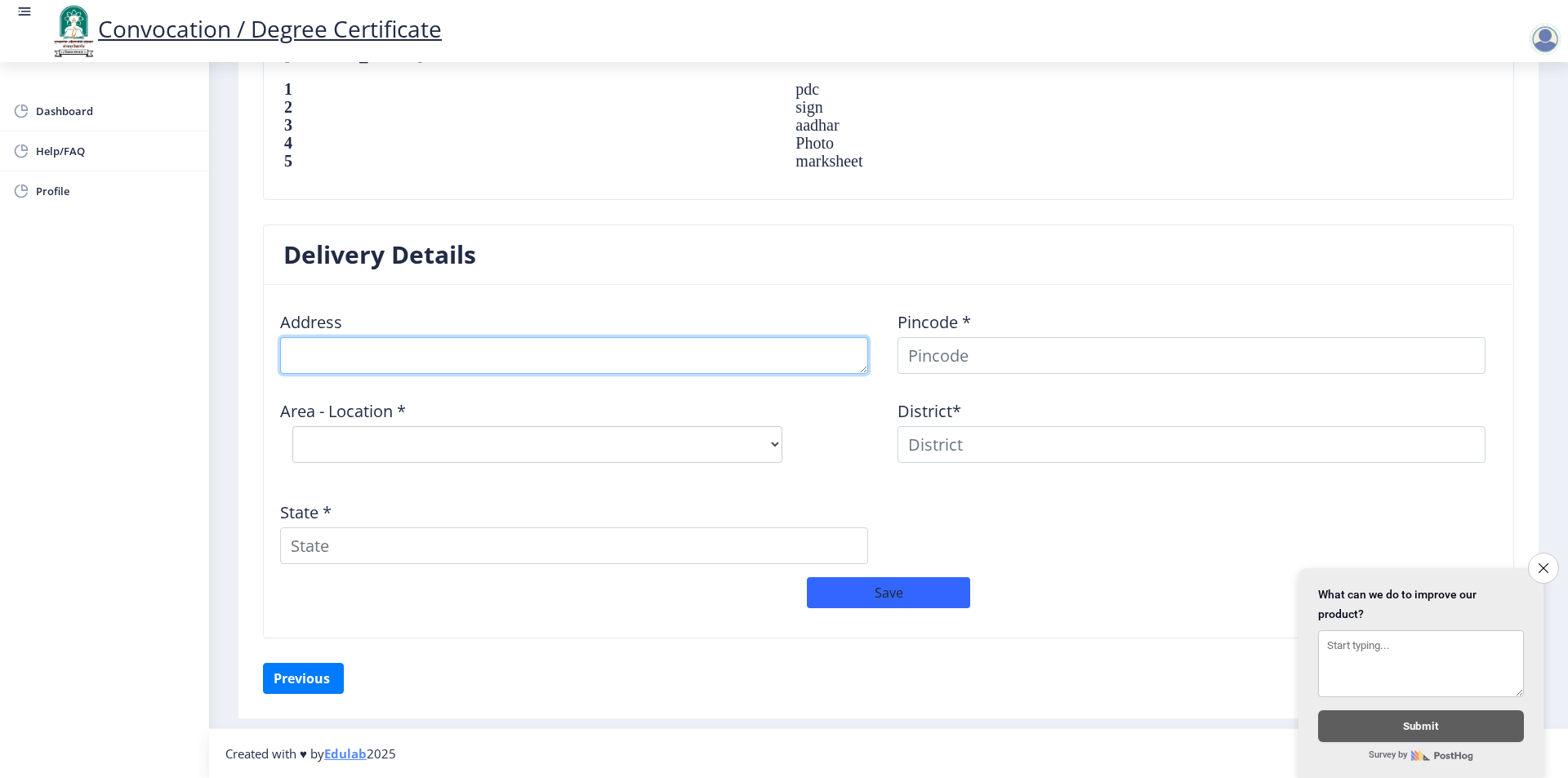
click at [453, 356] on textarea at bounding box center [573, 356] width 588 height 37
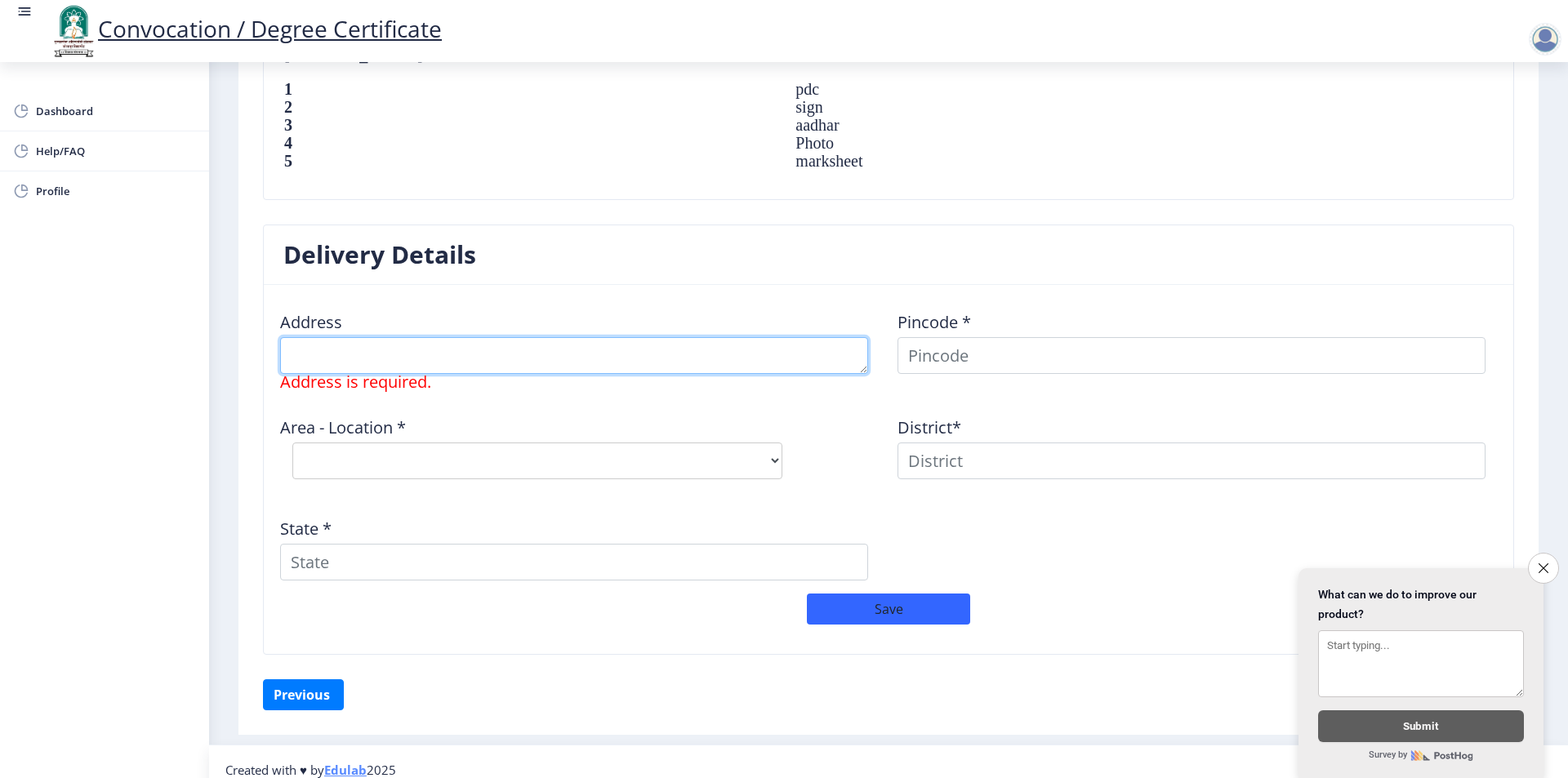
click at [592, 364] on textarea at bounding box center [573, 356] width 588 height 37
paste textarea "AT/POST [GEOGRAPHIC_DATA], TAL. MANGALWEDHA DIST SOLAPUR"
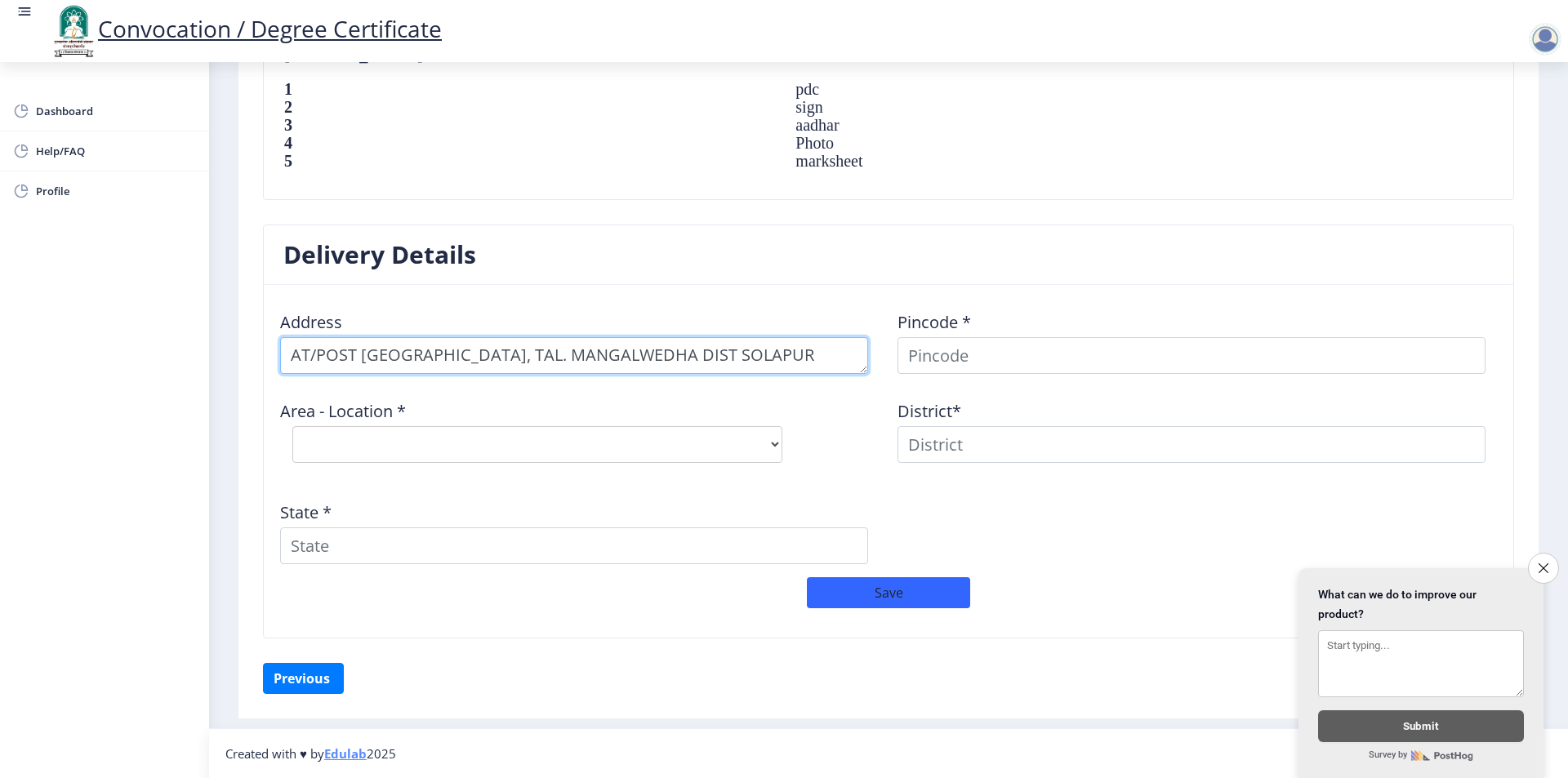
type textarea "AT/POST [GEOGRAPHIC_DATA], TAL. MANGALWEDHA DIST SOLAPUR"
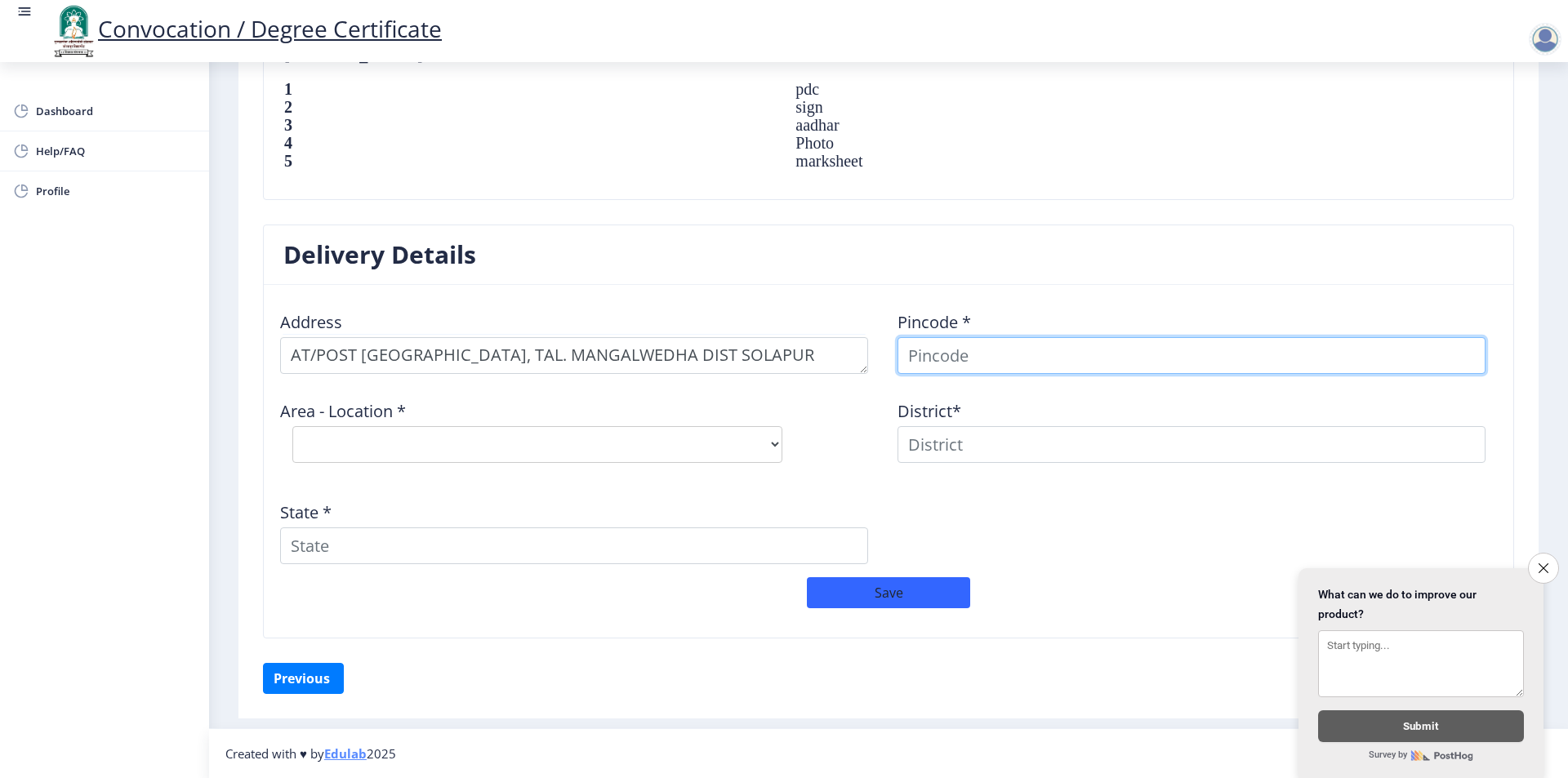
click at [967, 365] on input at bounding box center [1191, 356] width 588 height 37
paste input "413305"
type input "413305"
select select "14: Object"
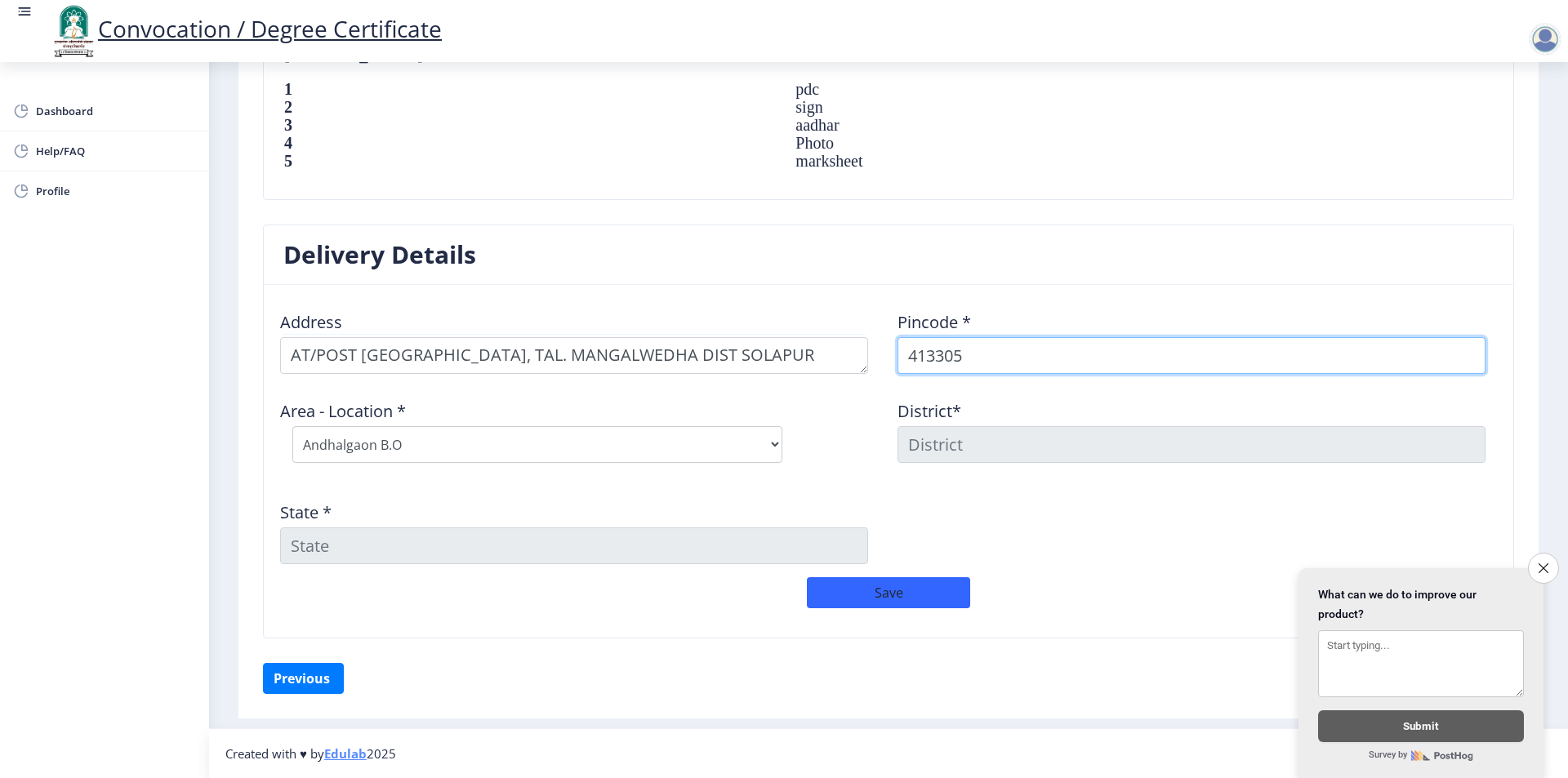
type input "413305"
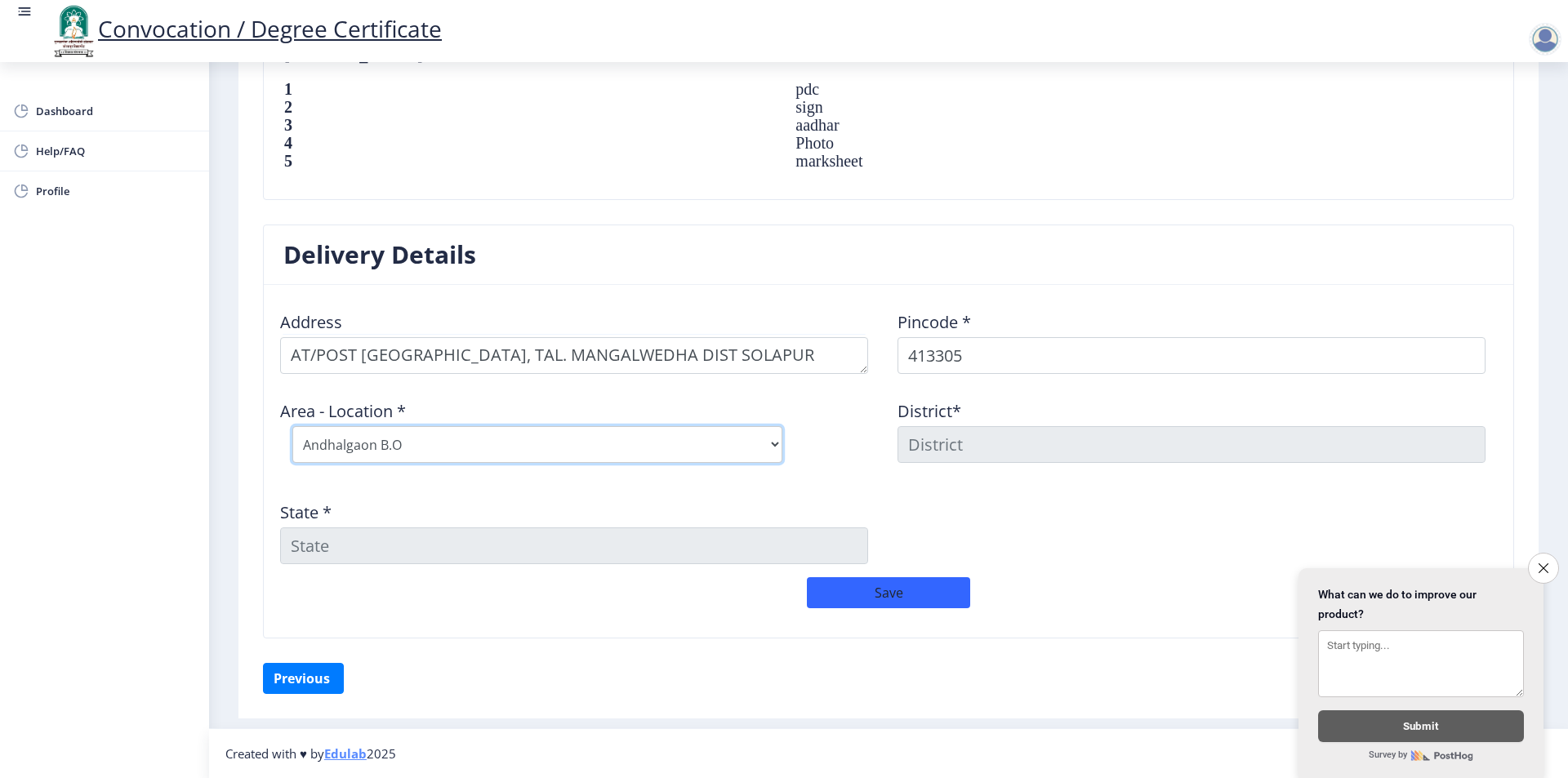
click at [678, 453] on select "Select Area Location Andhalgaon B.O Arali B.O Borale B.O Bramhapuri B.O Dongarg…" at bounding box center [538, 444] width 490 height 37
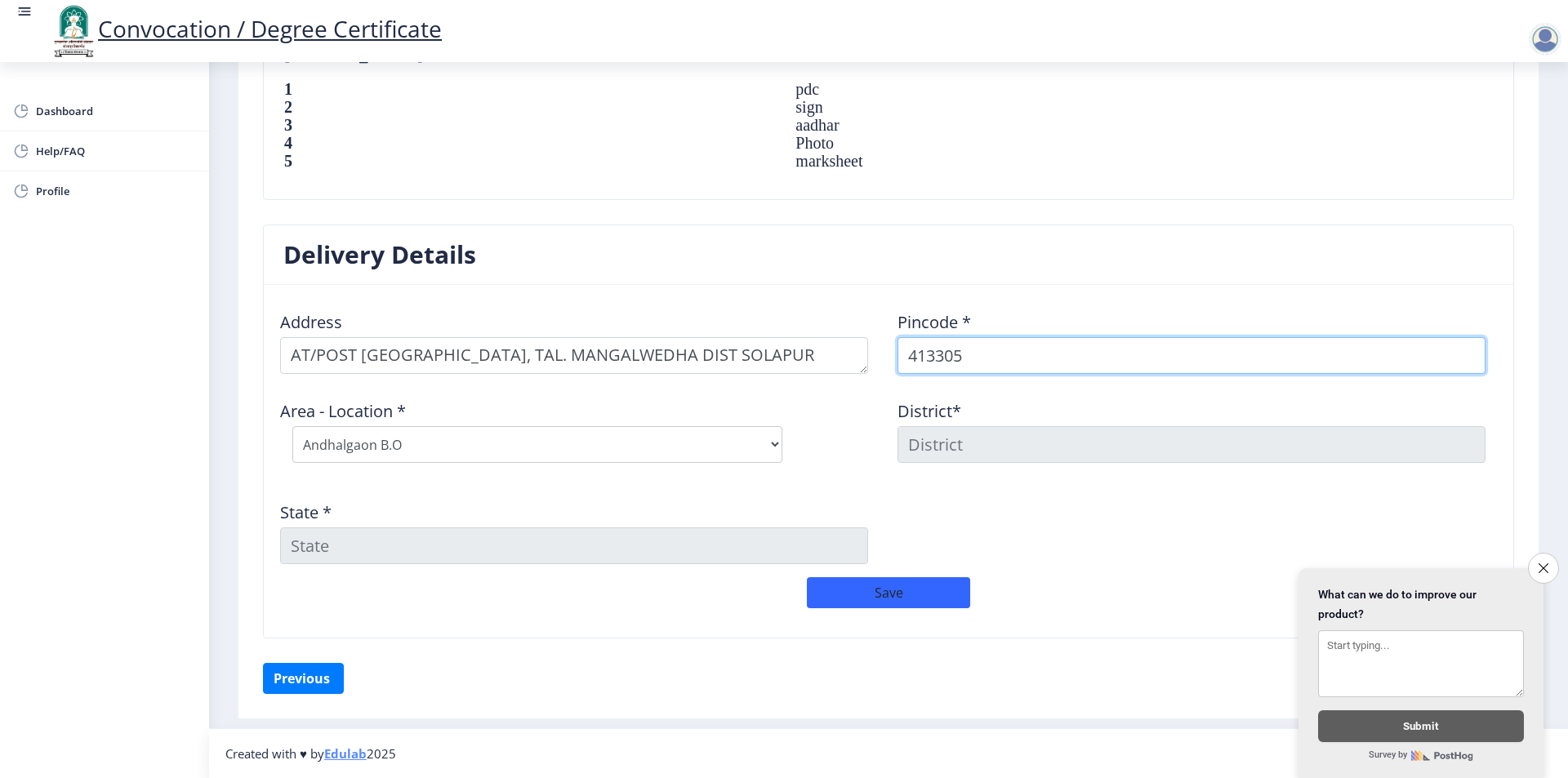
click at [1073, 346] on input "413305" at bounding box center [1191, 356] width 588 height 37
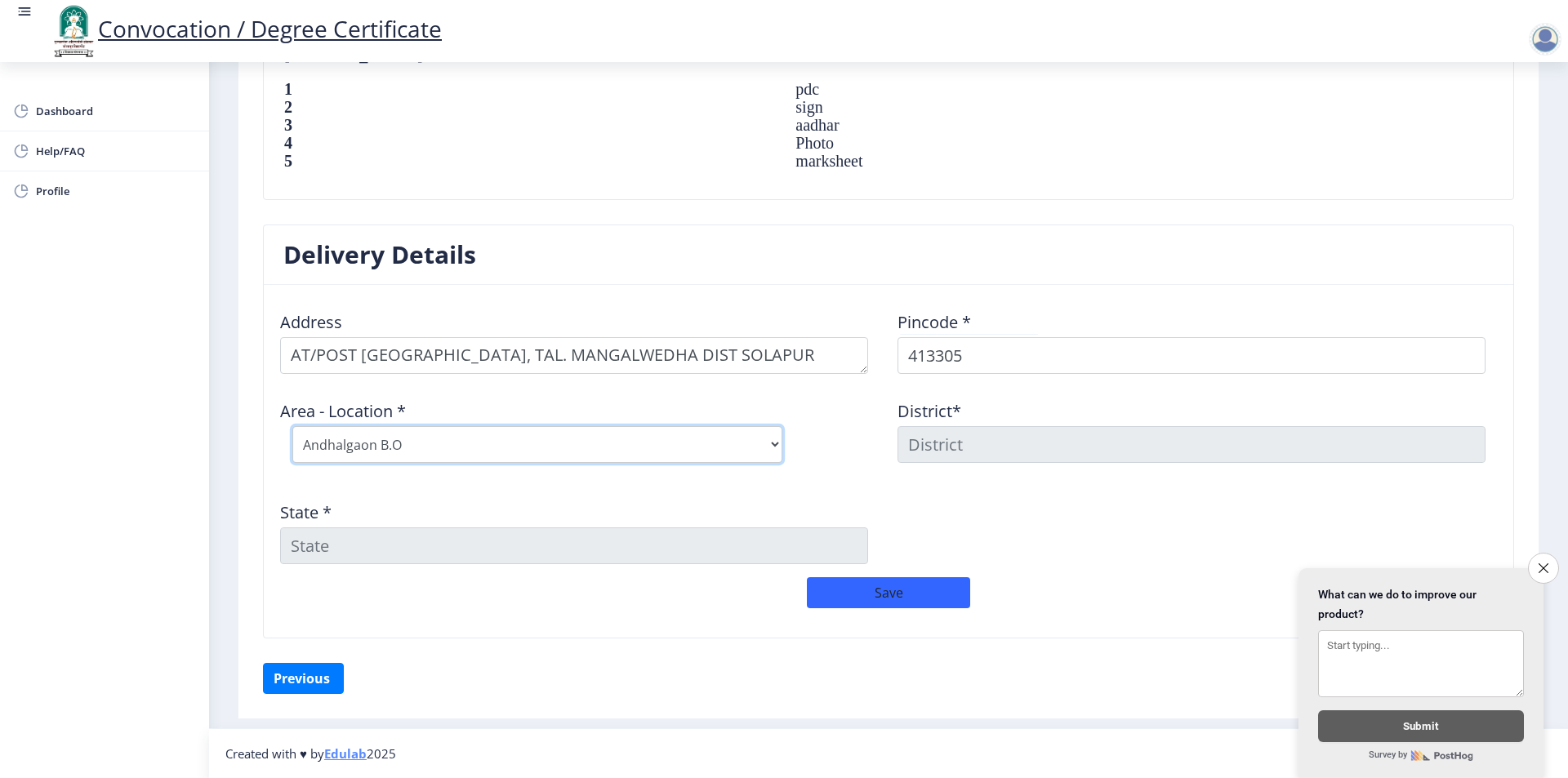
click at [523, 440] on select "Select Area Location Andhalgaon B.O Arali B.O Borale B.O Bramhapuri B.O Dongarg…" at bounding box center [538, 444] width 490 height 37
click at [523, 439] on select "Select Area Location Andhalgaon B.O Arali B.O Borale B.O Bramhapuri B.O Dongarg…" at bounding box center [538, 444] width 490 height 37
click at [571, 455] on select "Select Area Location Andhalgaon B.O Arali B.O Borale B.O Bramhapuri B.O Dongarg…" at bounding box center [538, 444] width 490 height 37
click at [520, 455] on select "Select Area Location Andhalgaon B.O Arali B.O Borale B.O Bramhapuri B.O Dongarg…" at bounding box center [538, 444] width 490 height 37
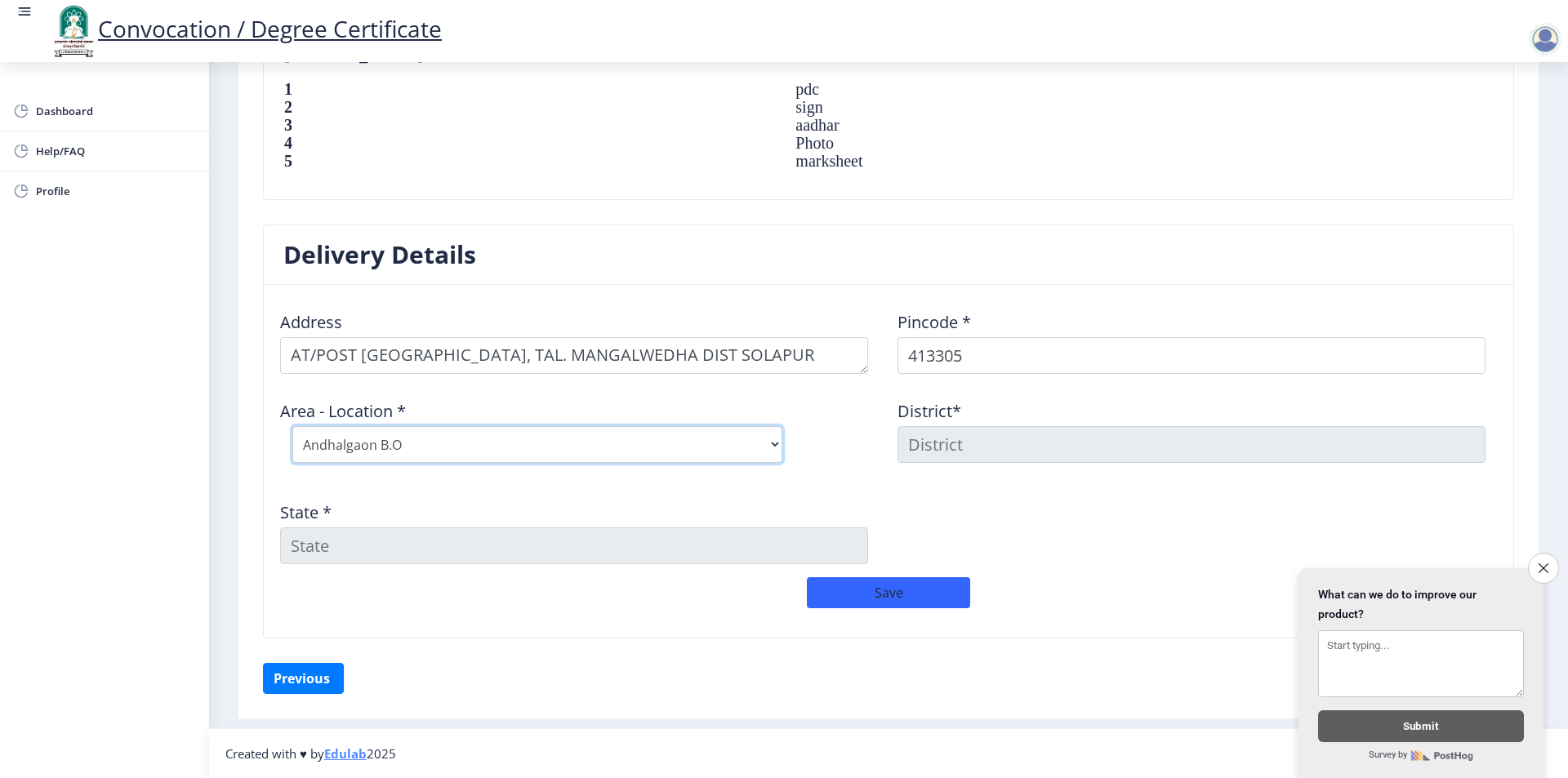
select select "26: Object"
click at [293, 426] on select "Select Area Location Andhalgaon B.O Arali B.O Borale B.O Bramhapuri B.O Dongarg…" at bounding box center [538, 444] width 490 height 37
type input "SOLAPUR"
type input "[GEOGRAPHIC_DATA]"
click at [885, 584] on button "Save" at bounding box center [889, 593] width 164 height 31
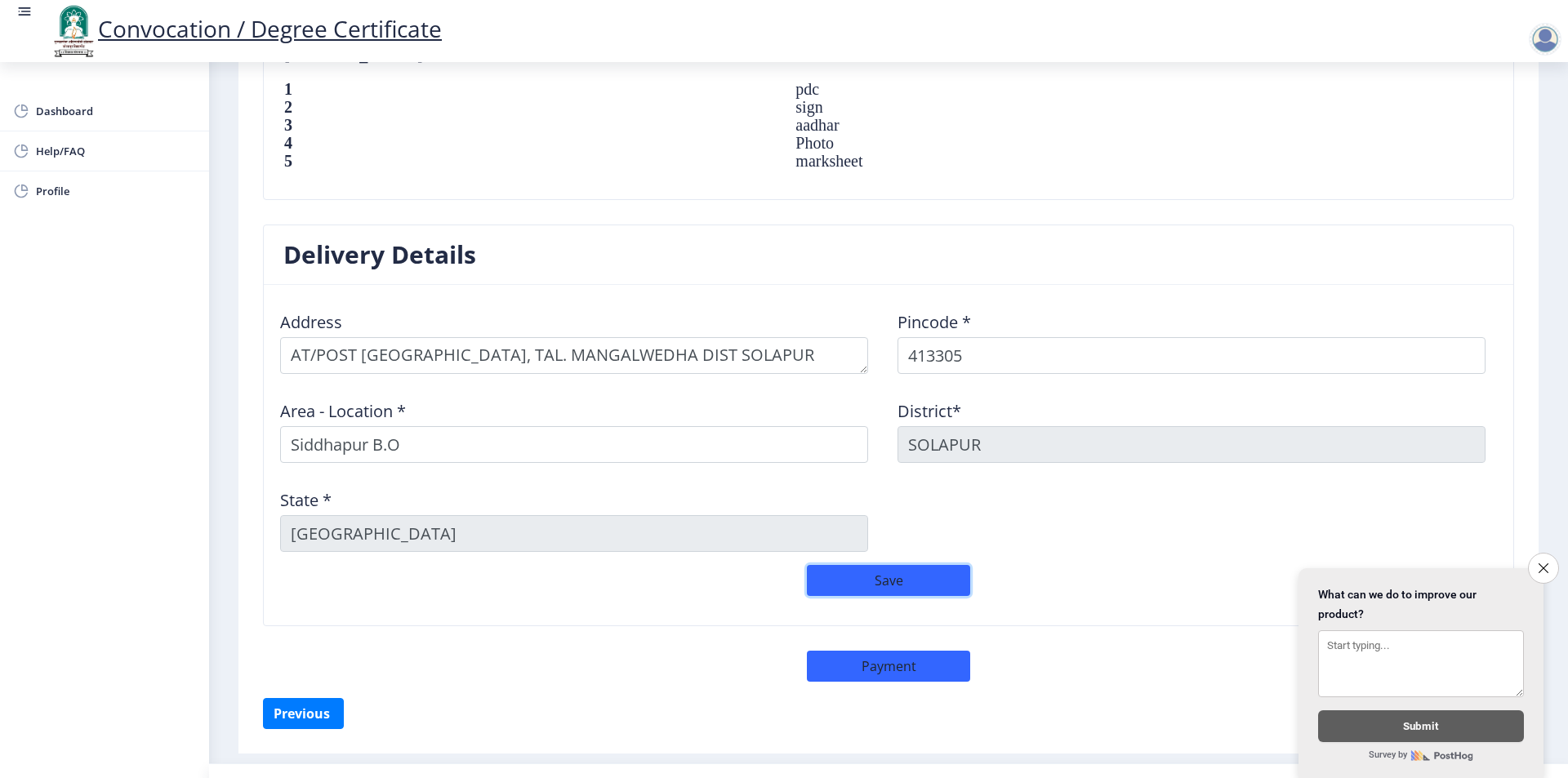
click at [853, 581] on button "Save" at bounding box center [889, 581] width 164 height 31
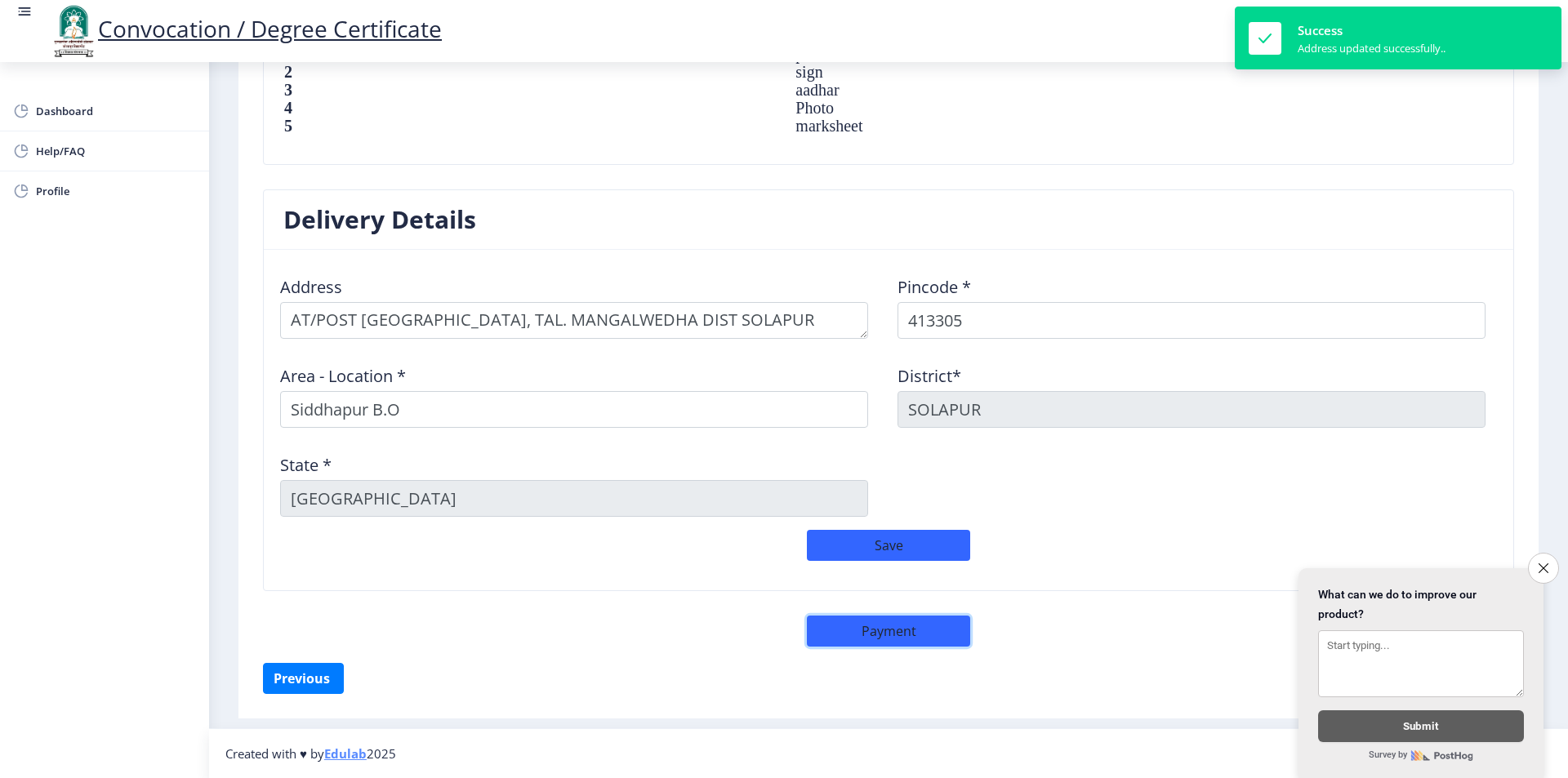
click at [847, 640] on button "Payment" at bounding box center [889, 632] width 164 height 31
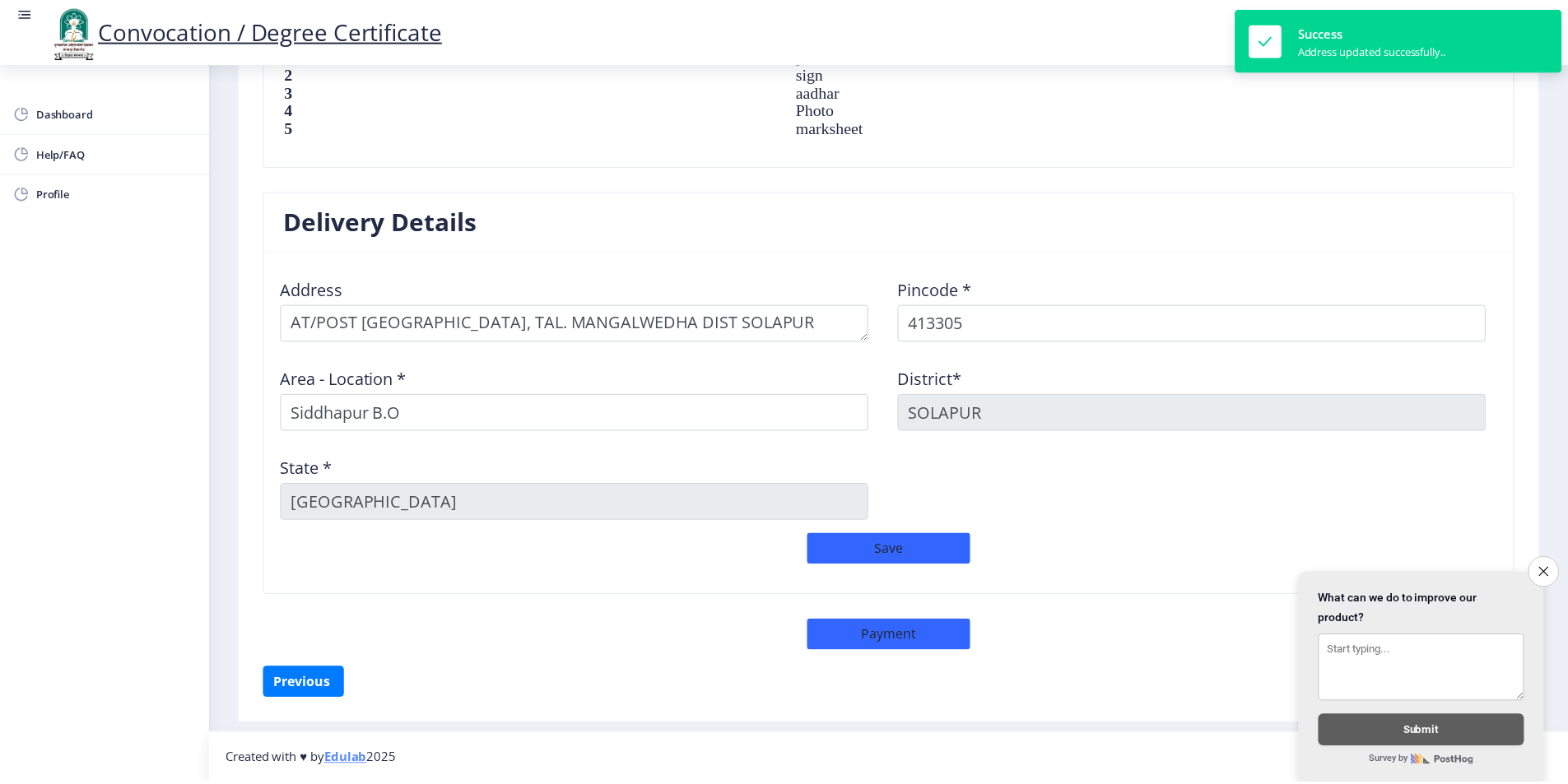
scroll to position [1202, 0]
select select "sealed"
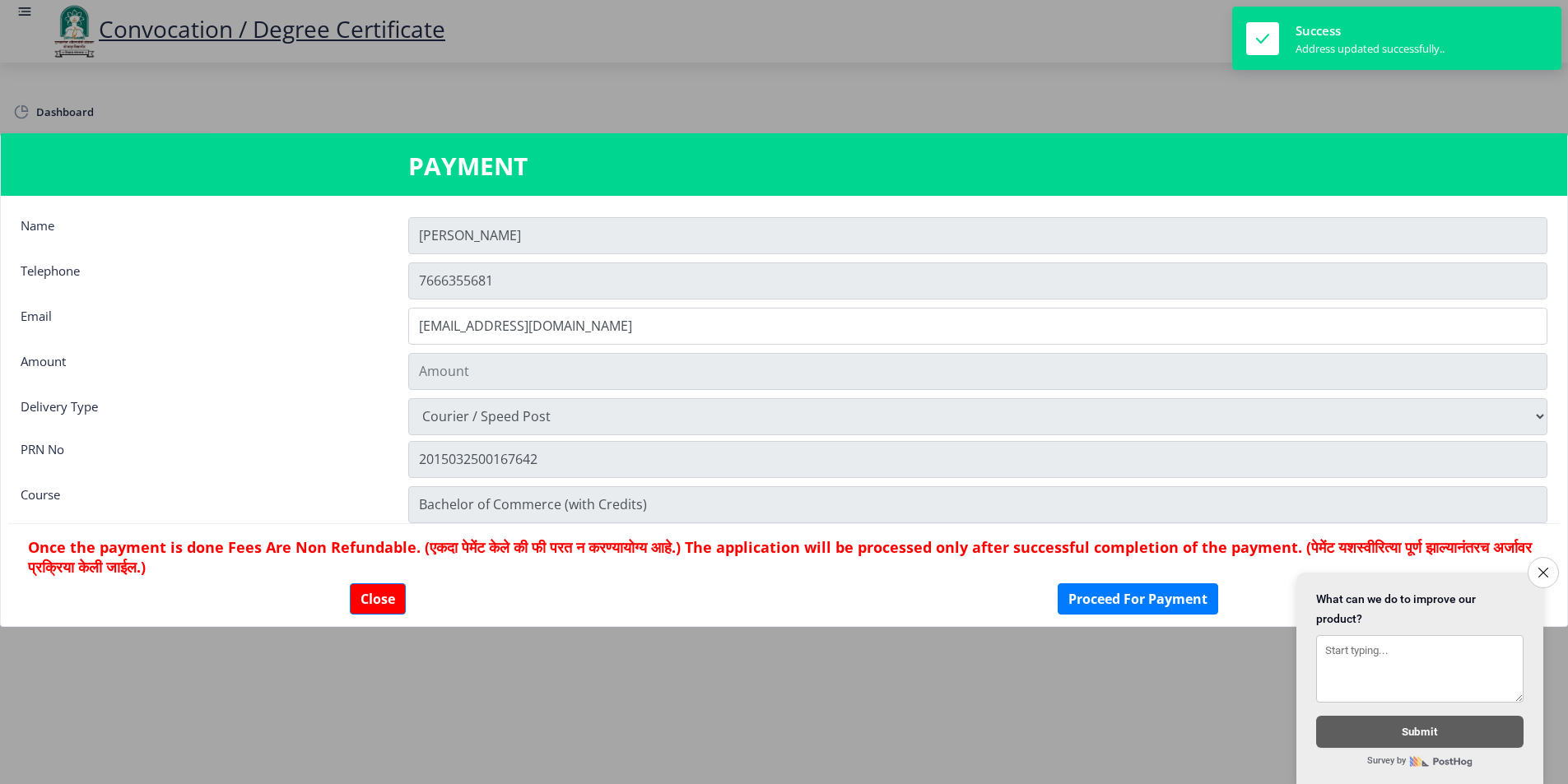
type input "1885"
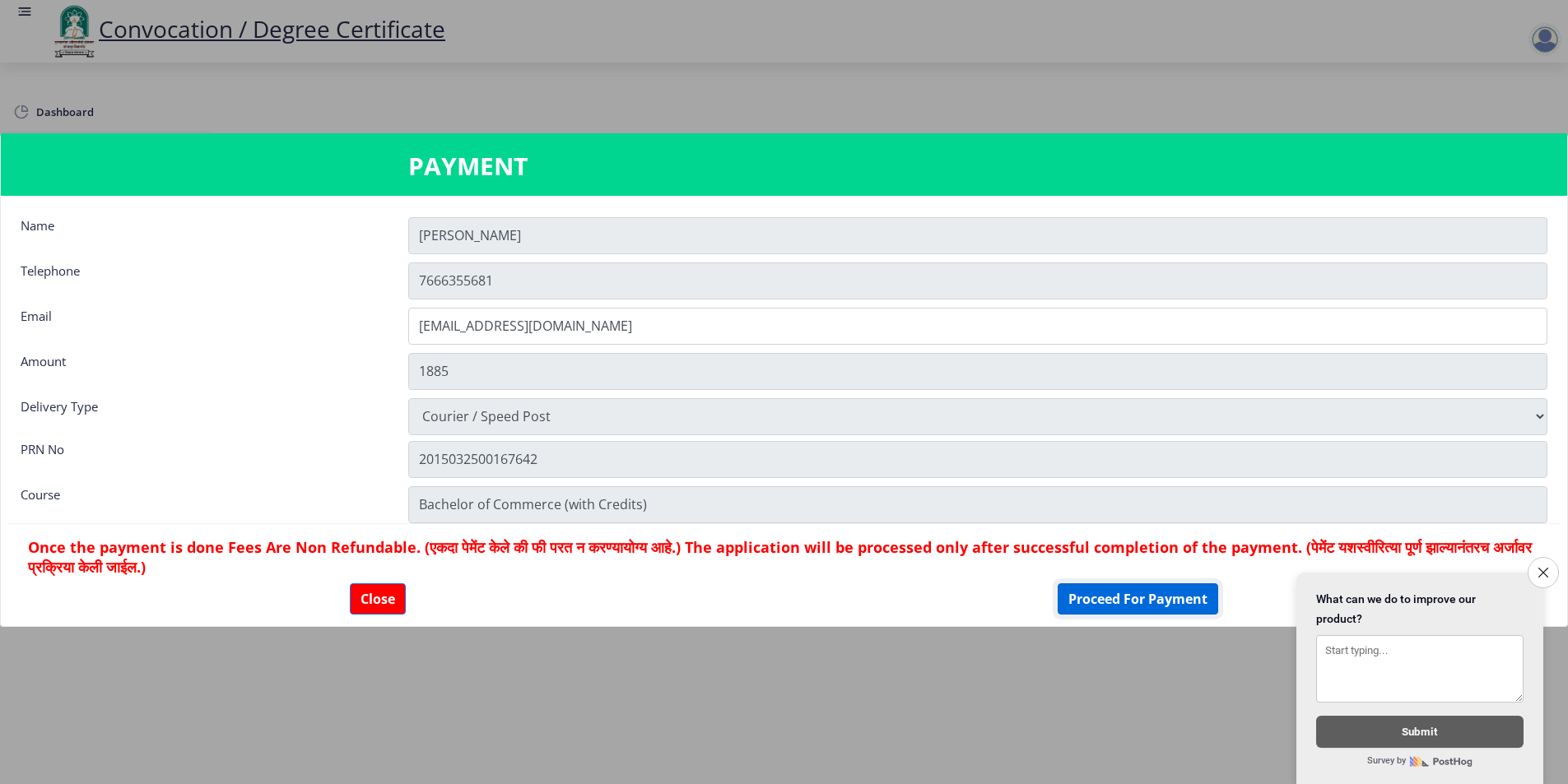
click at [1082, 605] on button "Proceed For Payment" at bounding box center [1138, 599] width 160 height 31
click at [1094, 596] on button "Proceed For Payment" at bounding box center [1138, 599] width 160 height 31
click at [1535, 568] on button "Close survey" at bounding box center [1543, 573] width 35 height 35
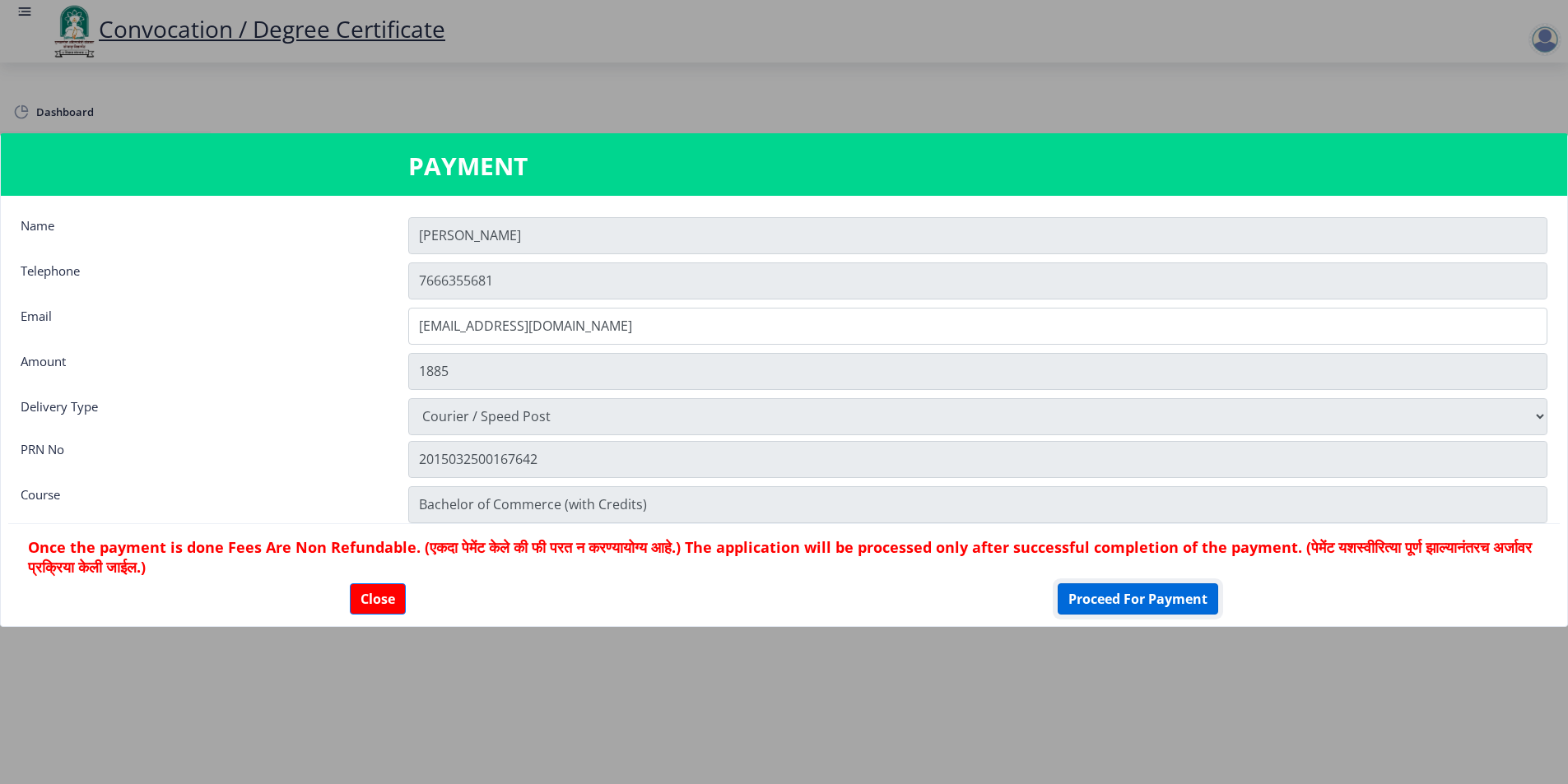
click at [1170, 600] on button "Proceed For Payment" at bounding box center [1138, 599] width 160 height 31
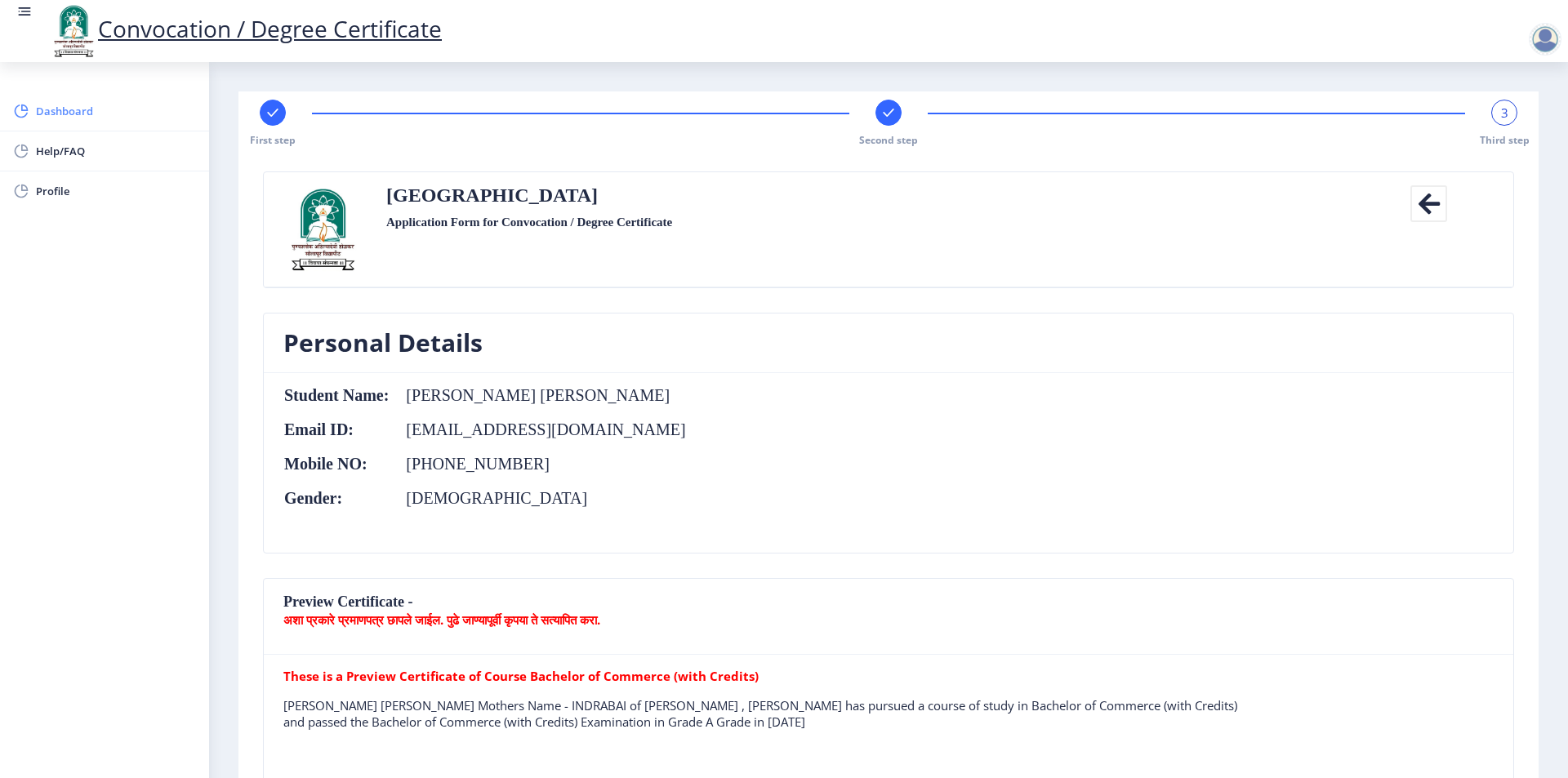
click at [64, 119] on span "Dashboard" at bounding box center [115, 111] width 160 height 19
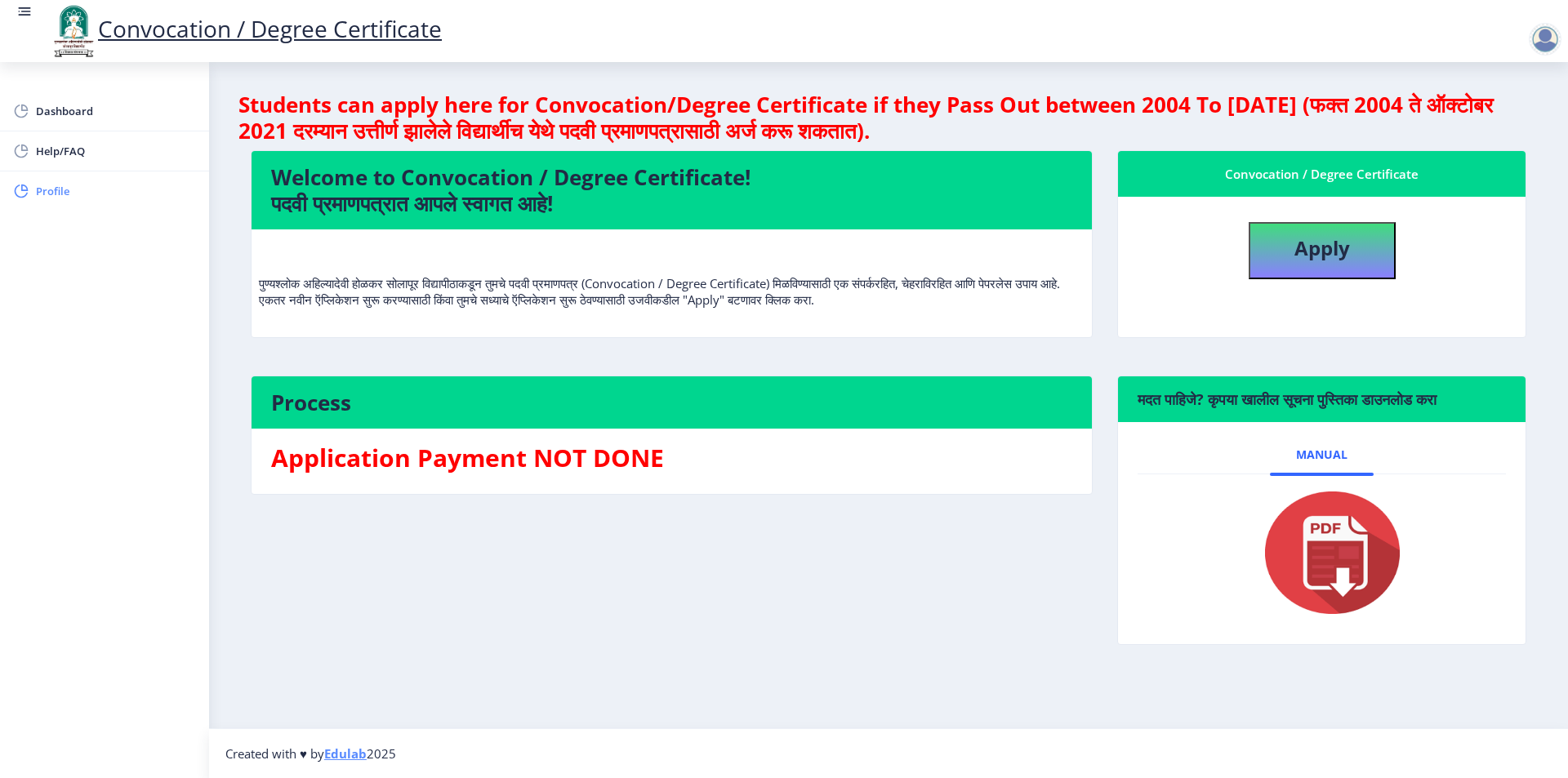
click at [73, 192] on span "Profile" at bounding box center [115, 190] width 160 height 19
select select
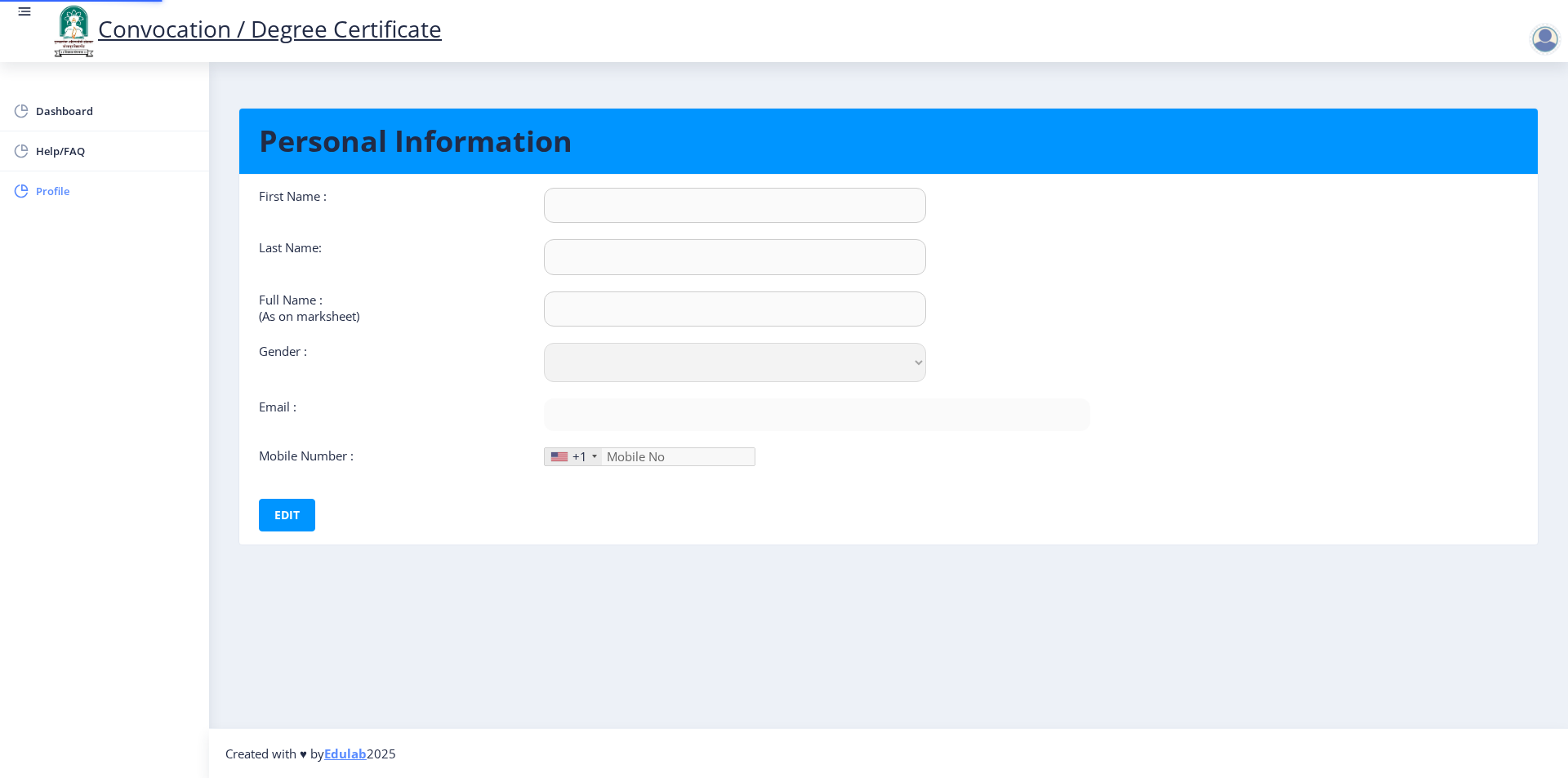
type input "[PERSON_NAME]"
type input "[PERSON_NAME] [PERSON_NAME]"
select select "[DEMOGRAPHIC_DATA]"
type input "[EMAIL_ADDRESS][DOMAIN_NAME]"
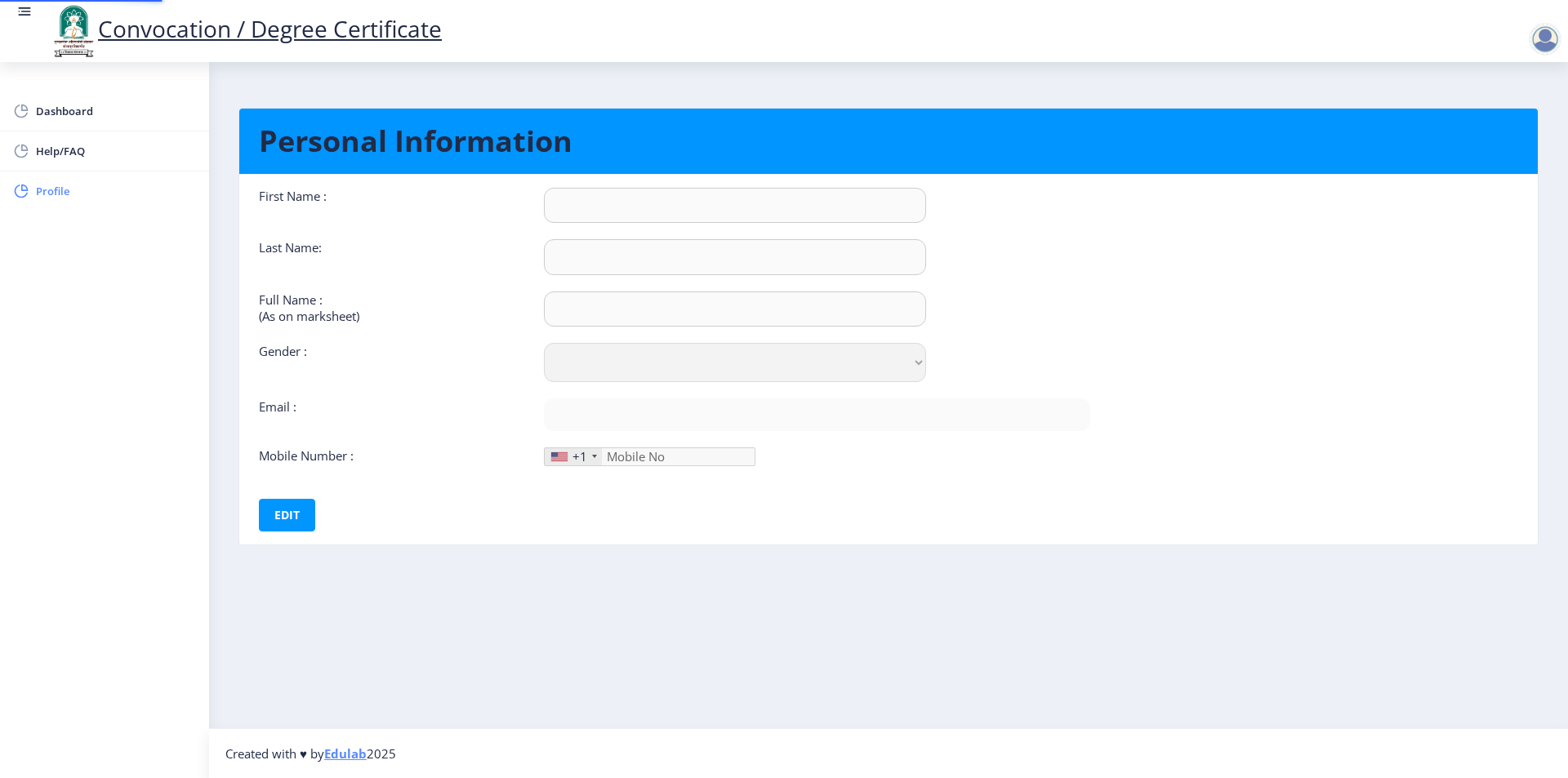
type input "7666355681"
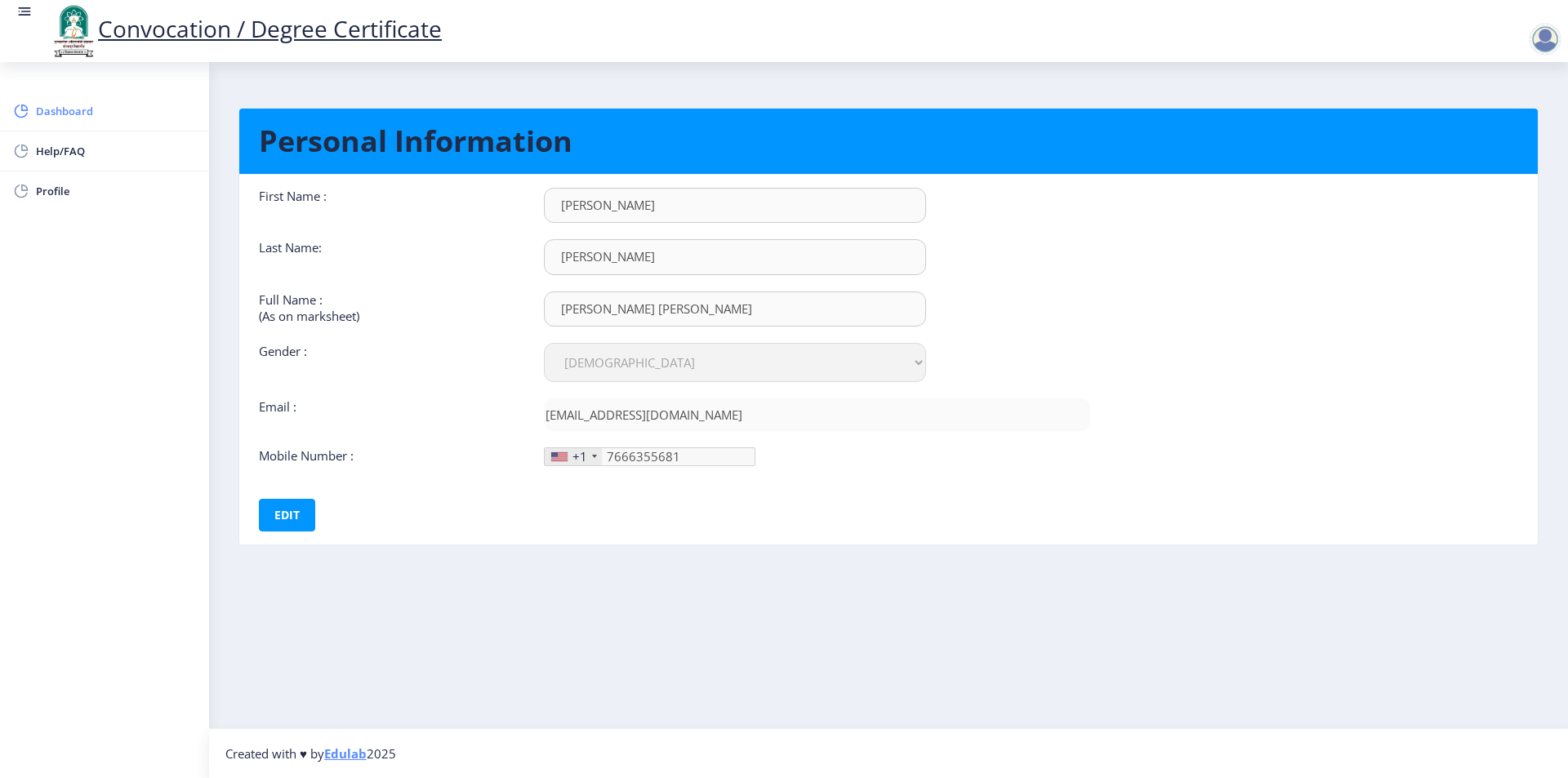
click at [52, 123] on link "Dashboard" at bounding box center [104, 111] width 209 height 39
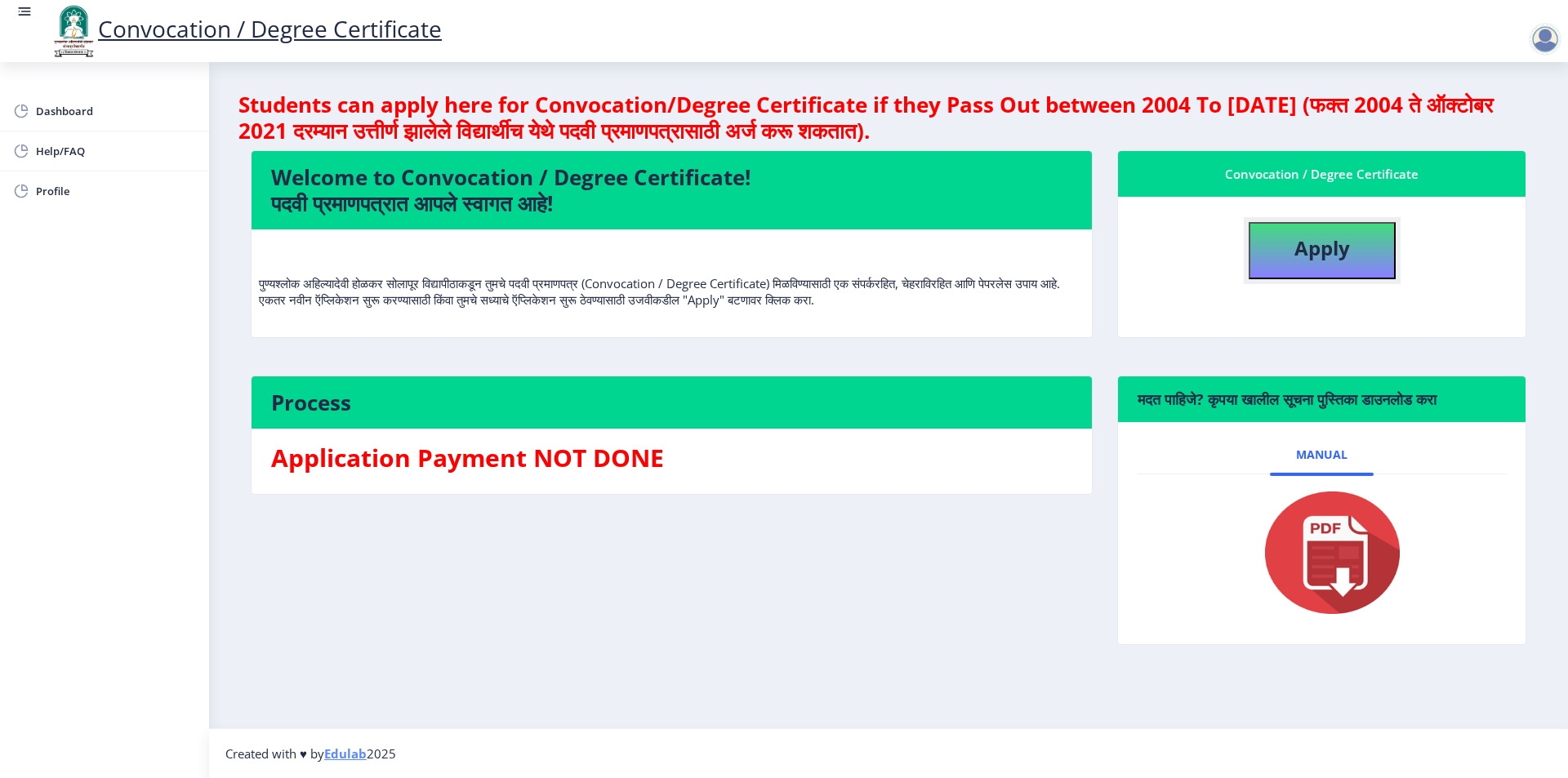
click at [1322, 262] on button "Apply" at bounding box center [1322, 250] width 147 height 58
select select
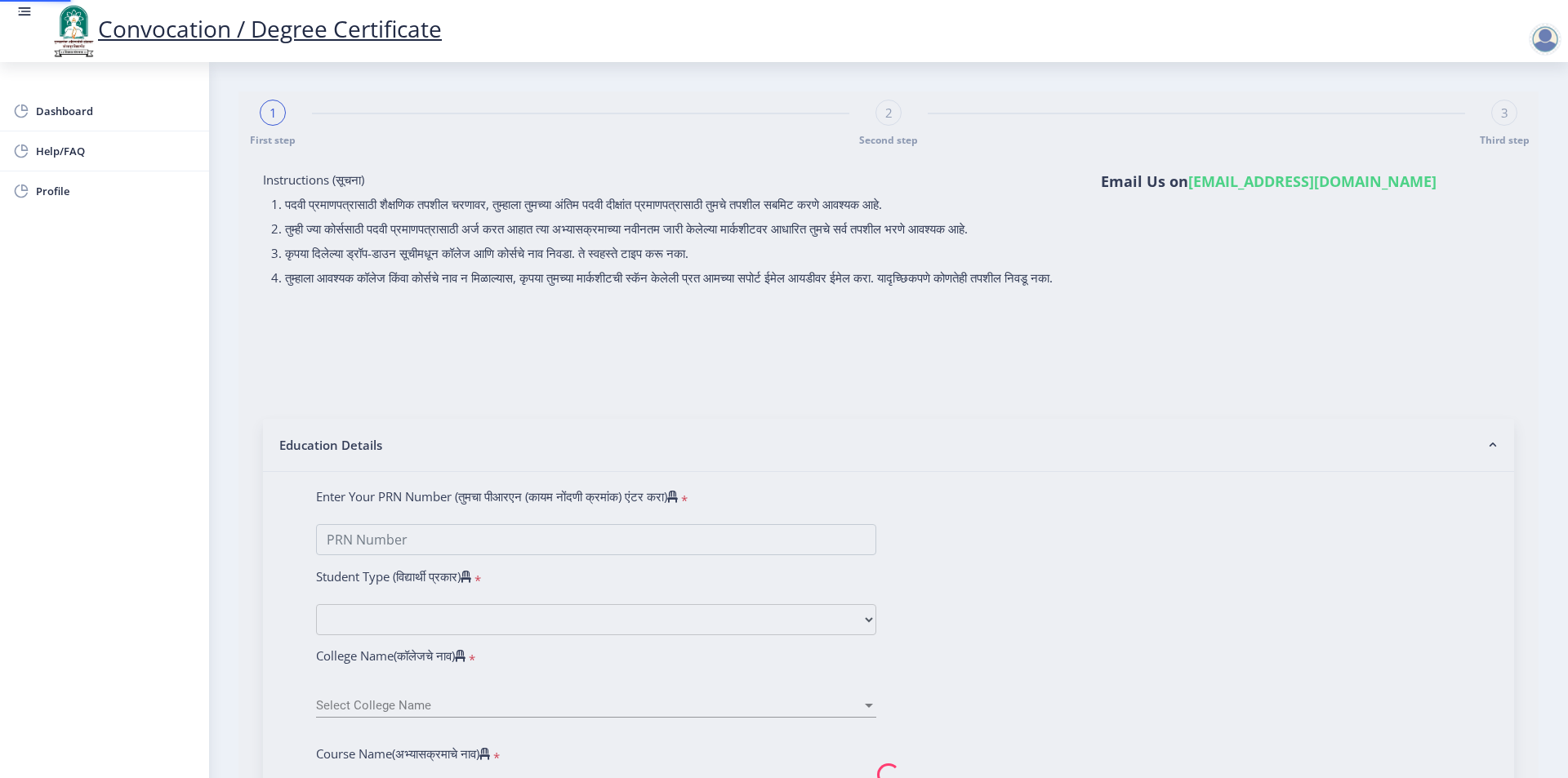
type input "2015032500167642"
select select "Regular"
select select "2018"
select select "March"
select select "Grade A"
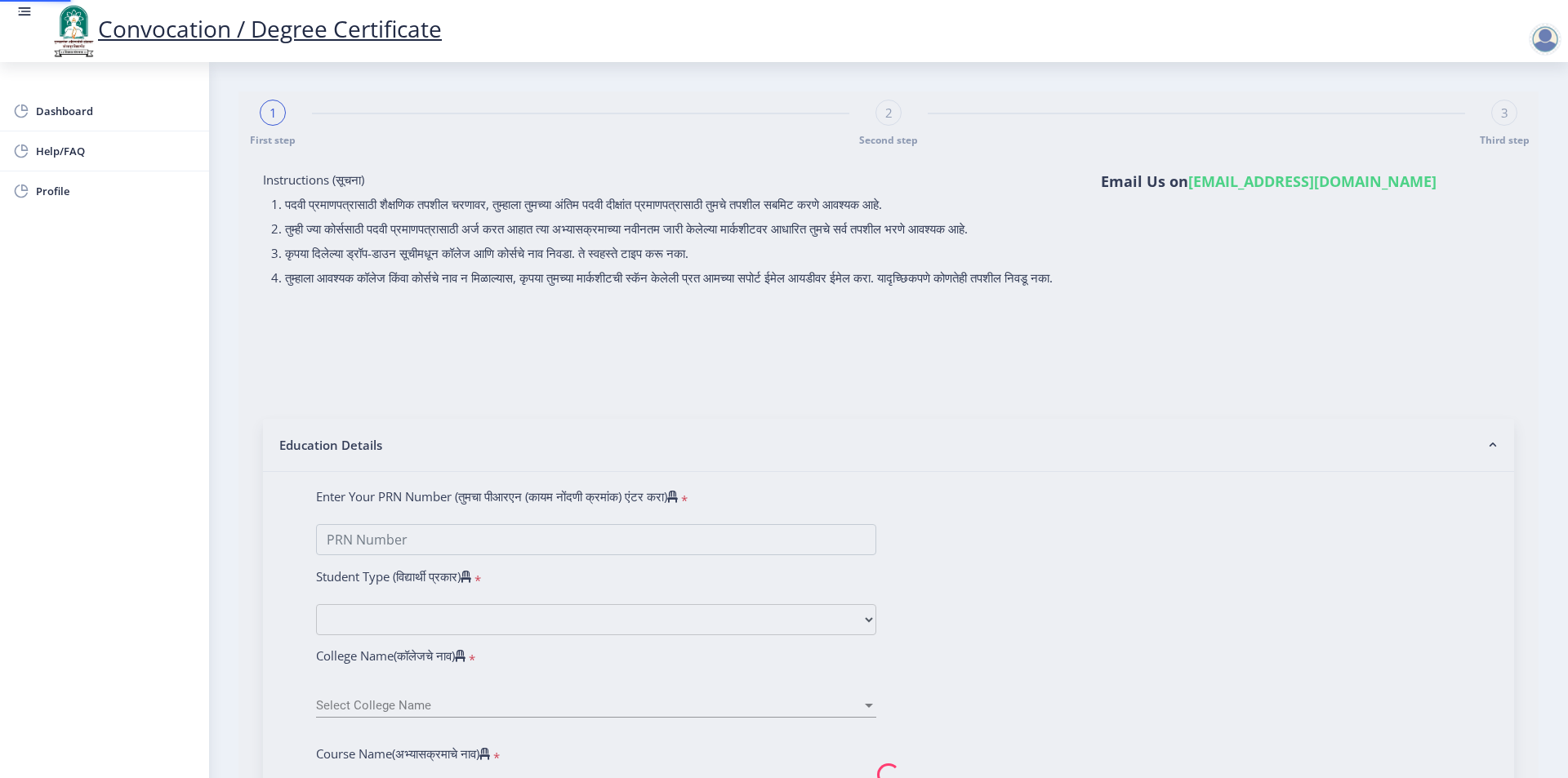
type input "579370"
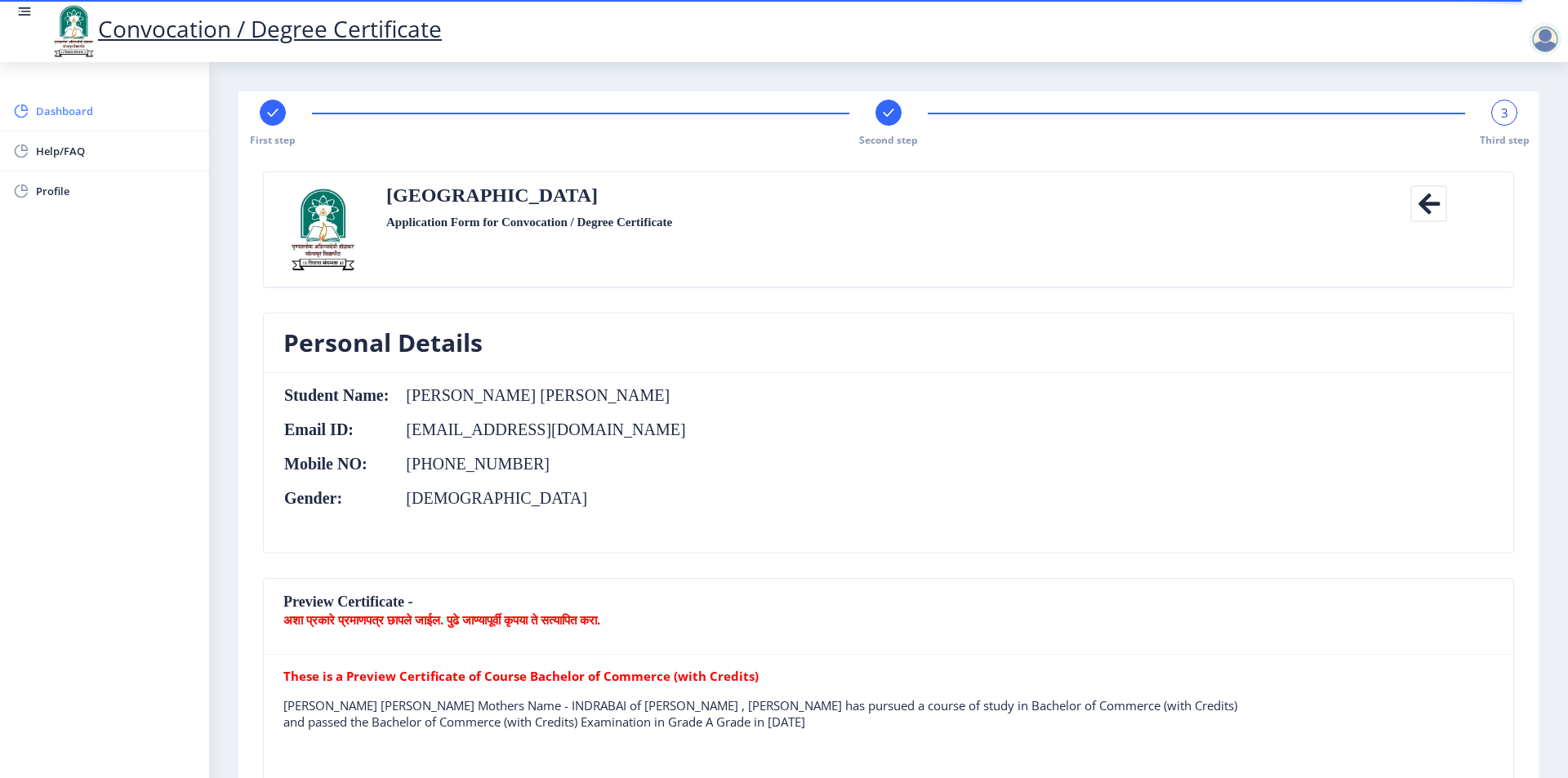
click at [67, 115] on span "Dashboard" at bounding box center [115, 111] width 160 height 19
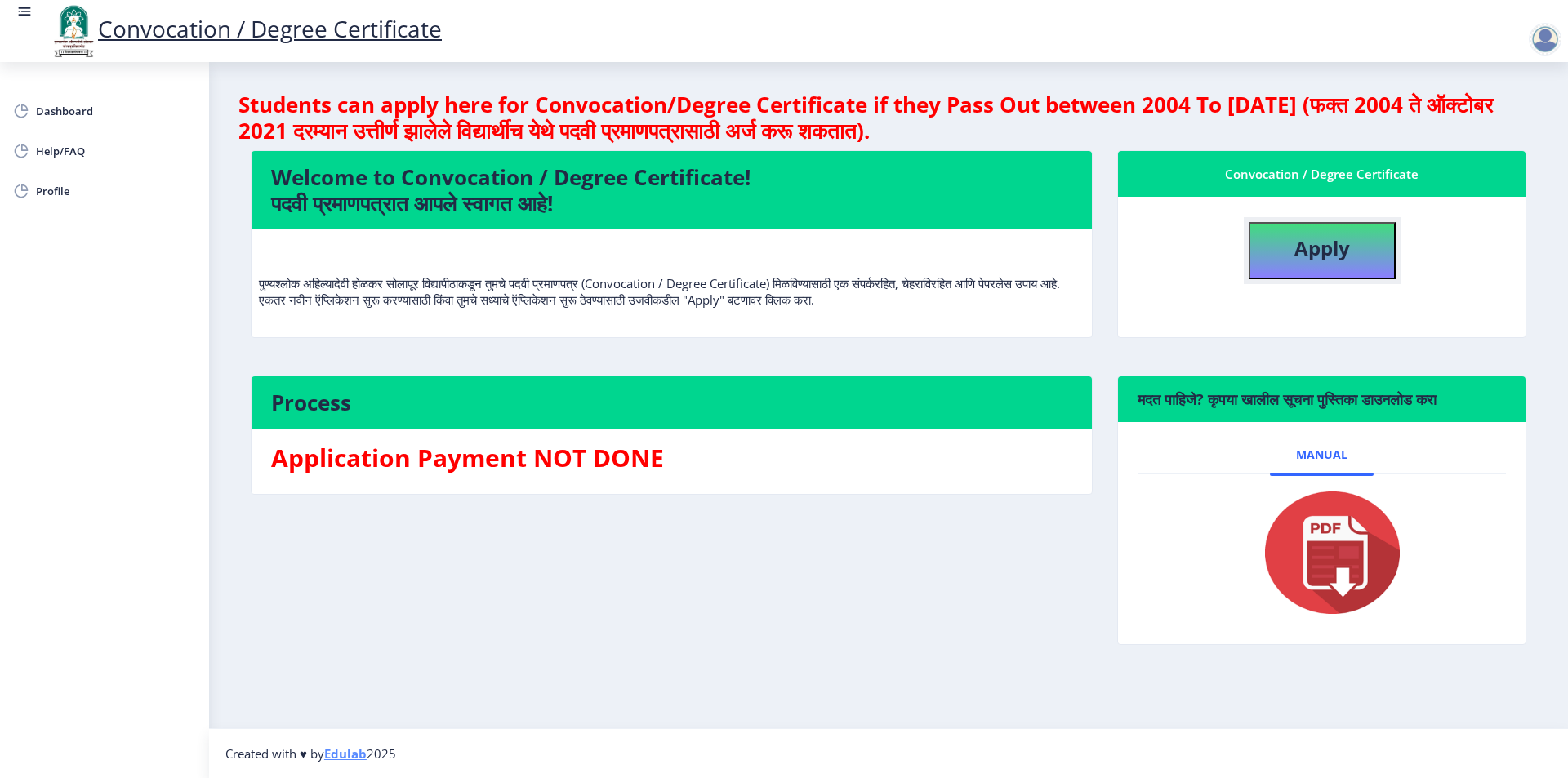
click at [1319, 272] on button "Apply" at bounding box center [1322, 250] width 147 height 58
select select
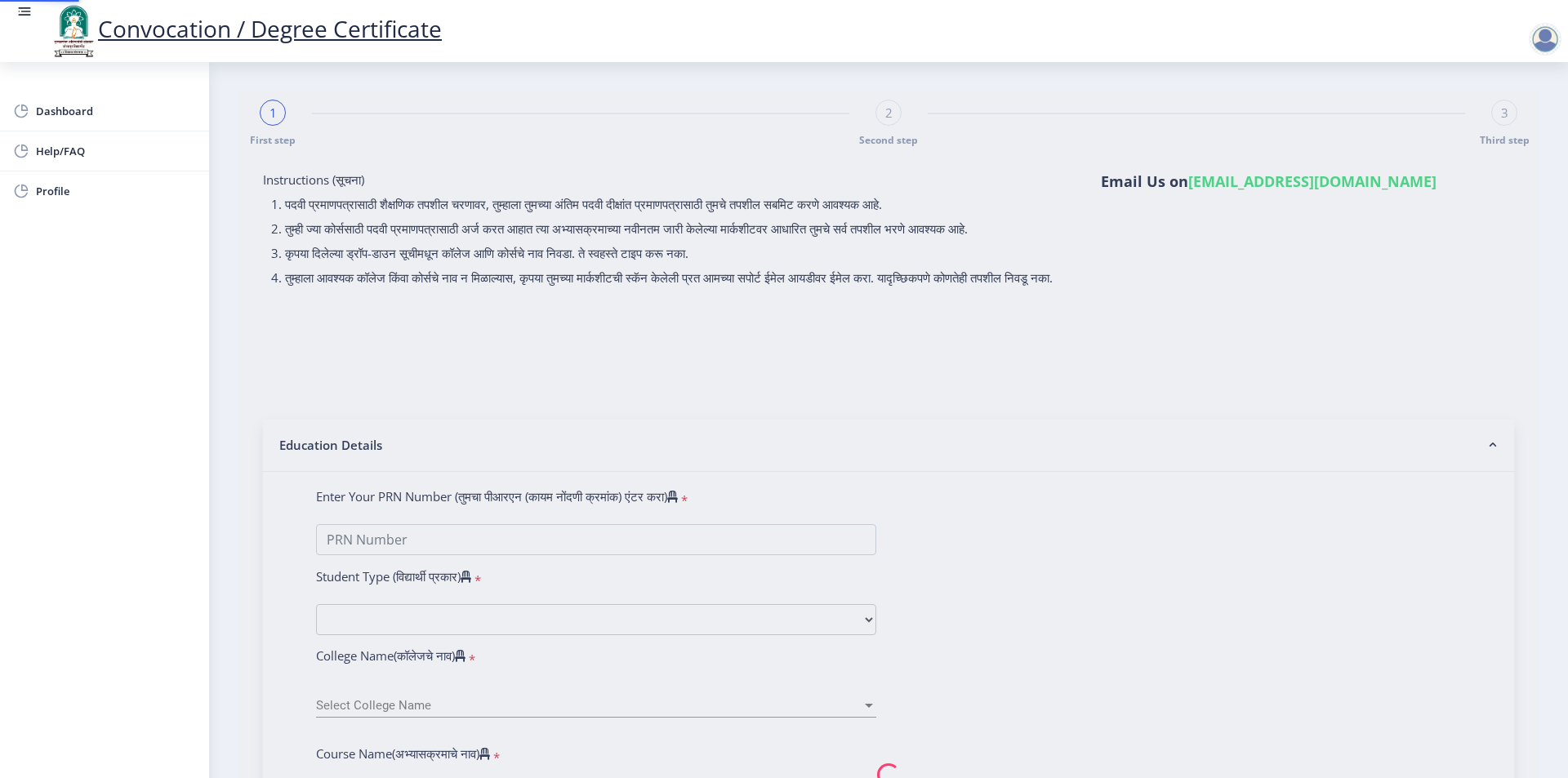
type input "2015032500167642"
select select "Regular"
select select "2018"
select select "March"
select select "Grade A"
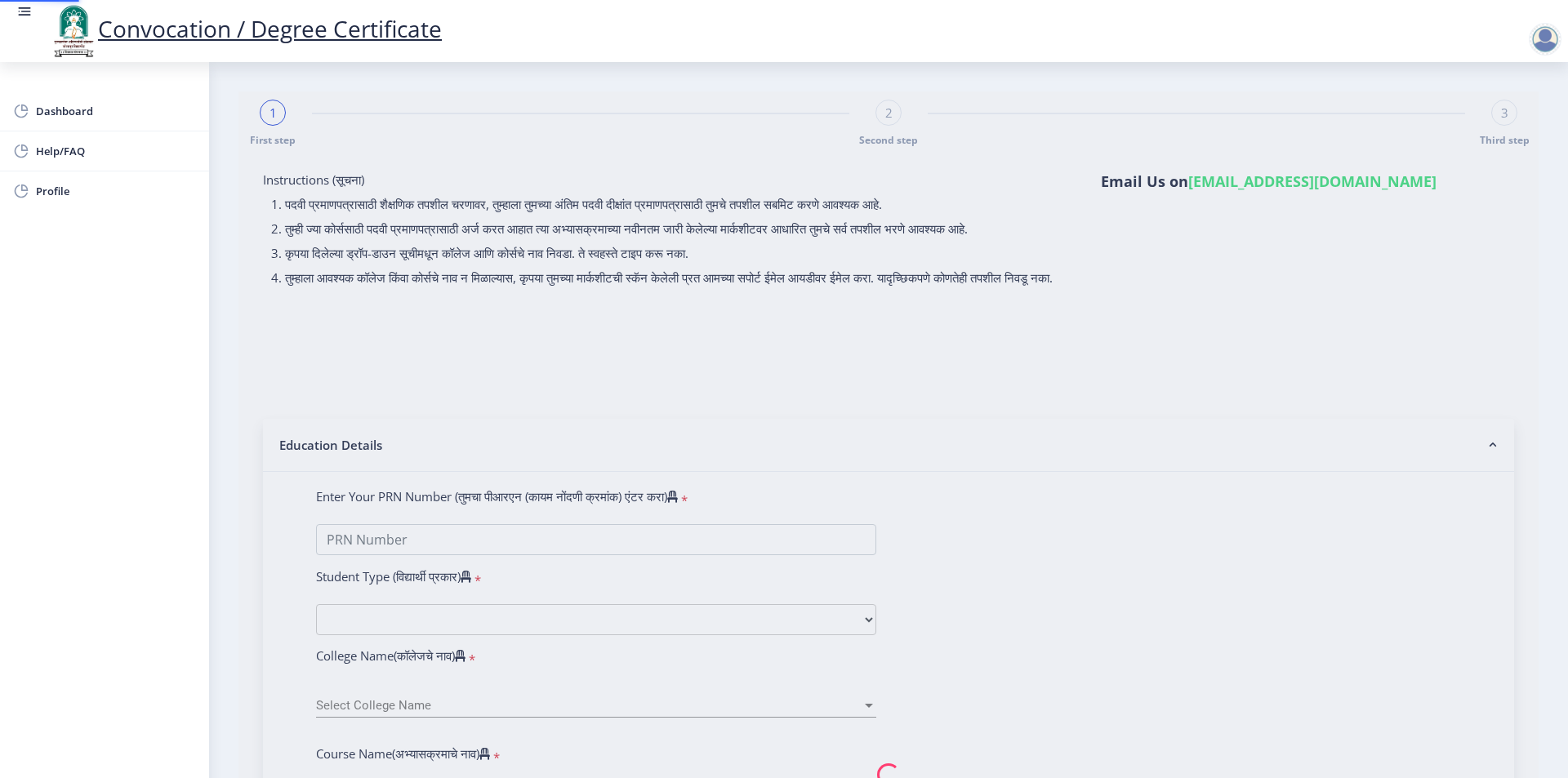
type input "579370"
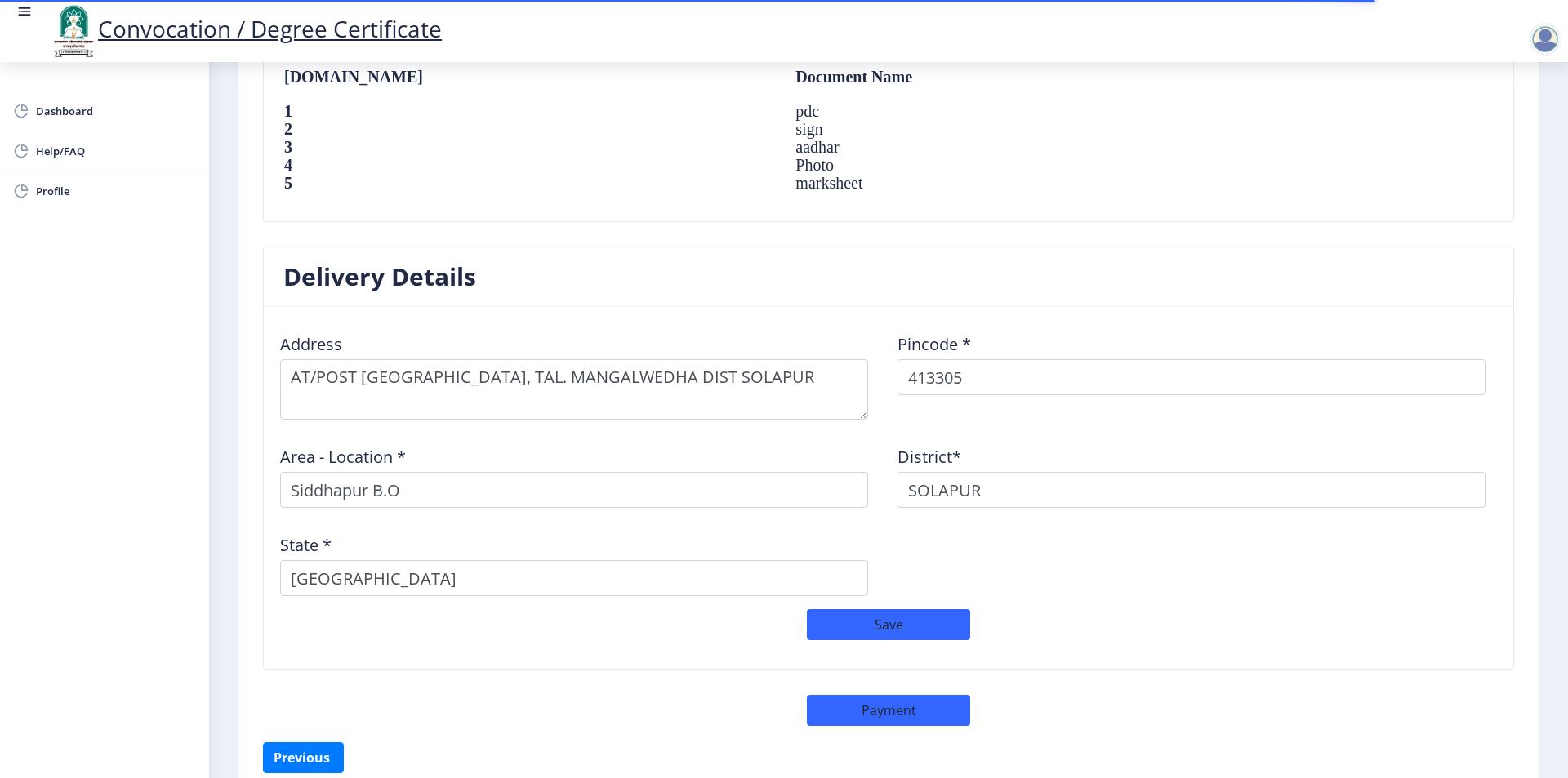
scroll to position [1217, 0]
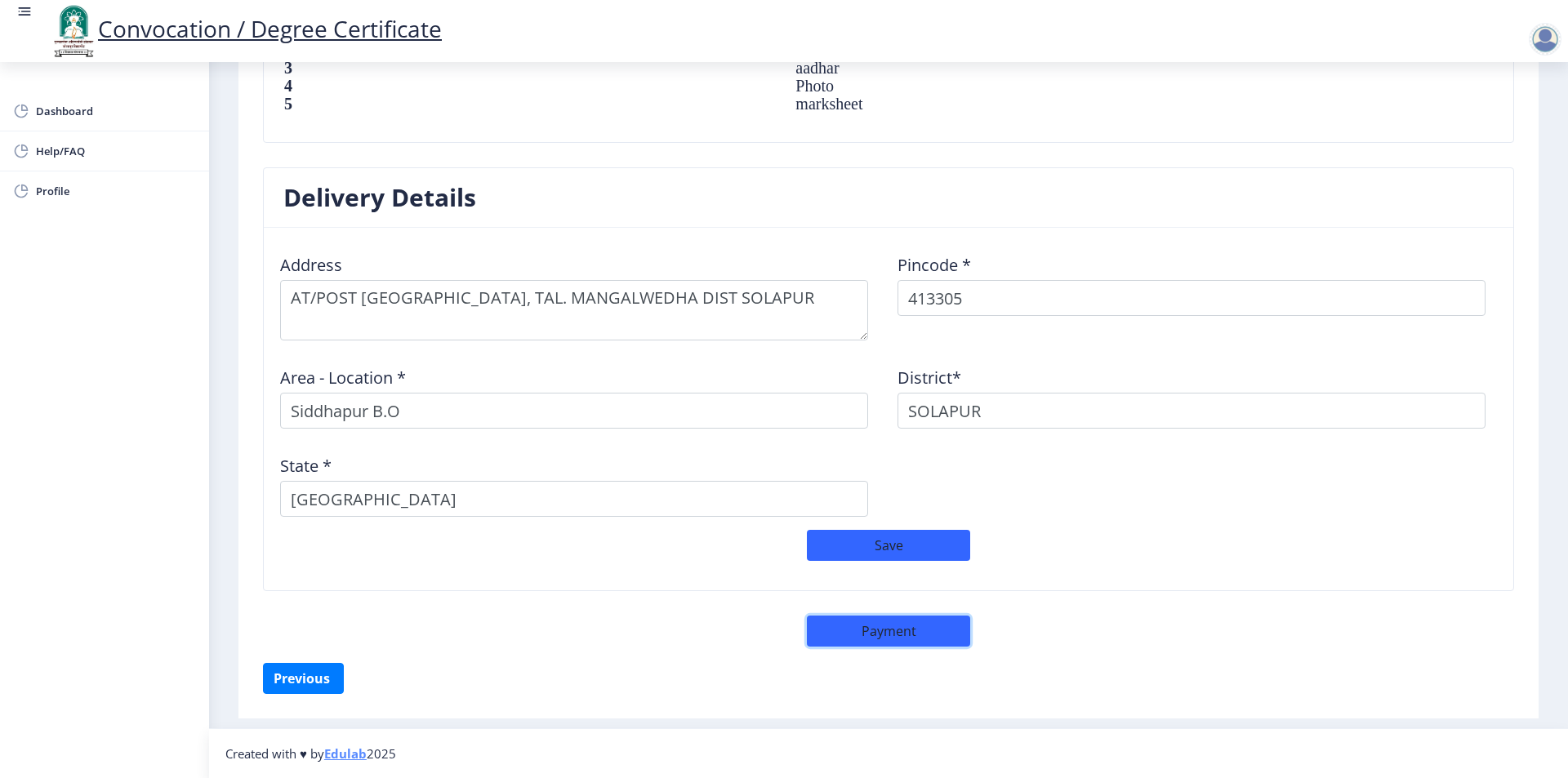
click at [880, 629] on button "Payment" at bounding box center [889, 632] width 164 height 31
select select "sealed"
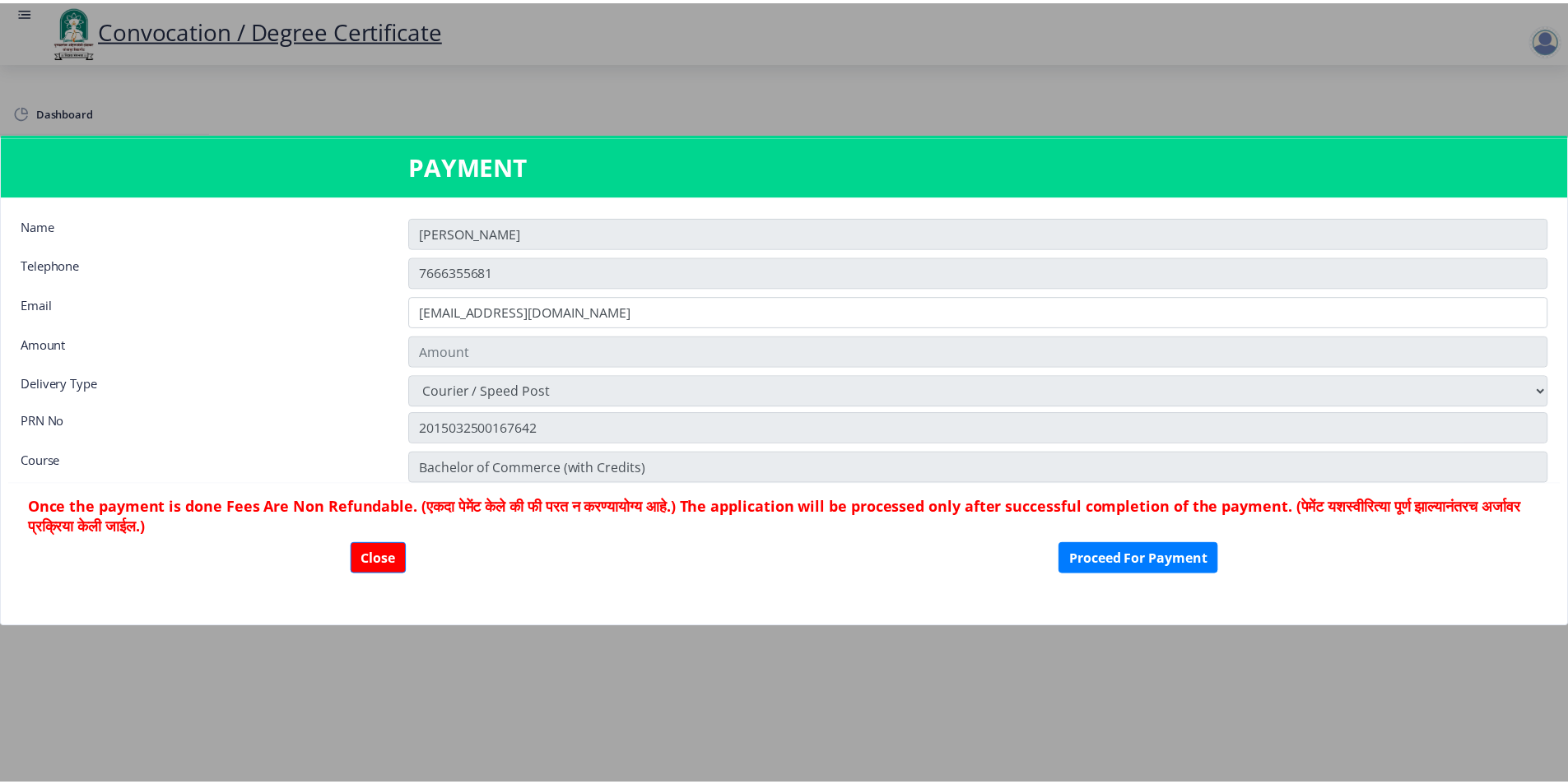
scroll to position [1224, 0]
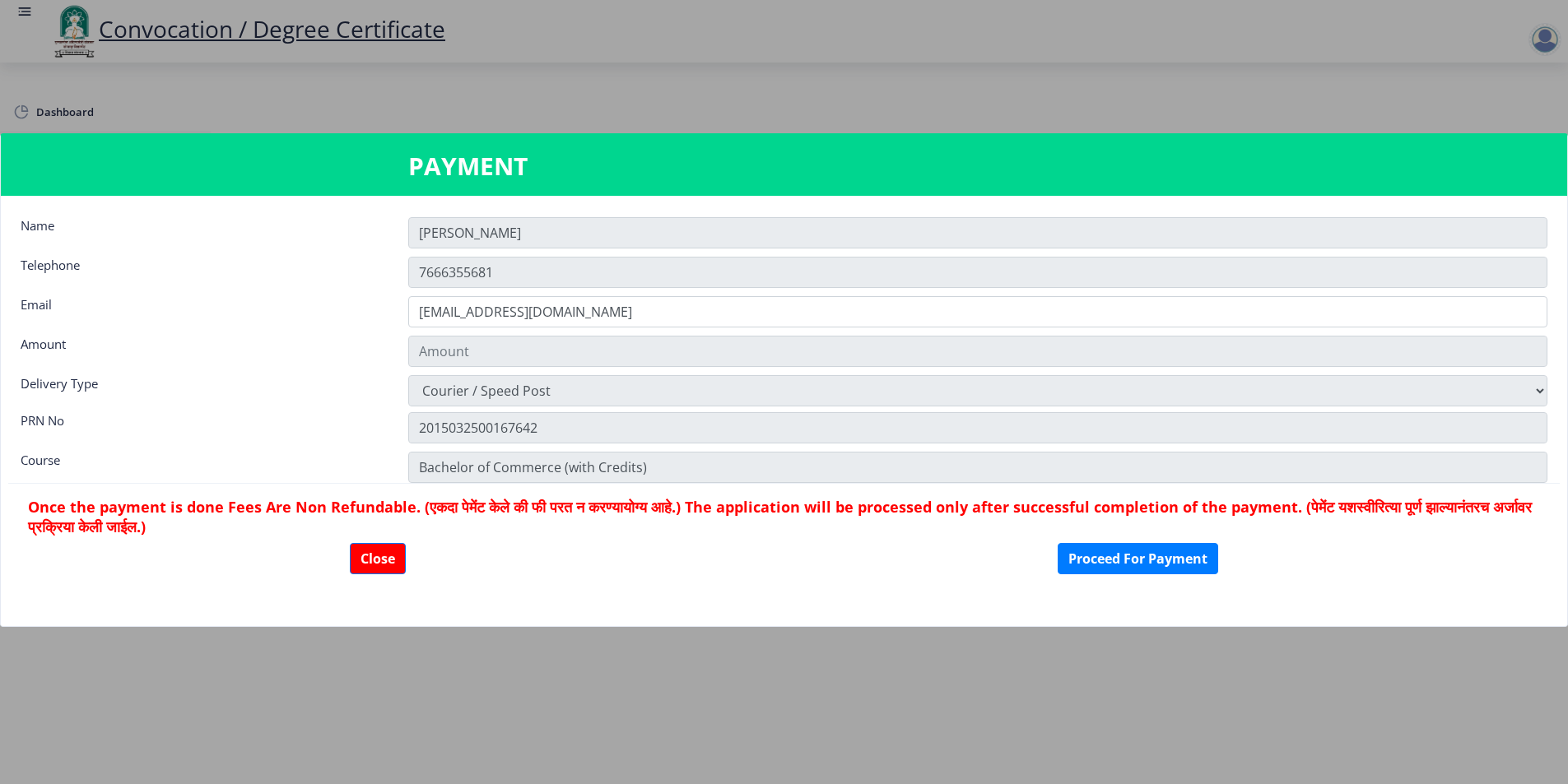
type input "1885"
click at [1106, 568] on button "Proceed For Payment" at bounding box center [1138, 559] width 160 height 31
